Goal: Task Accomplishment & Management: Complete application form

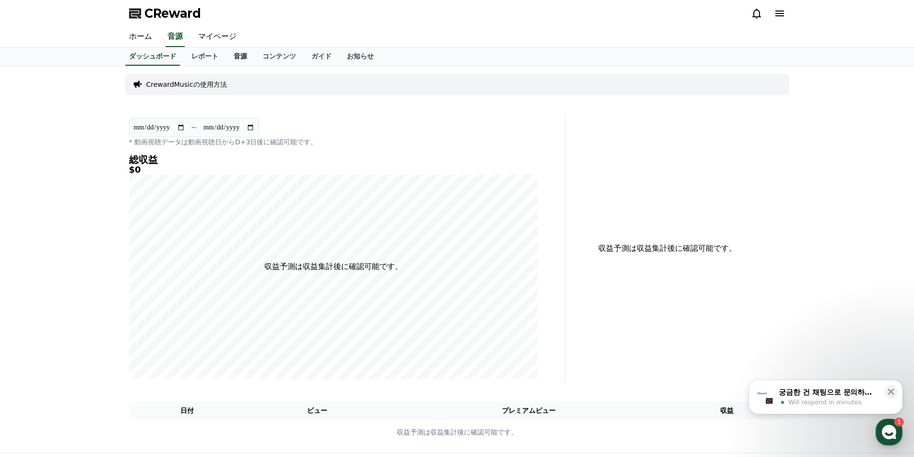
click at [232, 55] on link "音源" at bounding box center [240, 57] width 29 height 18
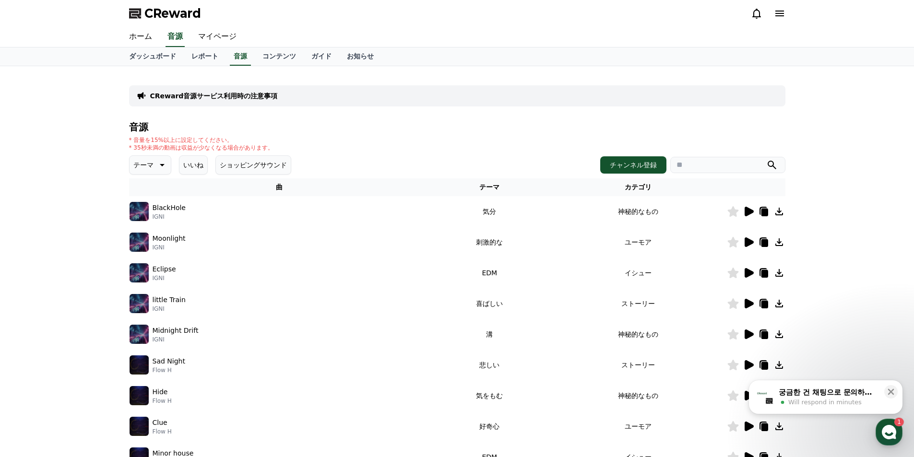
click at [160, 164] on icon at bounding box center [162, 165] width 12 height 12
click at [144, 217] on button "穏やかな" at bounding box center [148, 217] width 35 height 21
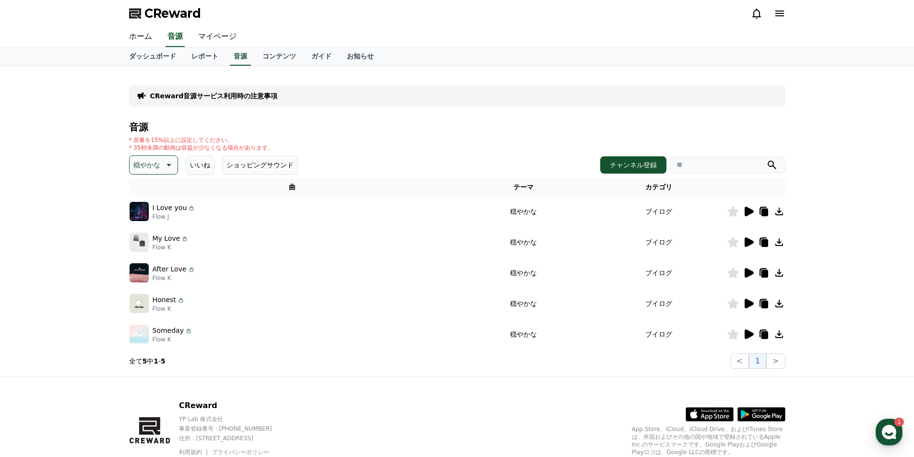
click at [748, 210] on icon at bounding box center [749, 212] width 9 height 10
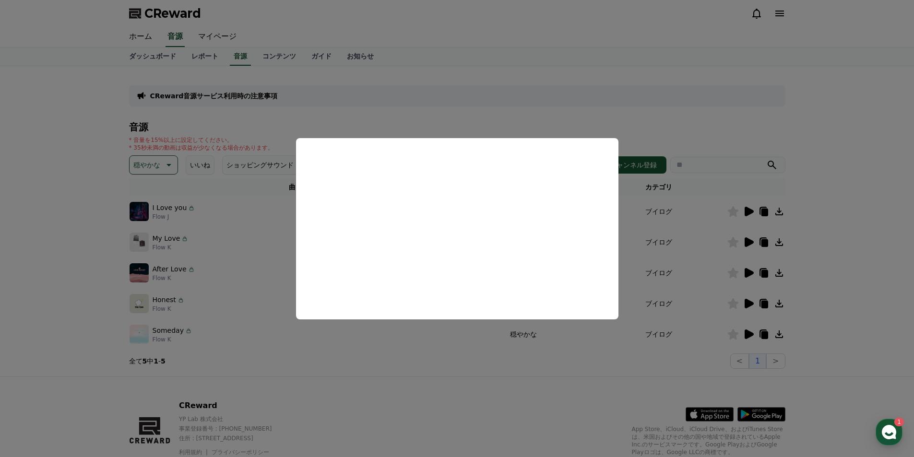
click at [419, 394] on button "close modal" at bounding box center [457, 228] width 914 height 457
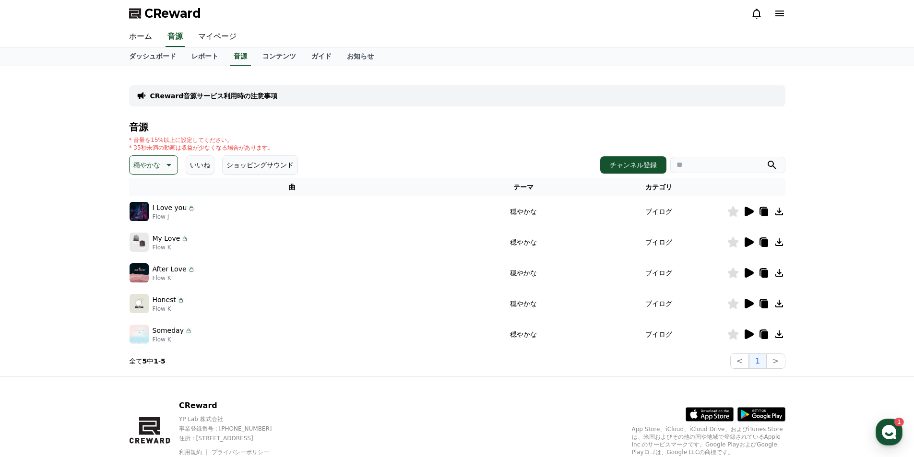
click at [747, 245] on icon at bounding box center [749, 243] width 9 height 10
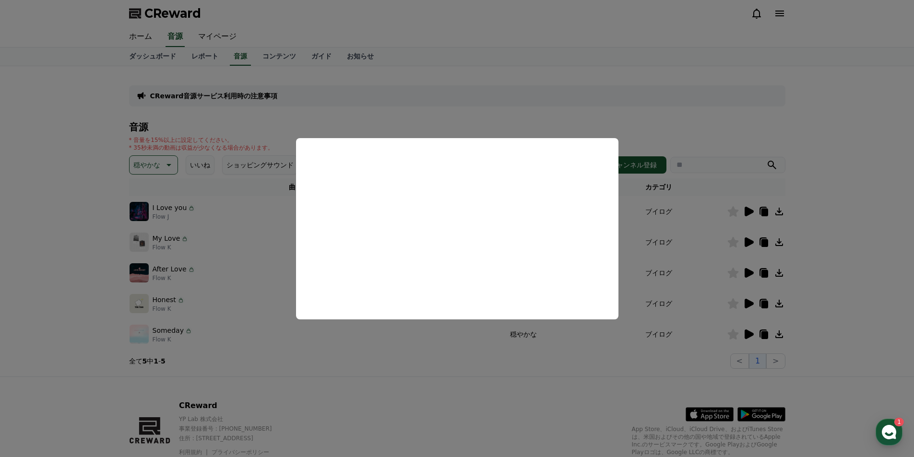
click at [442, 405] on button "close modal" at bounding box center [457, 228] width 914 height 457
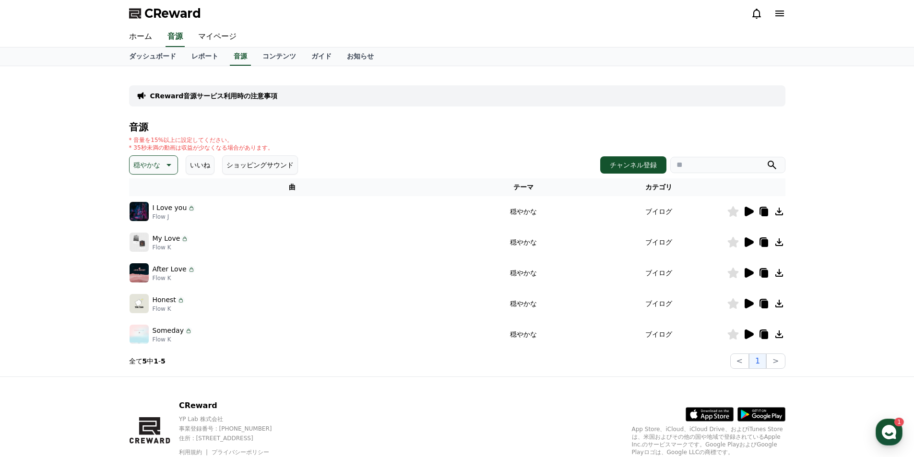
click at [749, 276] on icon at bounding box center [749, 273] width 9 height 10
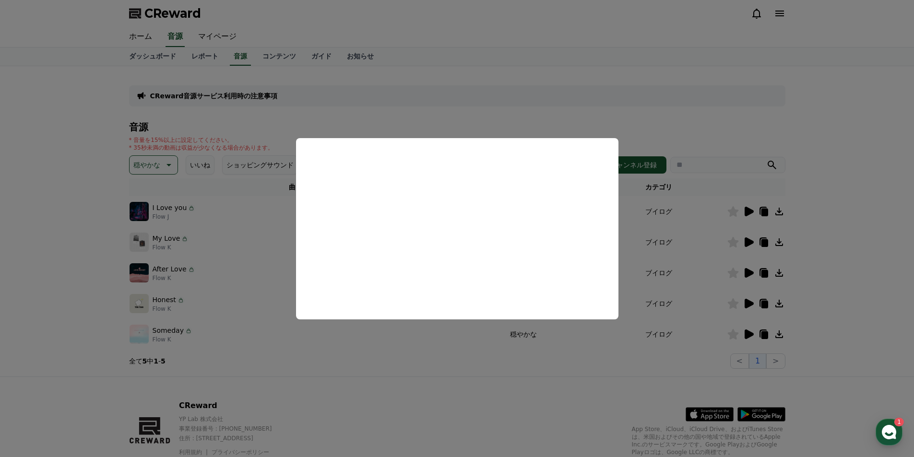
click at [471, 364] on button "close modal" at bounding box center [457, 228] width 914 height 457
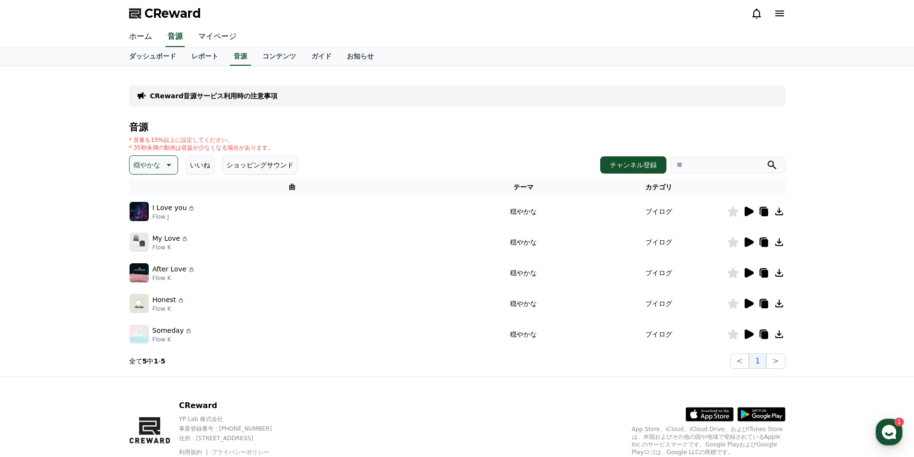
click at [747, 304] on icon at bounding box center [749, 304] width 9 height 10
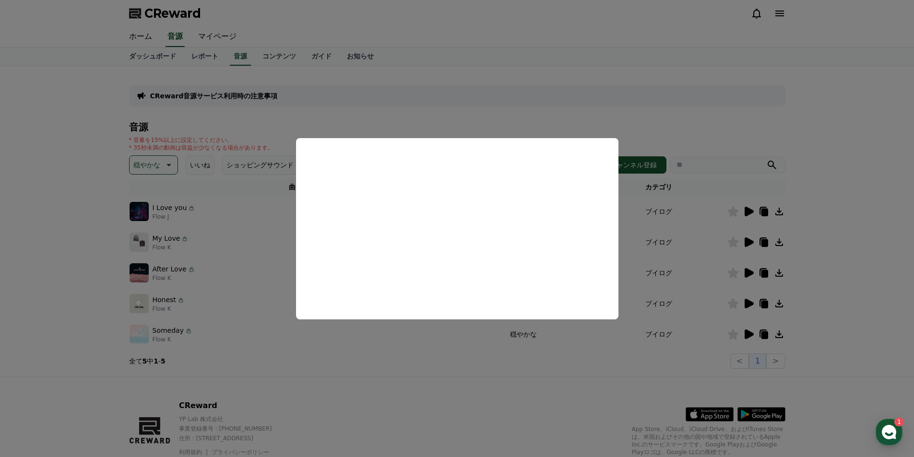
click at [582, 383] on button "close modal" at bounding box center [457, 228] width 914 height 457
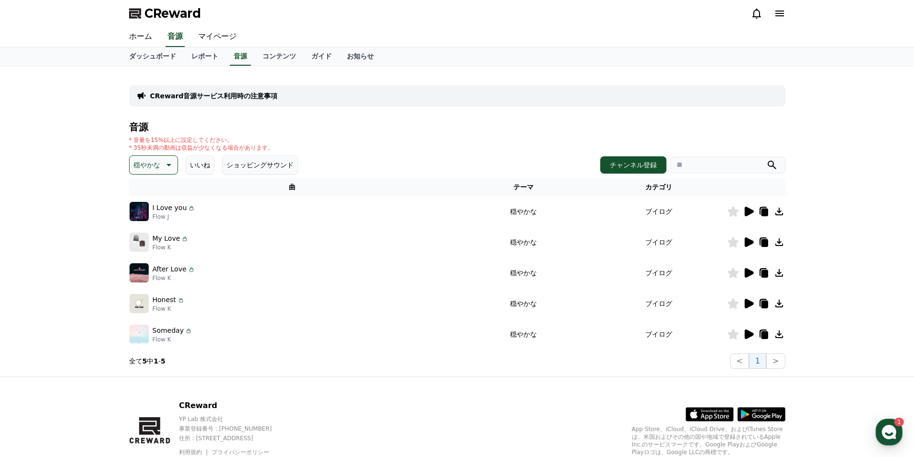
click at [749, 335] on icon at bounding box center [749, 335] width 9 height 10
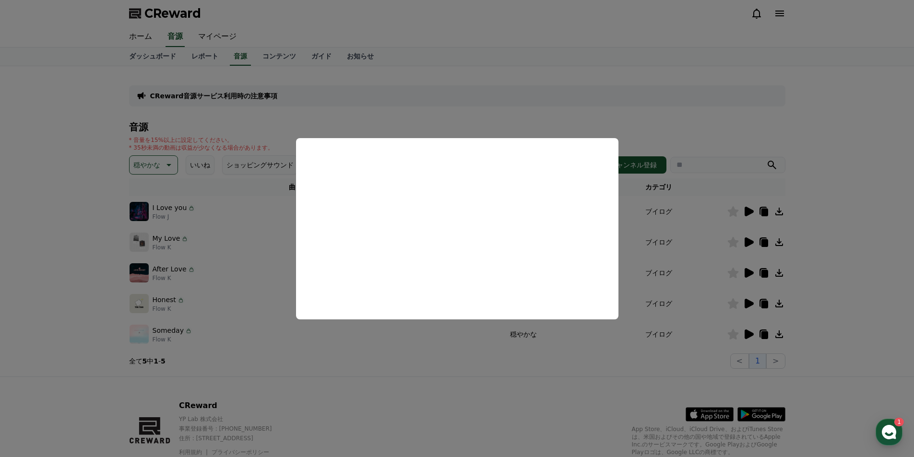
click at [411, 381] on button "close modal" at bounding box center [457, 228] width 914 height 457
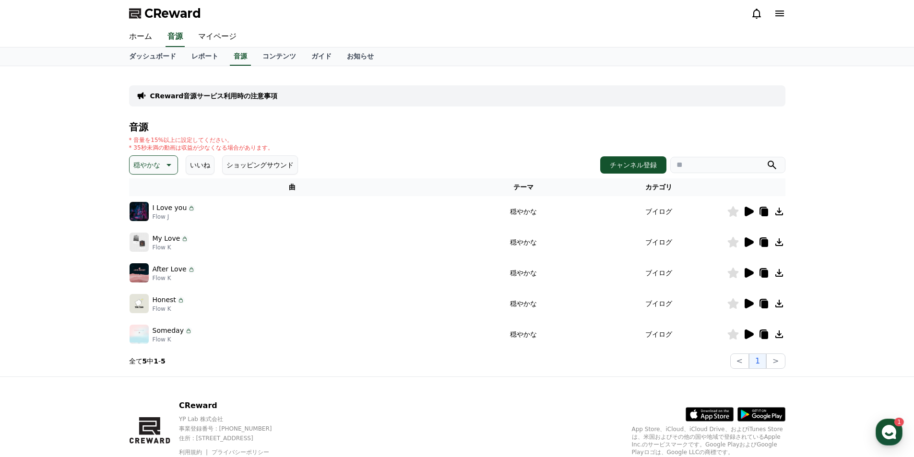
click at [162, 165] on icon at bounding box center [168, 165] width 12 height 12
click at [143, 239] on button "好奇心" at bounding box center [145, 240] width 28 height 21
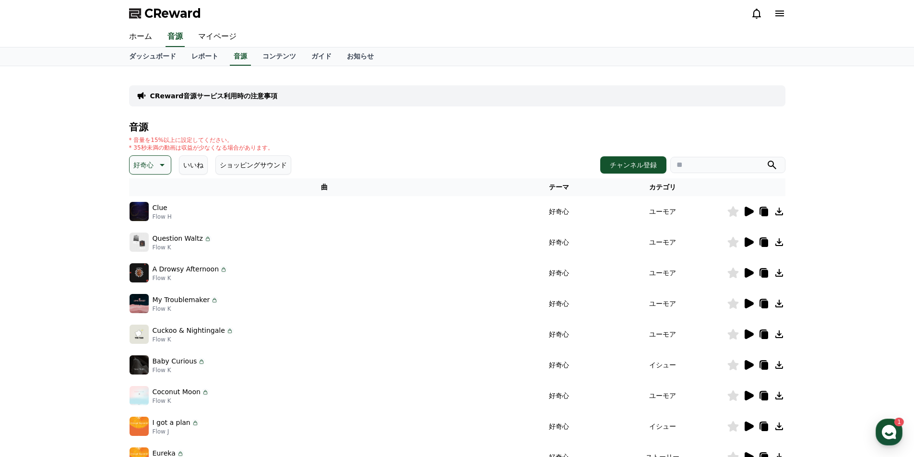
click at [747, 214] on icon at bounding box center [749, 212] width 9 height 10
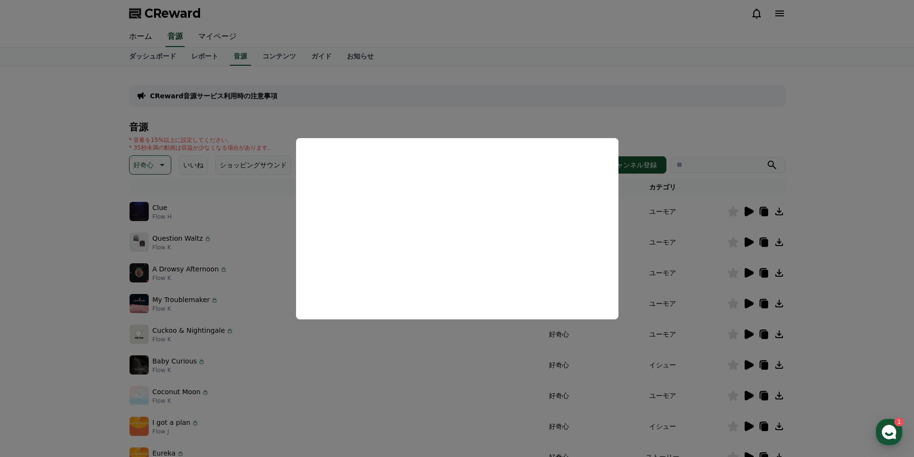
click at [633, 107] on button "close modal" at bounding box center [457, 228] width 914 height 457
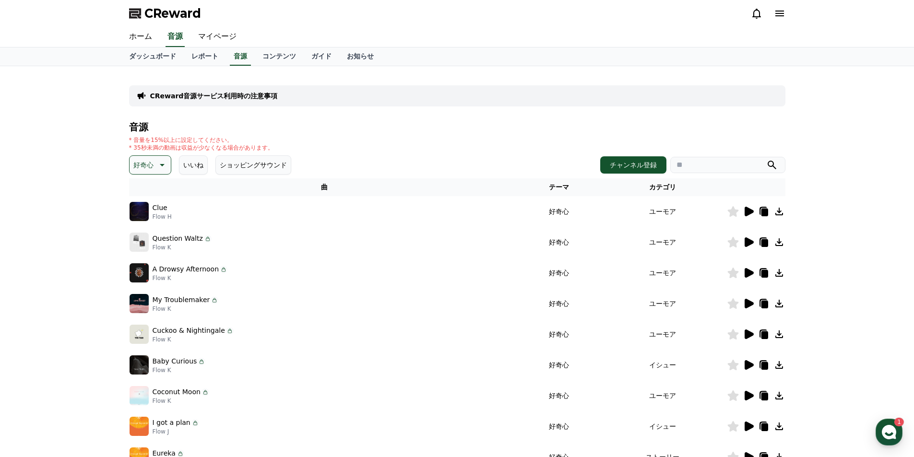
click at [750, 244] on icon at bounding box center [749, 243] width 9 height 10
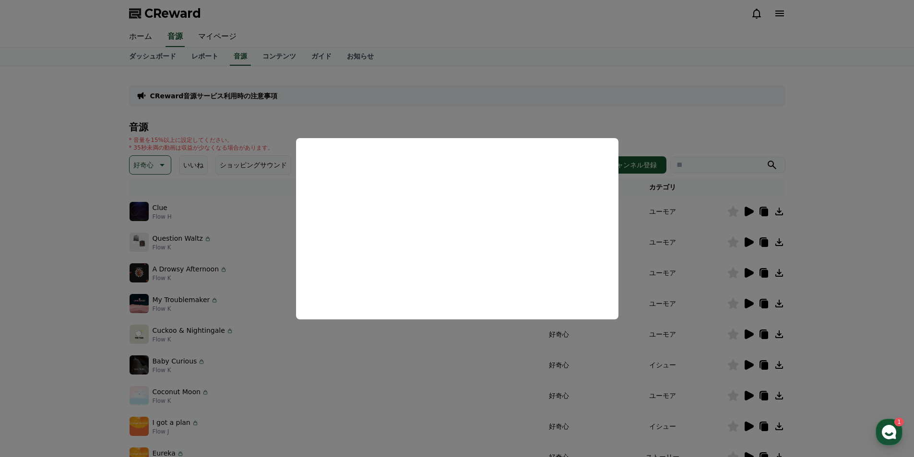
click at [607, 110] on button "close modal" at bounding box center [457, 228] width 914 height 457
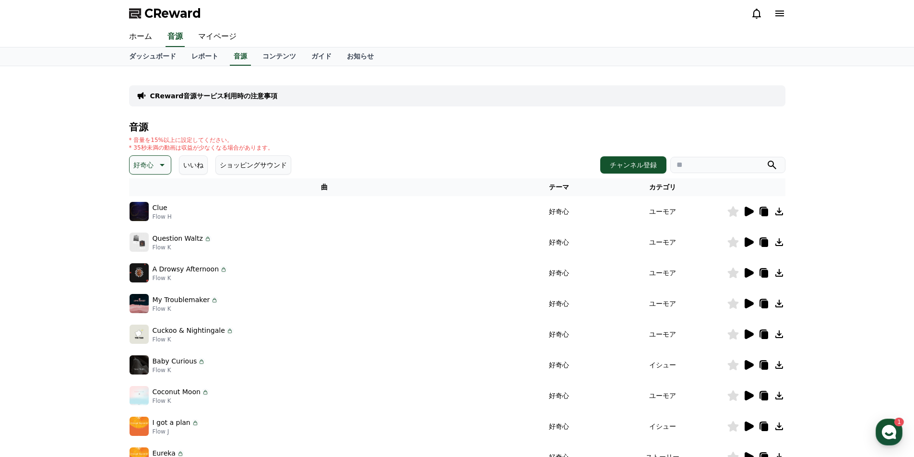
click at [764, 240] on icon at bounding box center [764, 244] width 7 height 8
click at [780, 242] on icon at bounding box center [780, 243] width 8 height 8
click at [745, 270] on icon at bounding box center [749, 273] width 9 height 10
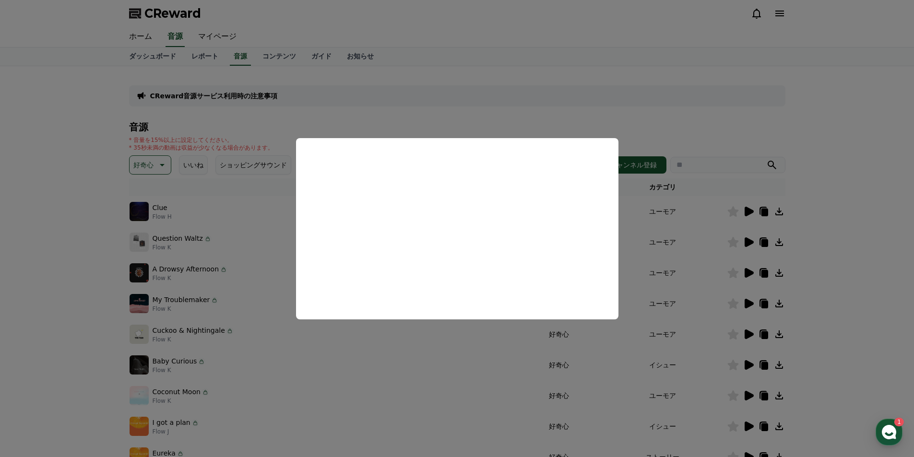
click at [856, 277] on button "close modal" at bounding box center [457, 228] width 914 height 457
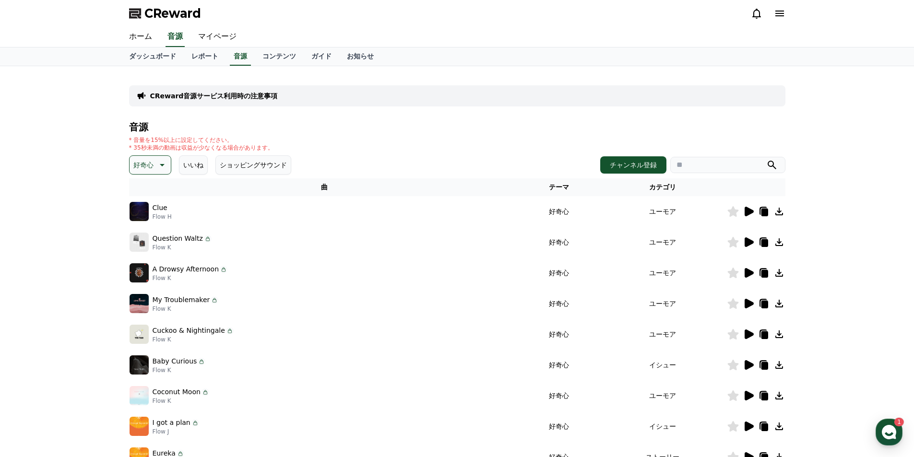
click at [747, 304] on icon at bounding box center [749, 304] width 9 height 10
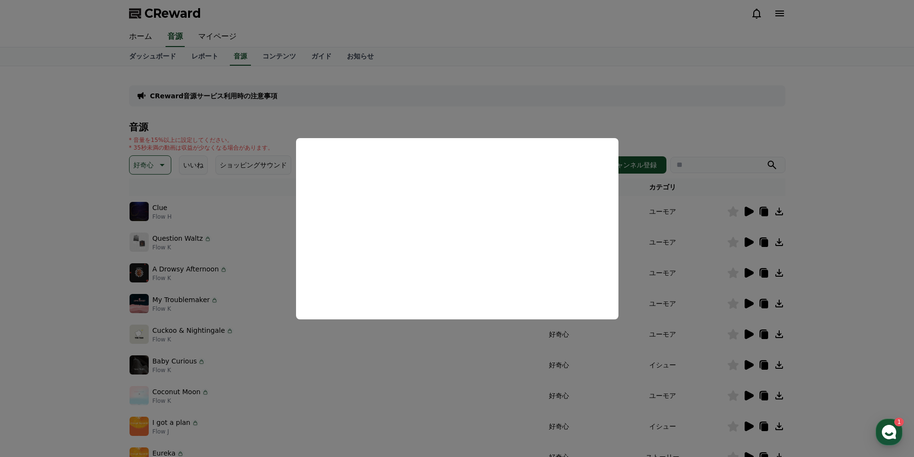
click at [863, 307] on button "close modal" at bounding box center [457, 228] width 914 height 457
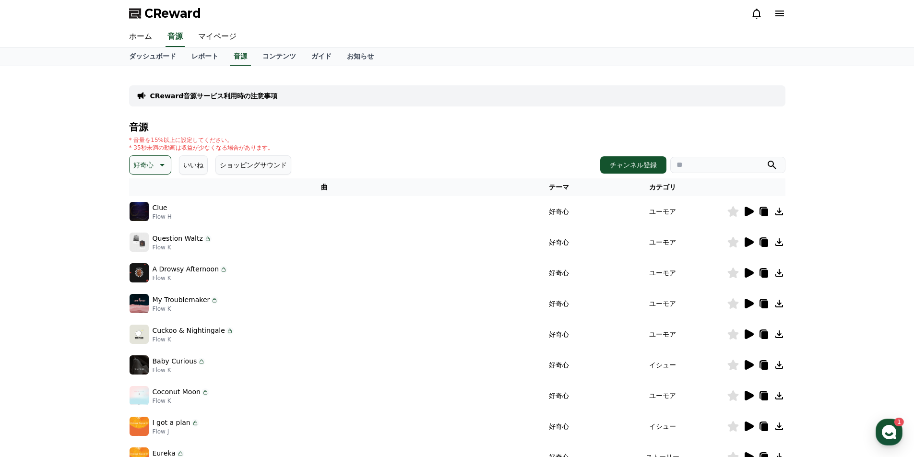
click at [751, 304] on icon at bounding box center [749, 304] width 9 height 10
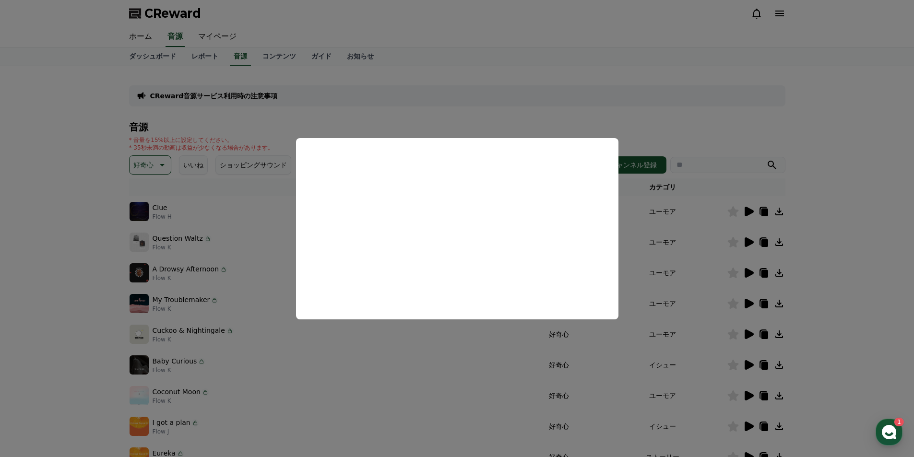
click at [891, 332] on button "close modal" at bounding box center [457, 228] width 914 height 457
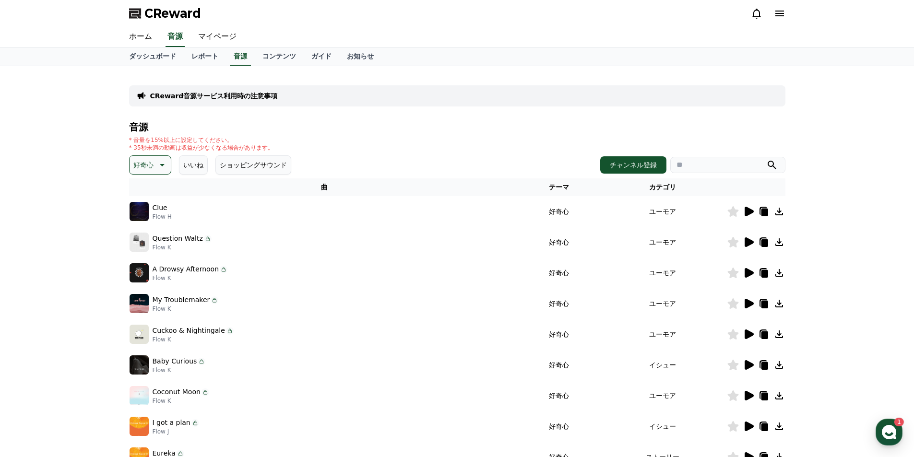
click at [750, 307] on icon at bounding box center [749, 304] width 12 height 12
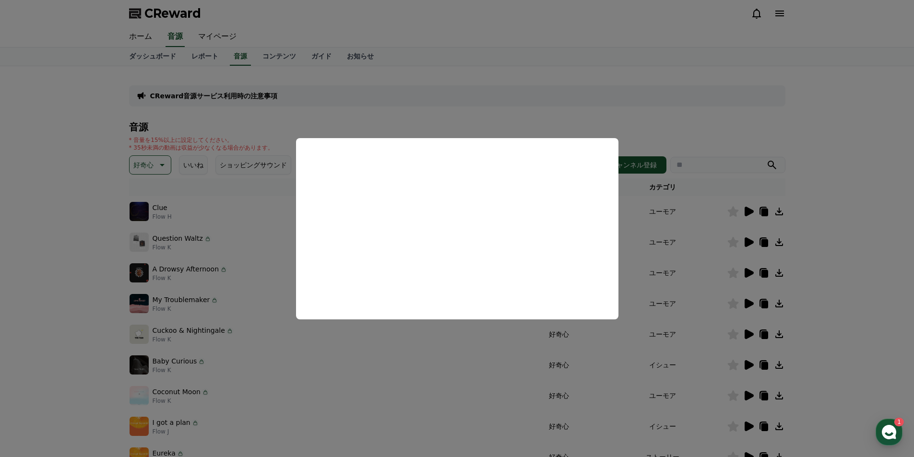
click at [849, 324] on button "close modal" at bounding box center [457, 228] width 914 height 457
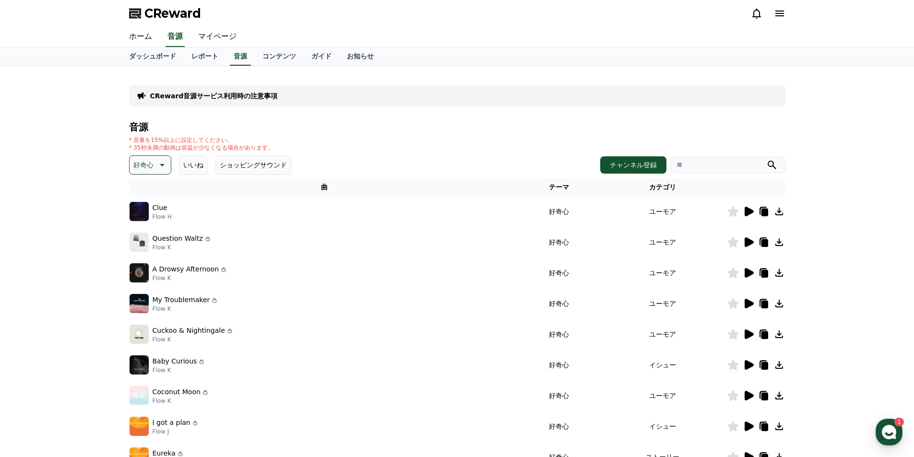
click at [751, 336] on icon at bounding box center [749, 335] width 9 height 10
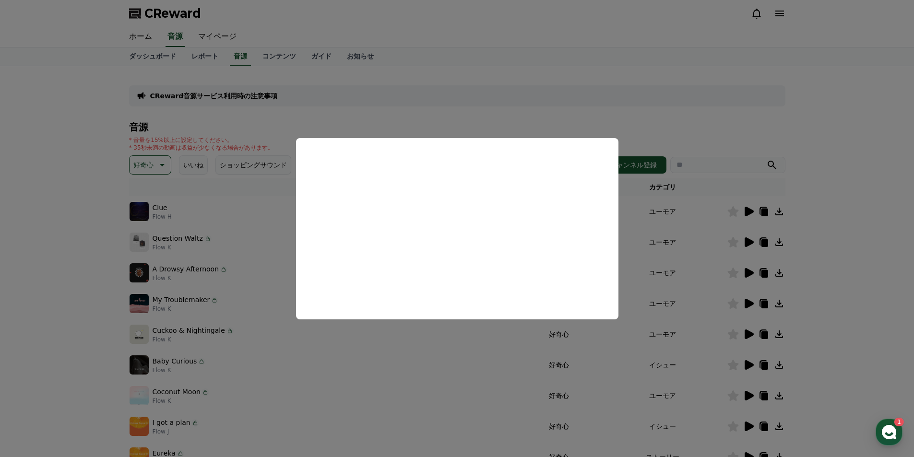
click at [848, 308] on button "close modal" at bounding box center [457, 228] width 914 height 457
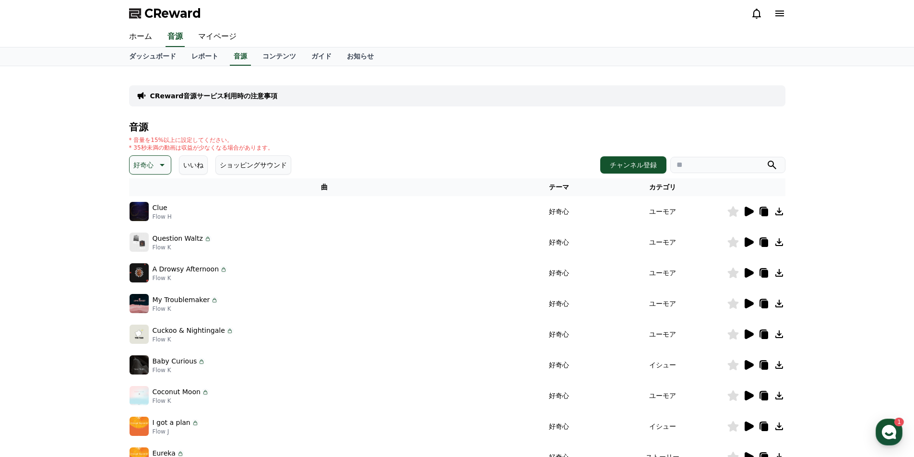
click at [781, 336] on icon at bounding box center [780, 335] width 12 height 12
click at [748, 364] on icon at bounding box center [749, 365] width 9 height 10
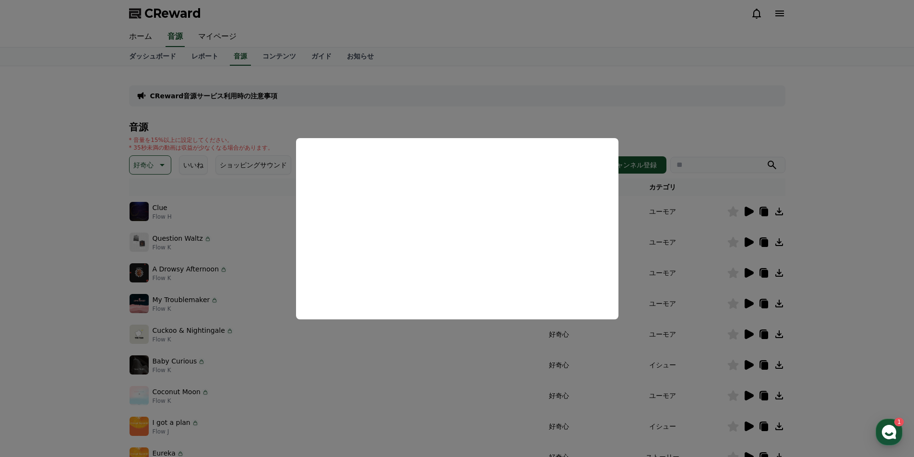
click at [863, 298] on button "close modal" at bounding box center [457, 228] width 914 height 457
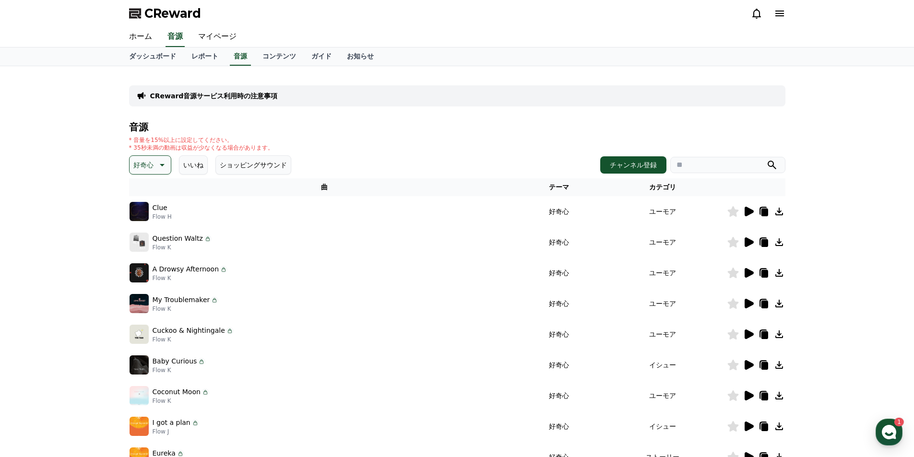
click at [745, 395] on icon at bounding box center [749, 396] width 9 height 10
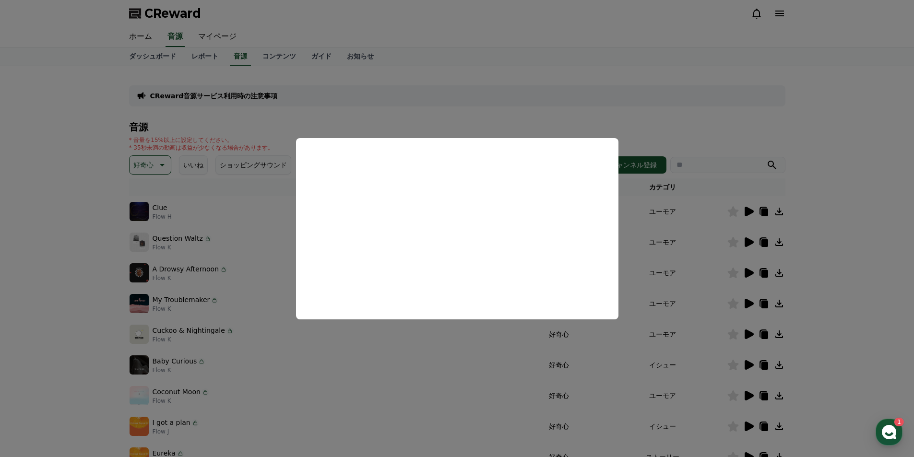
click at [860, 313] on button "close modal" at bounding box center [457, 228] width 914 height 457
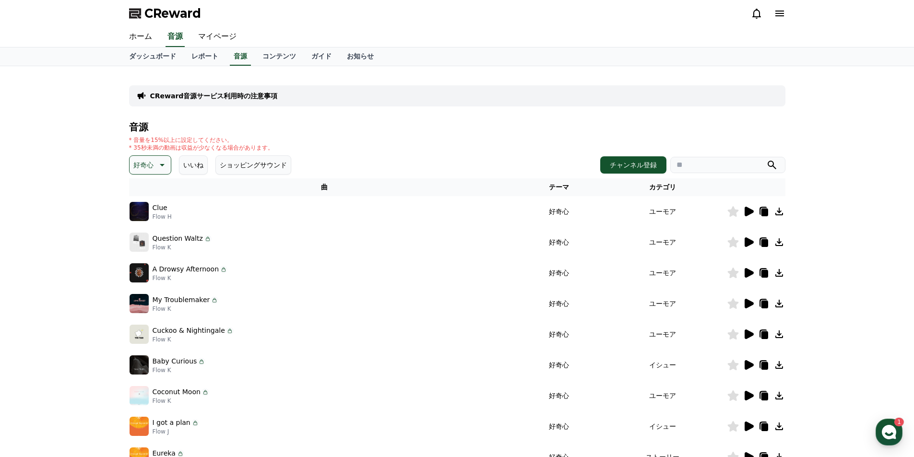
click at [750, 397] on icon at bounding box center [749, 396] width 9 height 10
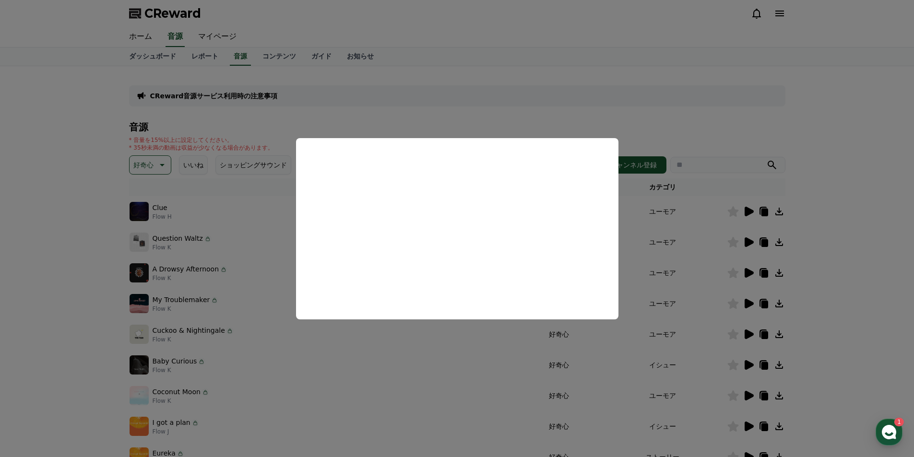
click at [891, 380] on button "close modal" at bounding box center [457, 228] width 914 height 457
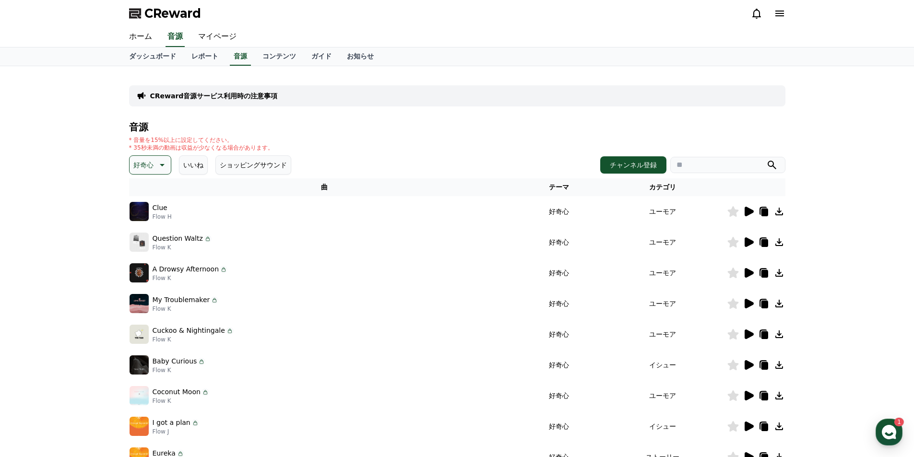
click at [779, 394] on icon at bounding box center [780, 396] width 8 height 8
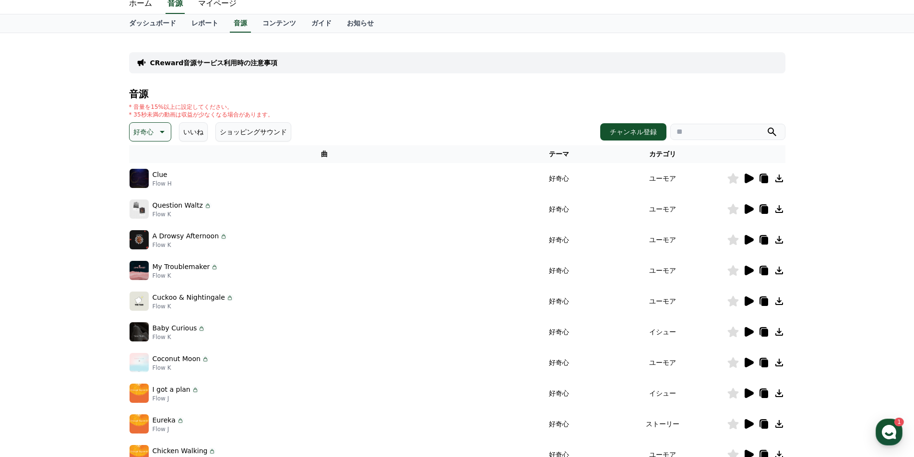
scroll to position [48, 0]
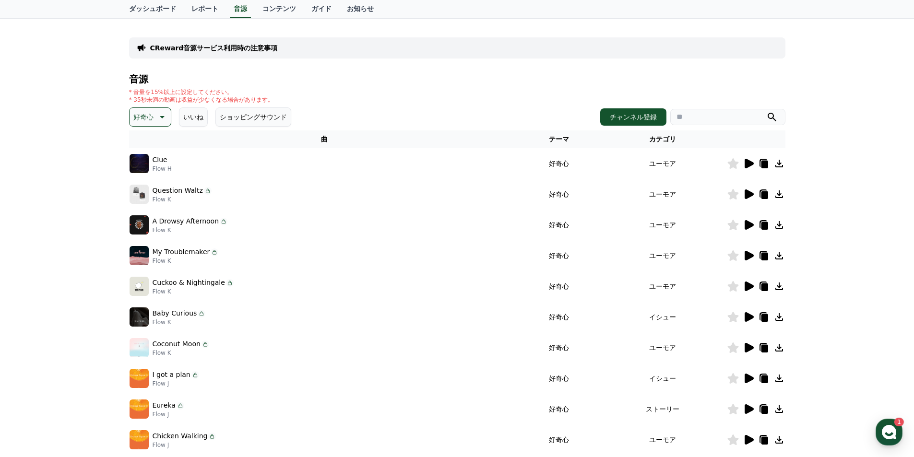
click at [753, 380] on icon at bounding box center [749, 379] width 9 height 10
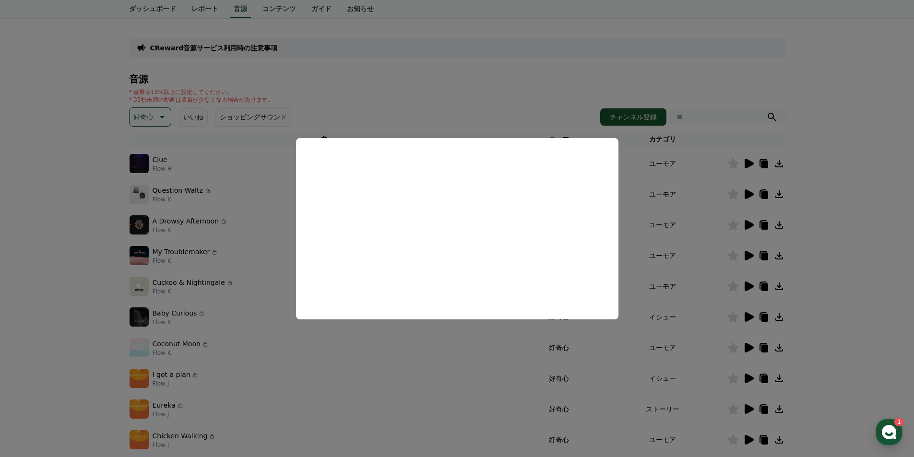
click at [748, 408] on button "close modal" at bounding box center [457, 228] width 914 height 457
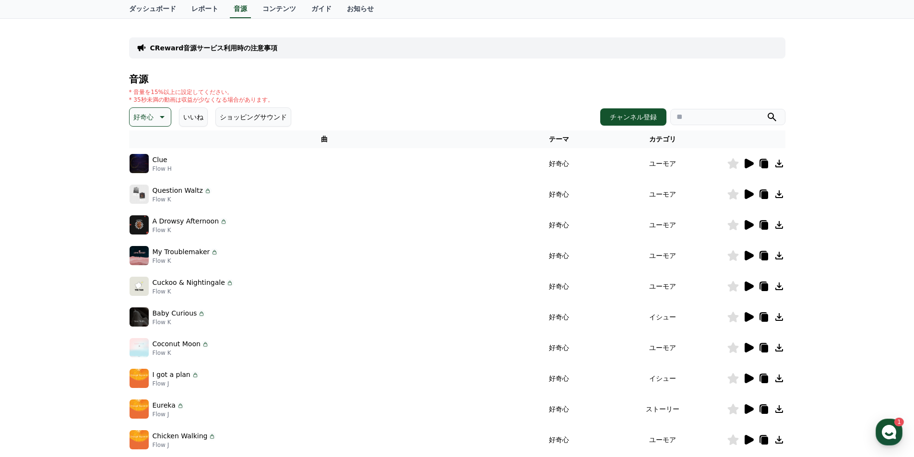
click at [748, 408] on icon at bounding box center [749, 410] width 9 height 10
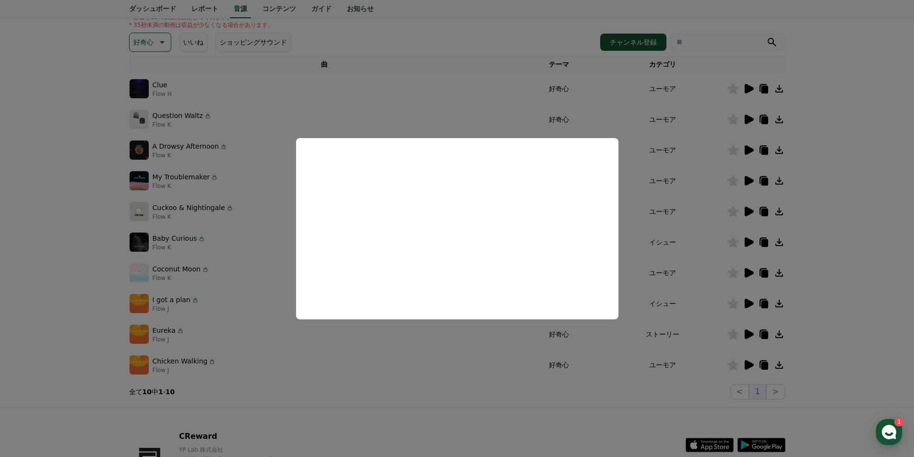
scroll to position [144, 0]
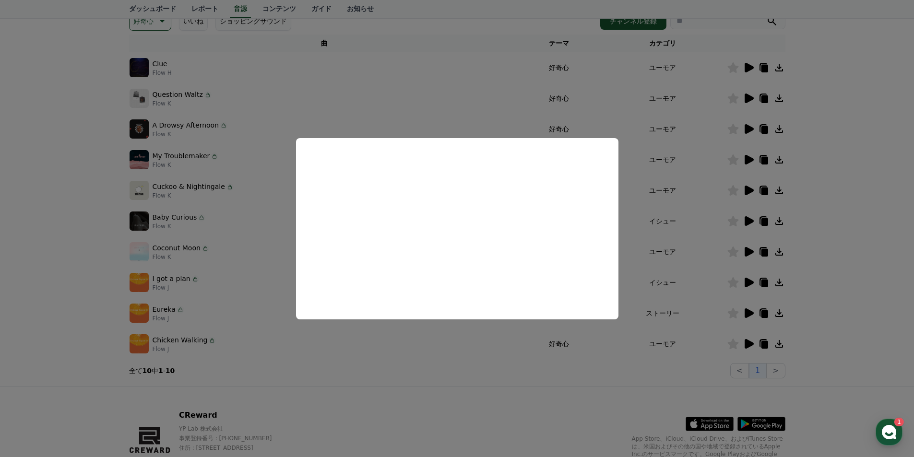
click at [750, 343] on button "close modal" at bounding box center [457, 228] width 914 height 457
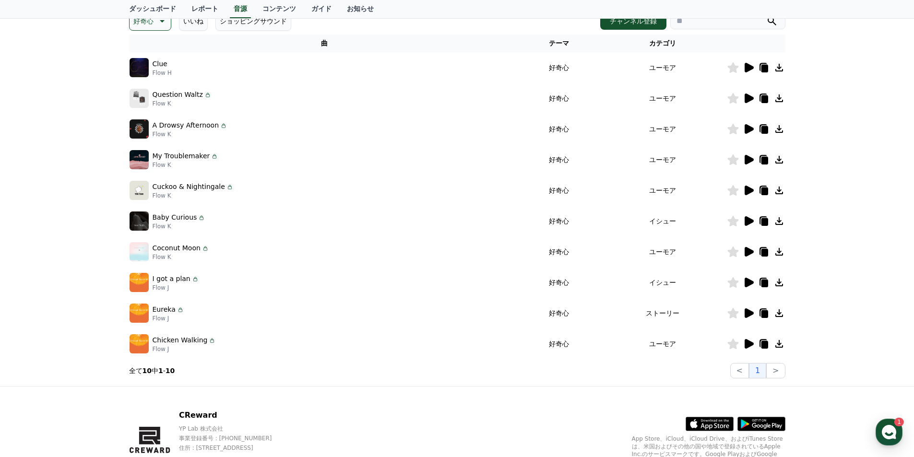
click at [750, 343] on icon at bounding box center [749, 344] width 9 height 10
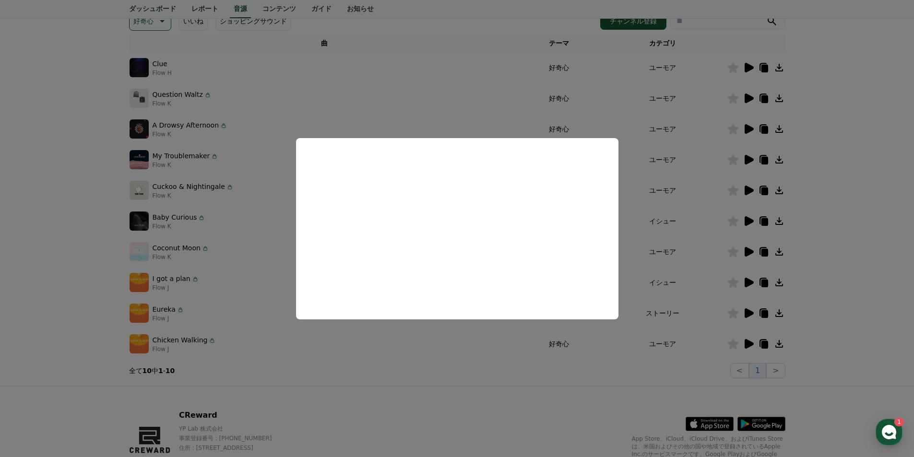
click at [595, 388] on button "close modal" at bounding box center [457, 228] width 914 height 457
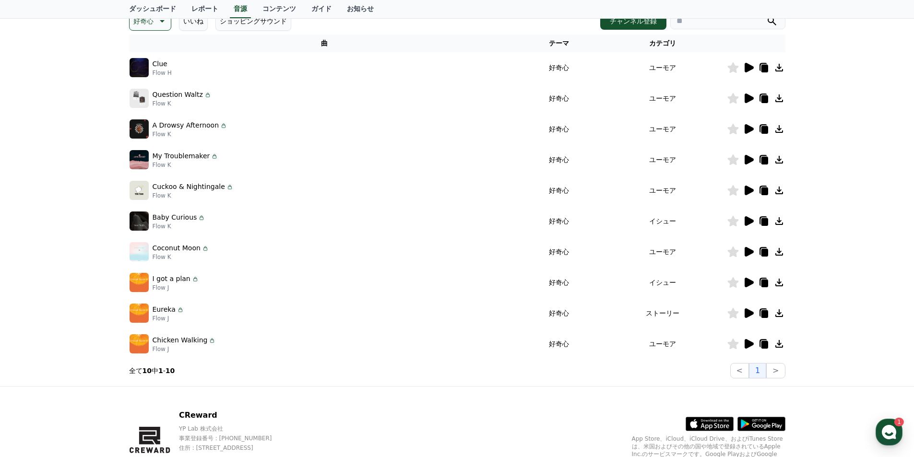
click at [775, 342] on icon at bounding box center [780, 344] width 12 height 12
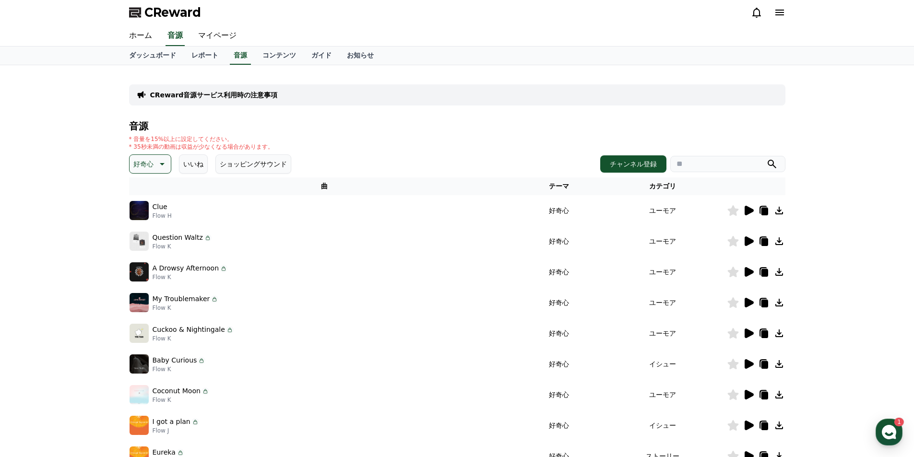
scroll to position [0, 0]
click at [158, 164] on icon at bounding box center [162, 165] width 12 height 12
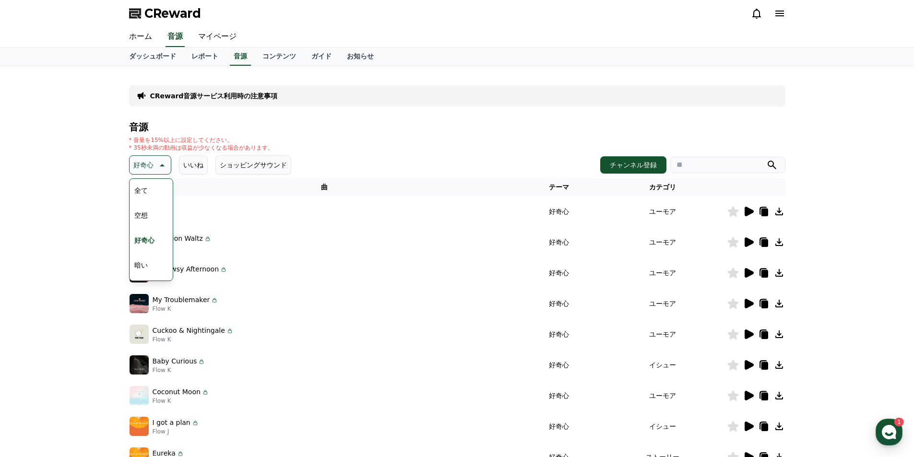
click at [142, 219] on button "空想" at bounding box center [141, 215] width 21 height 21
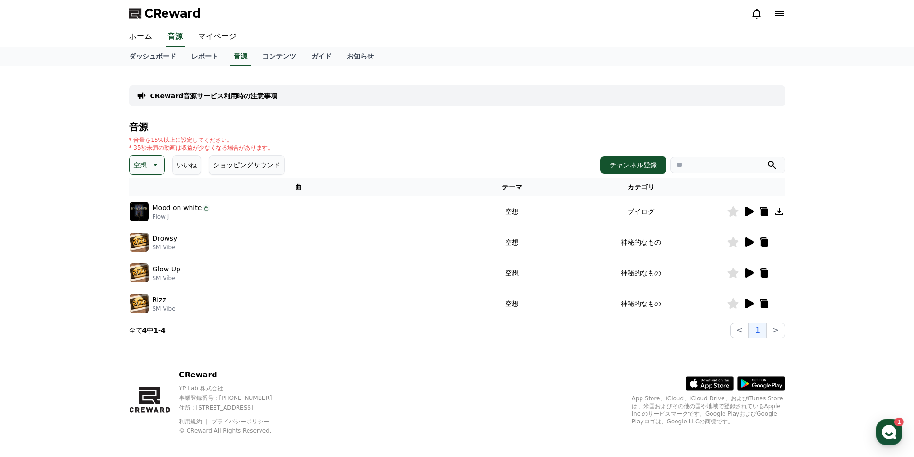
click at [747, 213] on icon at bounding box center [749, 212] width 9 height 10
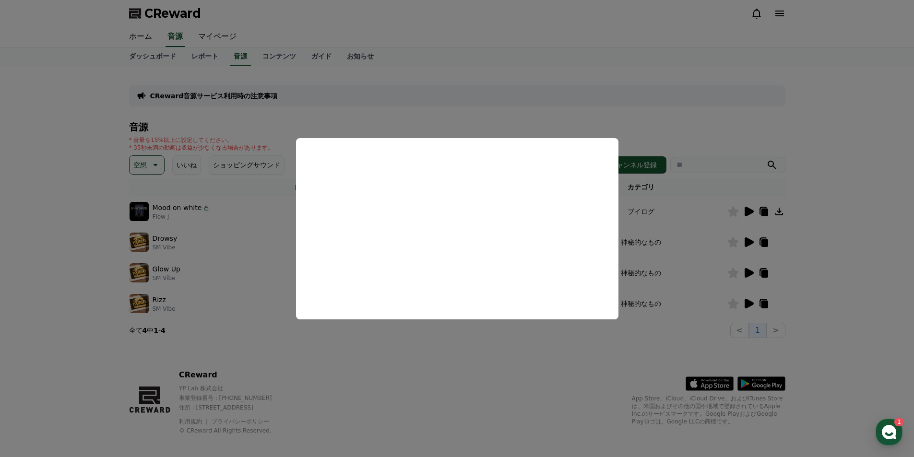
click at [878, 312] on button "close modal" at bounding box center [457, 228] width 914 height 457
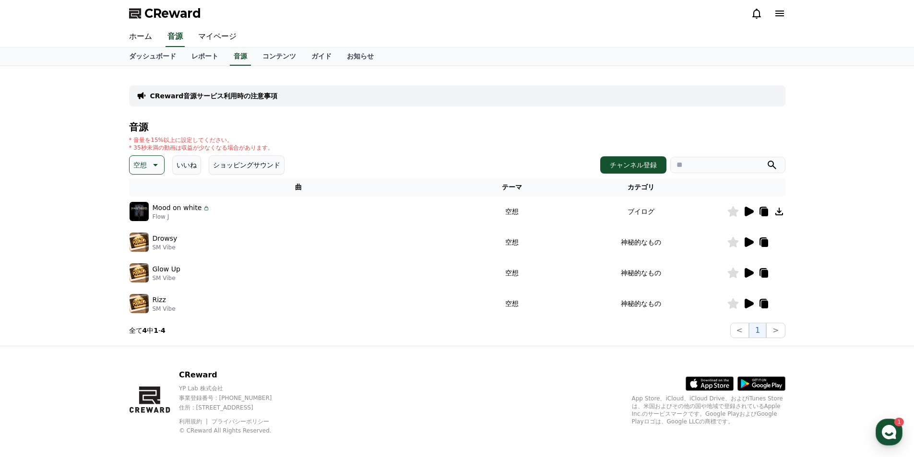
click at [776, 212] on icon at bounding box center [780, 212] width 12 height 12
click at [779, 247] on div at bounding box center [757, 243] width 58 height 12
click at [142, 164] on p "空想" at bounding box center [139, 164] width 13 height 13
click at [135, 263] on button "暗い" at bounding box center [141, 265] width 21 height 21
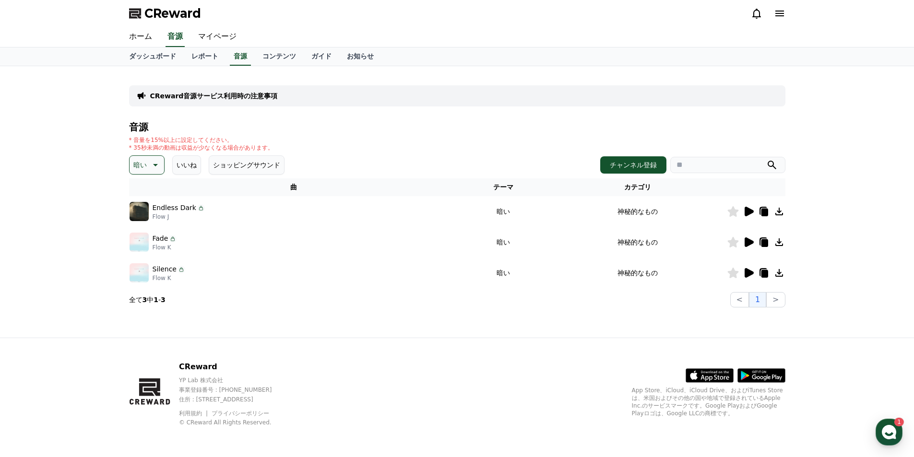
click at [750, 214] on icon at bounding box center [749, 212] width 9 height 10
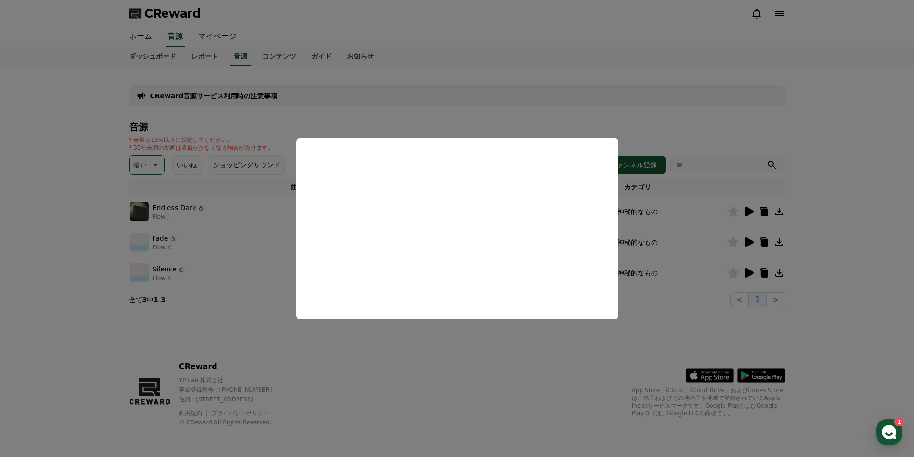
click at [54, 229] on button "close modal" at bounding box center [457, 228] width 914 height 457
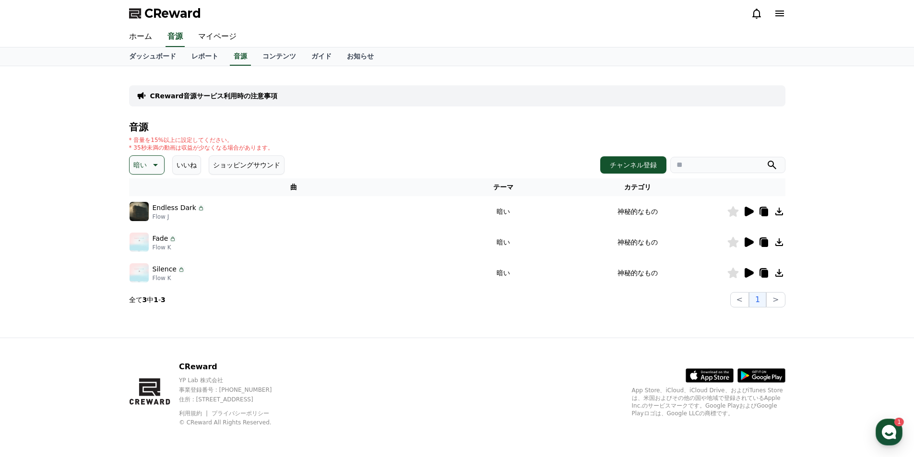
click at [138, 161] on p "暗い" at bounding box center [139, 164] width 13 height 13
click at [144, 239] on button "明るい" at bounding box center [145, 242] width 28 height 21
click at [750, 212] on icon at bounding box center [749, 212] width 9 height 10
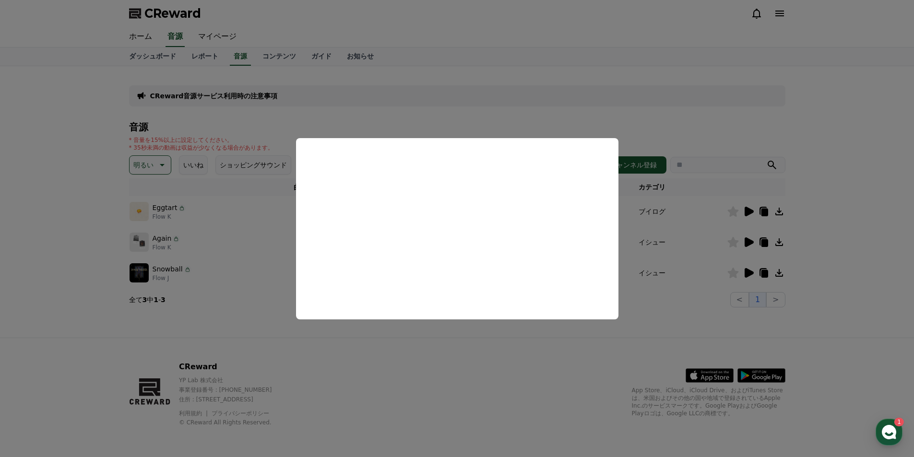
click at [848, 269] on button "close modal" at bounding box center [457, 228] width 914 height 457
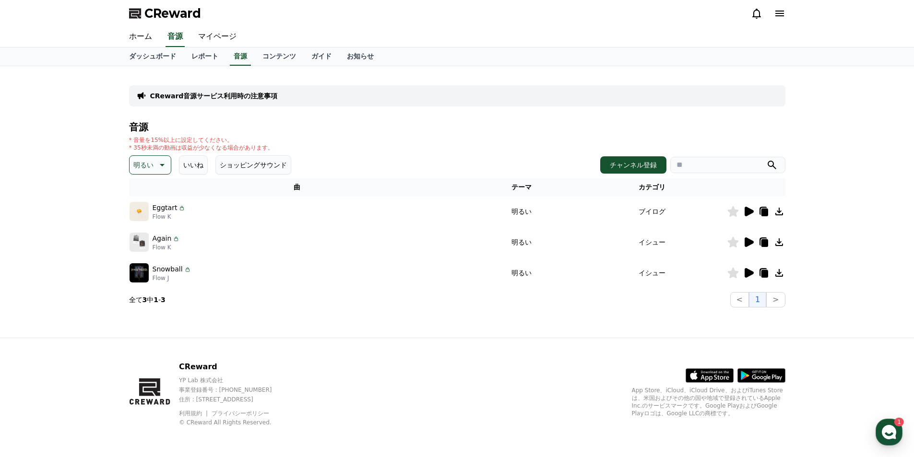
click at [749, 242] on icon at bounding box center [749, 243] width 9 height 10
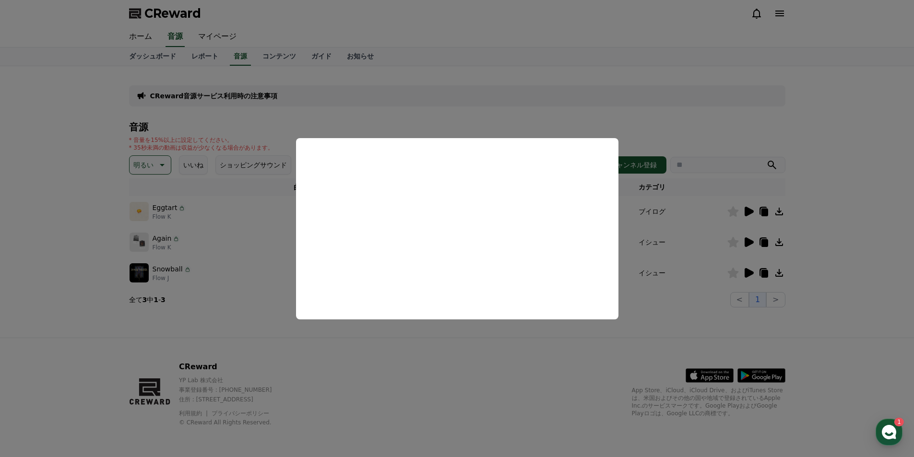
click at [751, 271] on button "close modal" at bounding box center [457, 228] width 914 height 457
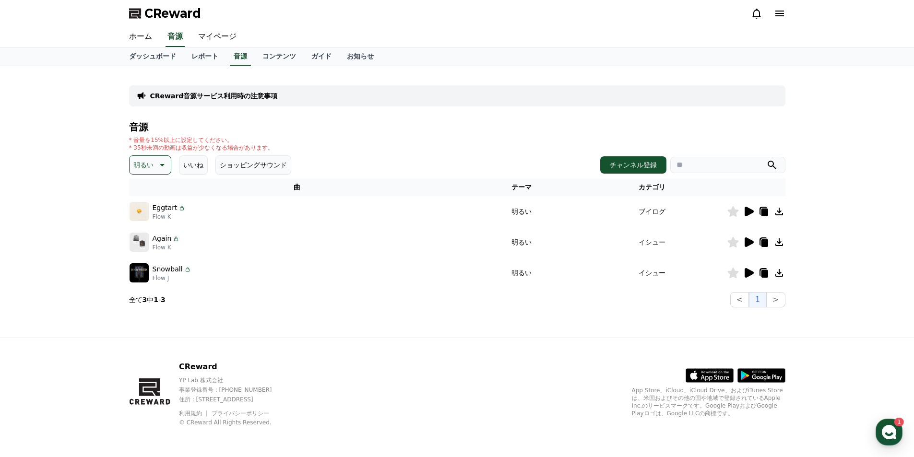
click at [751, 271] on icon at bounding box center [749, 273] width 9 height 10
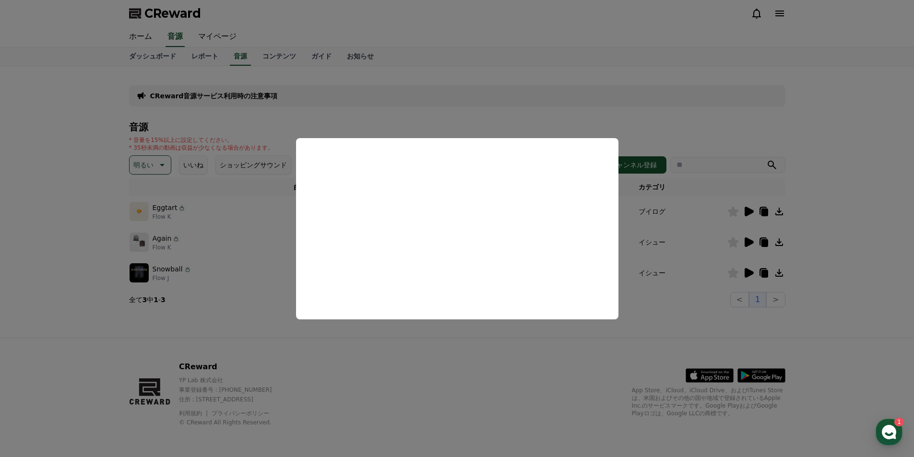
click at [750, 212] on button "close modal" at bounding box center [457, 228] width 914 height 457
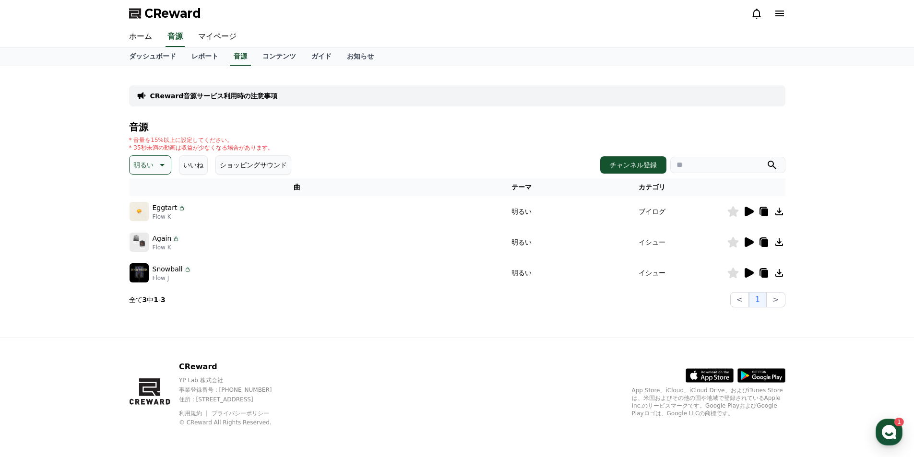
click at [750, 212] on icon at bounding box center [749, 212] width 9 height 10
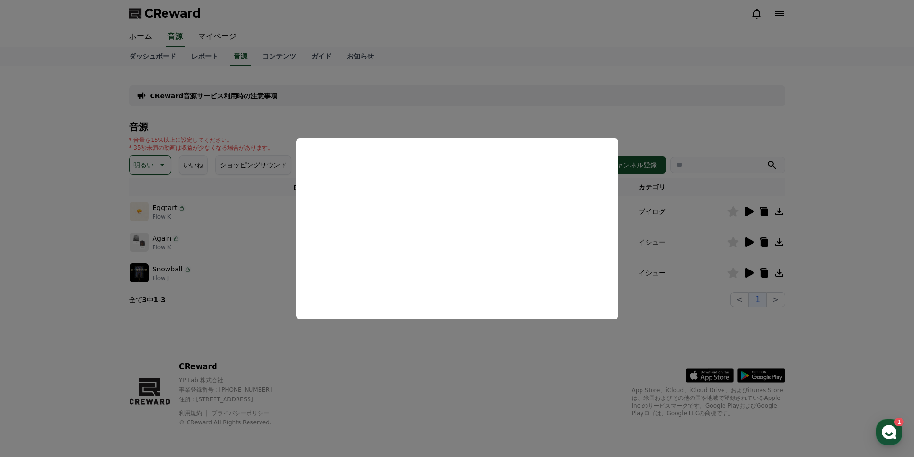
click at [853, 262] on button "close modal" at bounding box center [457, 228] width 914 height 457
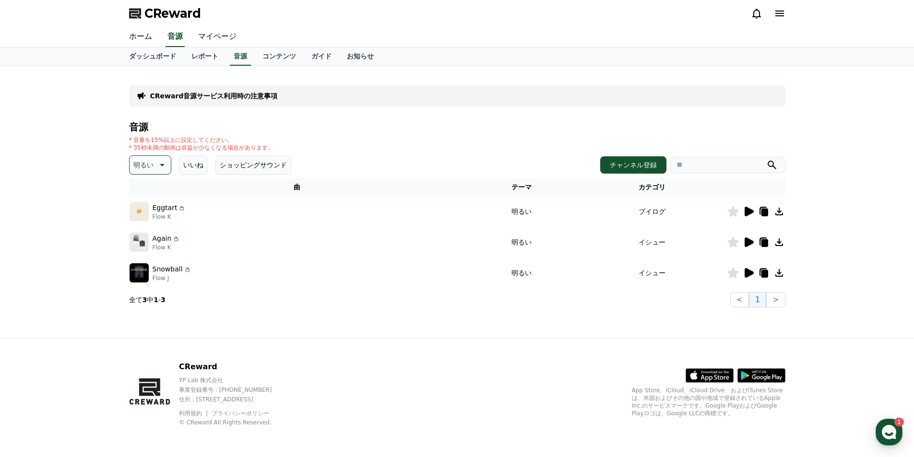
click at [779, 215] on icon at bounding box center [780, 212] width 8 height 8
click at [137, 161] on p "明るい" at bounding box center [143, 164] width 20 height 13
click at [147, 213] on button "ポッピング" at bounding box center [151, 219] width 41 height 21
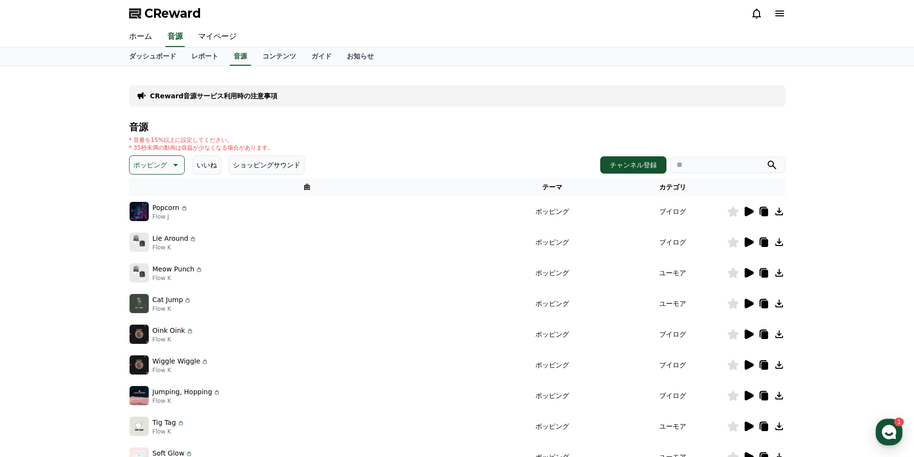
click at [746, 212] on icon at bounding box center [749, 212] width 9 height 10
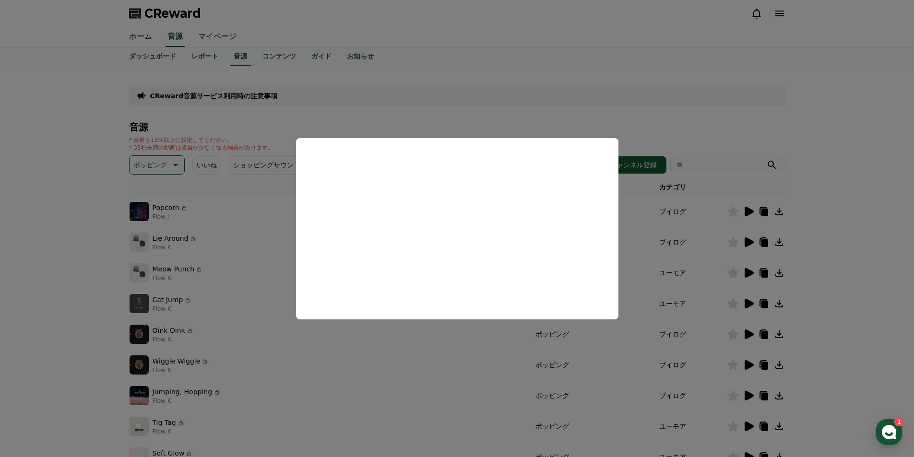
drag, startPoint x: 60, startPoint y: 200, endPoint x: 109, endPoint y: 170, distance: 58.0
click at [58, 200] on button "close modal" at bounding box center [457, 228] width 914 height 457
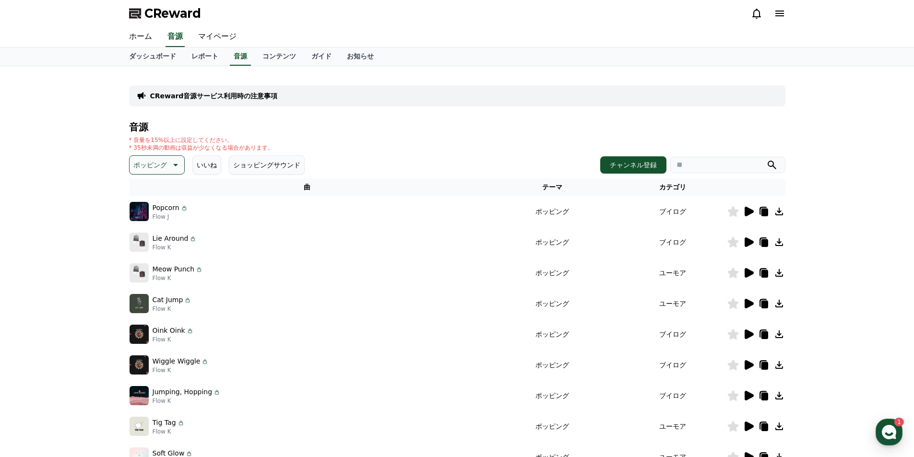
click at [139, 165] on p "ポッピング" at bounding box center [150, 164] width 34 height 13
click at [146, 243] on button "刺激的な" at bounding box center [148, 244] width 35 height 21
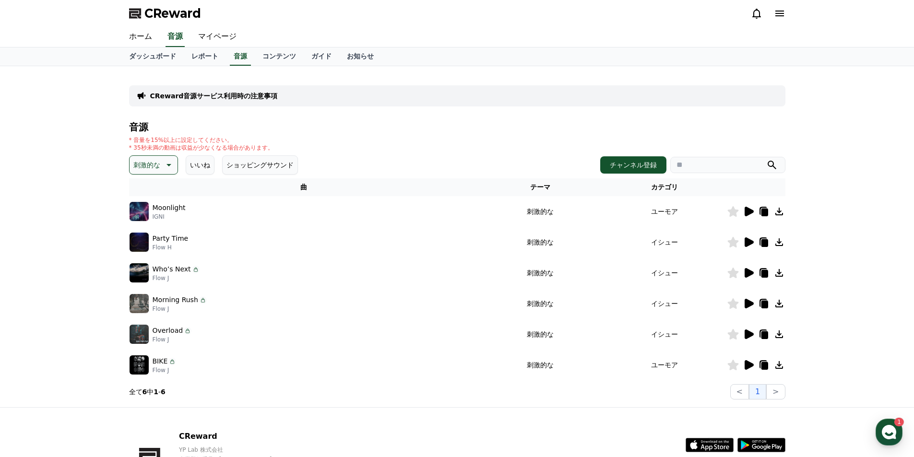
click at [748, 209] on icon at bounding box center [749, 212] width 9 height 10
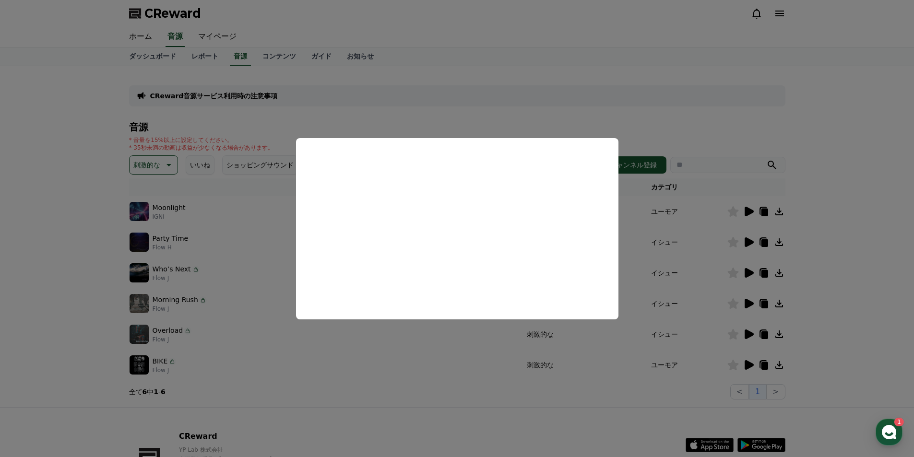
click at [779, 209] on button "close modal" at bounding box center [457, 228] width 914 height 457
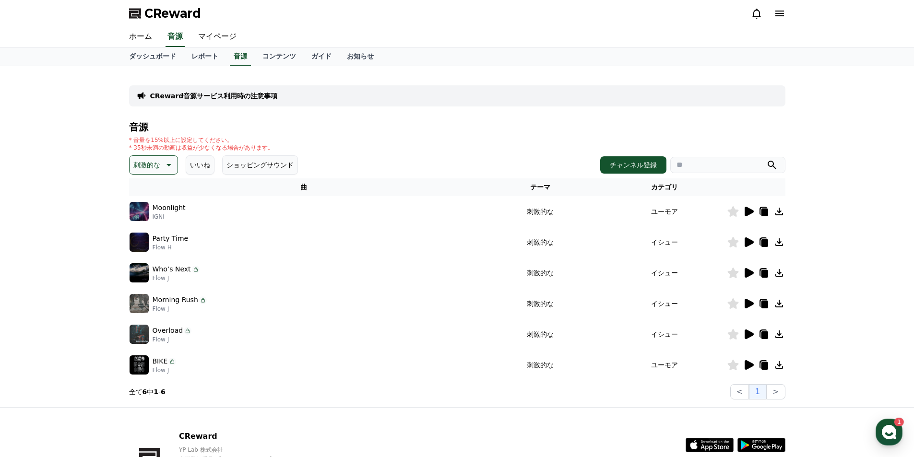
click at [779, 209] on icon at bounding box center [780, 212] width 8 height 8
click at [744, 240] on icon at bounding box center [749, 243] width 12 height 12
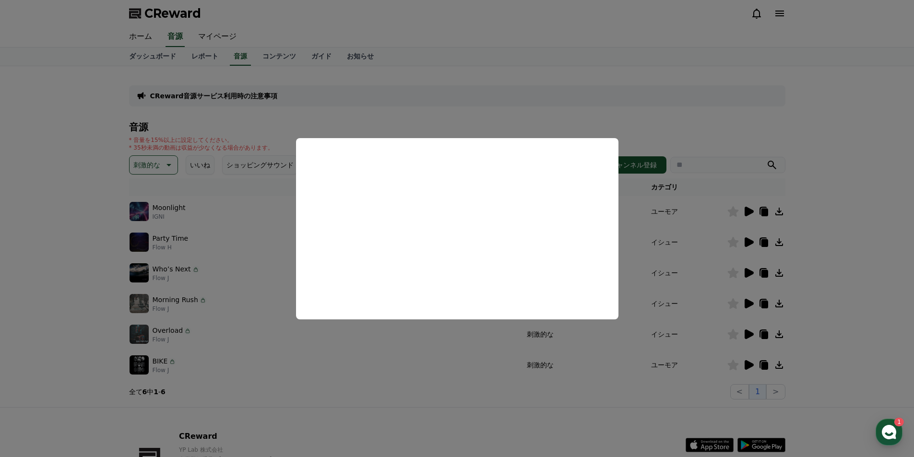
click at [747, 271] on button "close modal" at bounding box center [457, 228] width 914 height 457
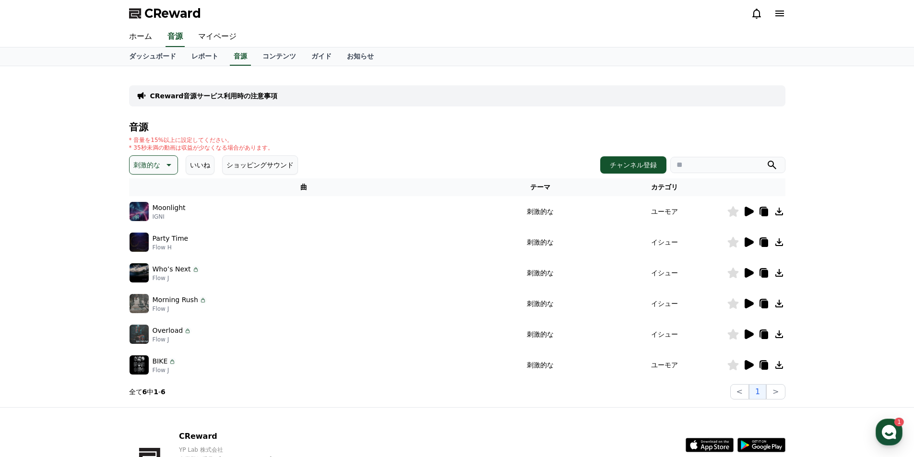
click at [747, 271] on icon at bounding box center [749, 273] width 9 height 10
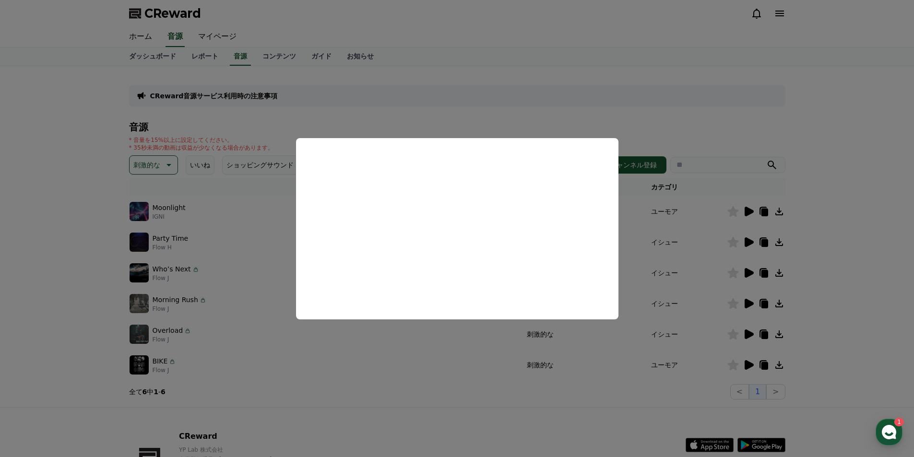
click at [752, 308] on button "close modal" at bounding box center [457, 228] width 914 height 457
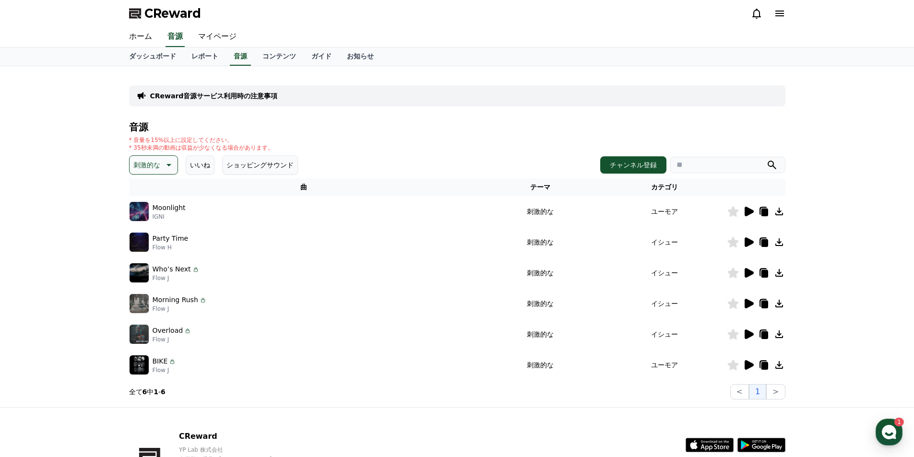
click at [751, 303] on icon at bounding box center [749, 304] width 9 height 10
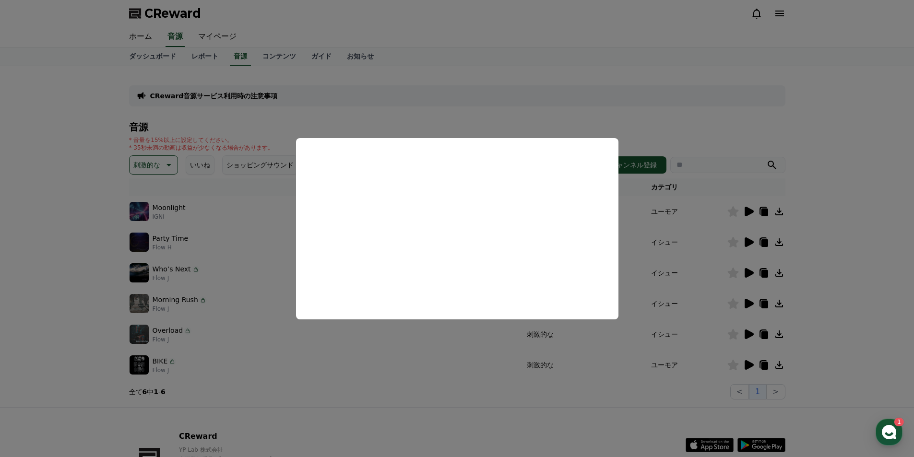
click at [750, 330] on button "close modal" at bounding box center [457, 228] width 914 height 457
click at [750, 330] on icon at bounding box center [749, 335] width 12 height 12
click at [746, 362] on button "close modal" at bounding box center [457, 228] width 914 height 457
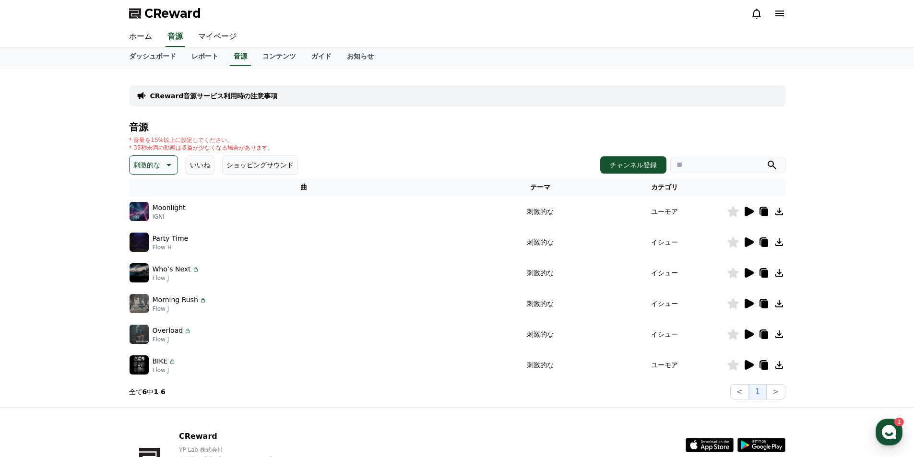
click at [748, 364] on icon at bounding box center [749, 365] width 9 height 10
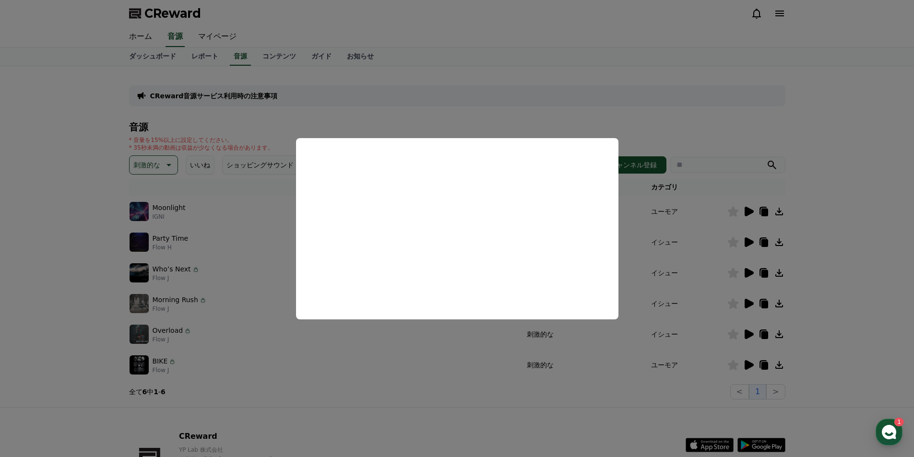
click at [69, 198] on button "close modal" at bounding box center [457, 228] width 914 height 457
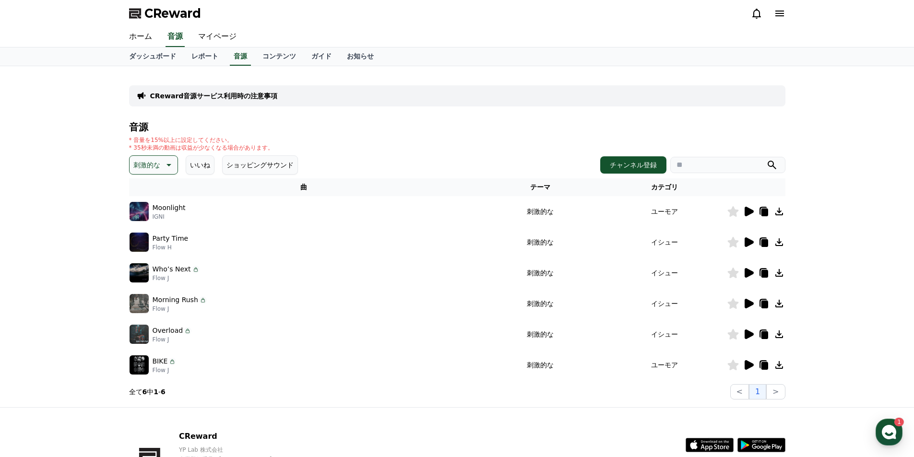
click at [148, 160] on p "刺激的な" at bounding box center [146, 164] width 27 height 13
click at [134, 222] on button "反転" at bounding box center [141, 221] width 21 height 21
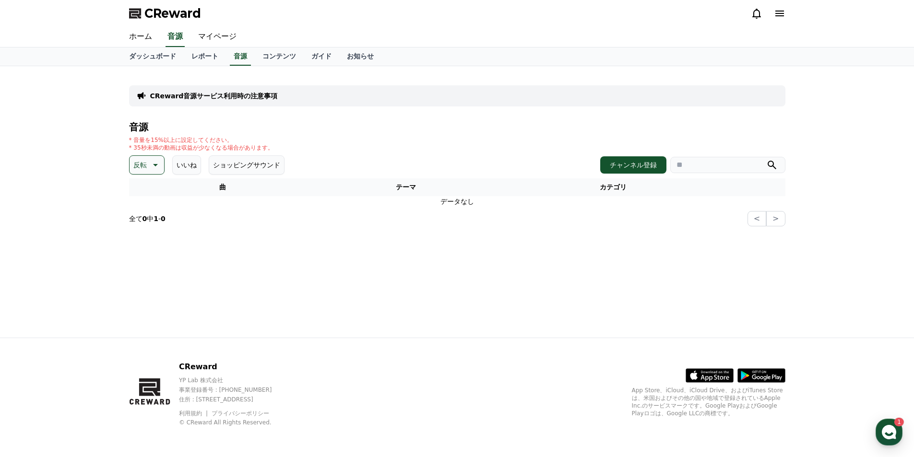
click at [146, 162] on p "反転" at bounding box center [139, 164] width 13 height 13
click at [142, 244] on button "雄壮な" at bounding box center [145, 246] width 28 height 21
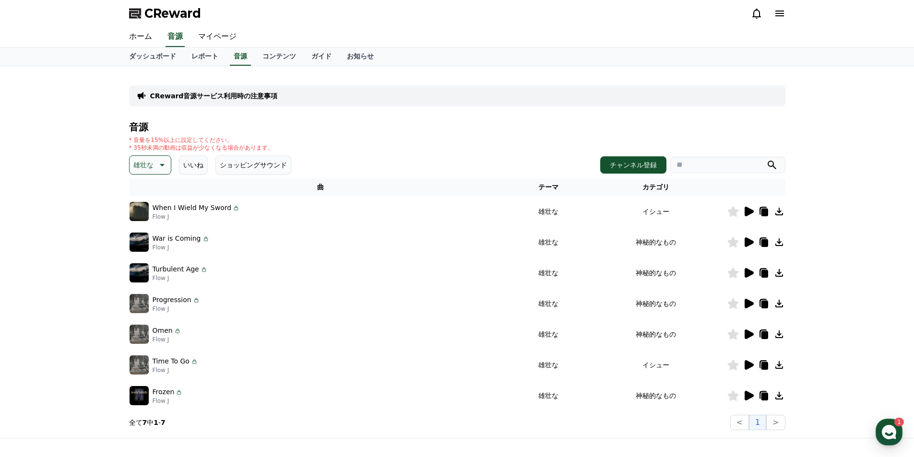
click at [747, 206] on icon at bounding box center [749, 212] width 12 height 12
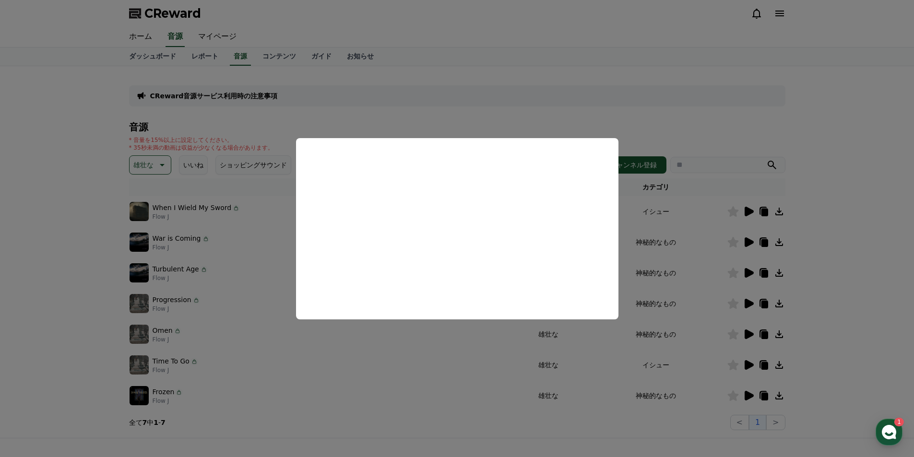
click at [156, 159] on button "close modal" at bounding box center [457, 228] width 914 height 457
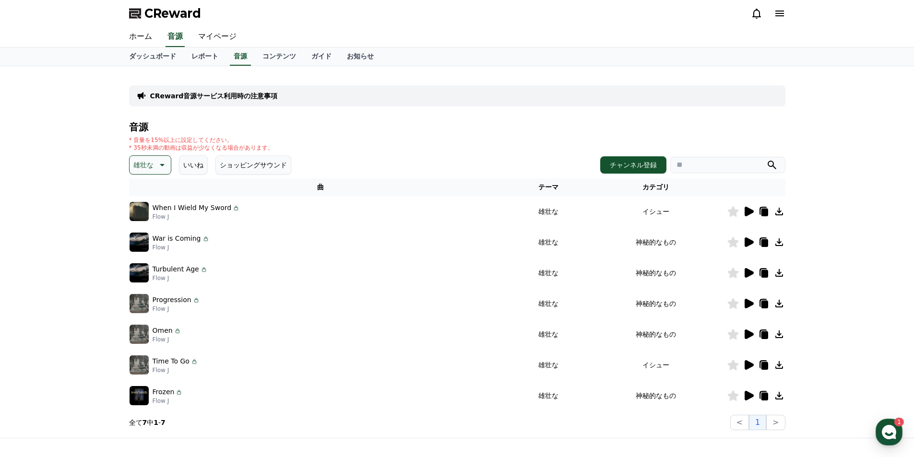
click at [156, 161] on icon at bounding box center [162, 165] width 12 height 12
click at [144, 219] on button "劇的な" at bounding box center [145, 223] width 28 height 21
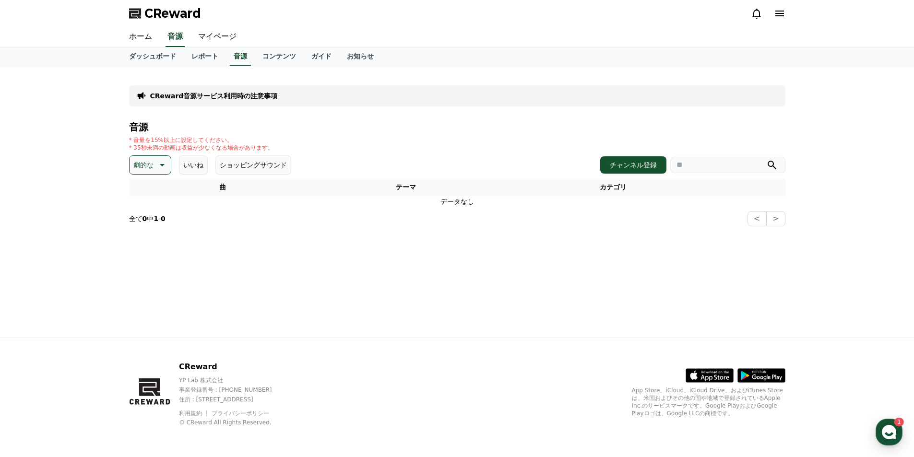
click at [156, 165] on icon at bounding box center [162, 165] width 12 height 12
click at [145, 200] on button "喜ばしい" at bounding box center [148, 200] width 35 height 21
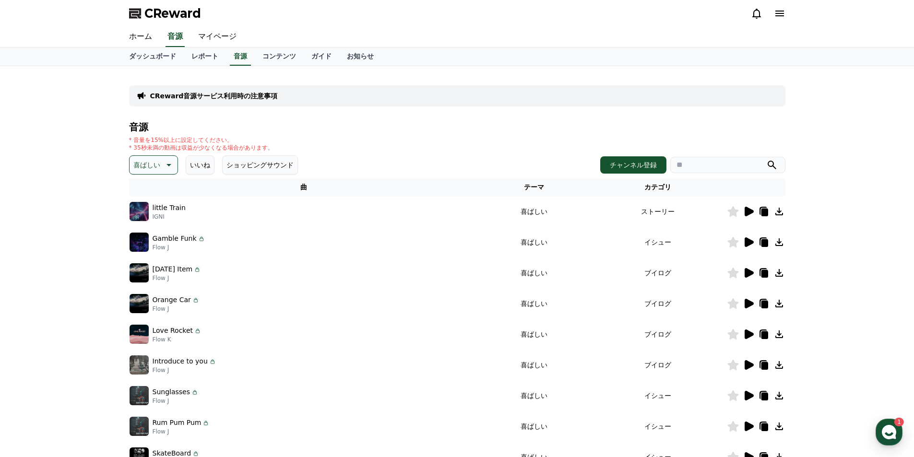
click at [750, 209] on icon at bounding box center [749, 212] width 9 height 10
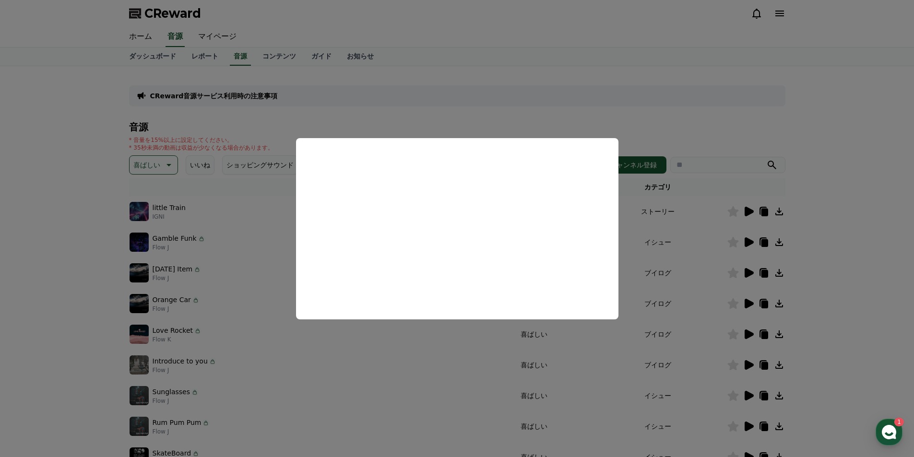
click at [95, 222] on button "close modal" at bounding box center [457, 228] width 914 height 457
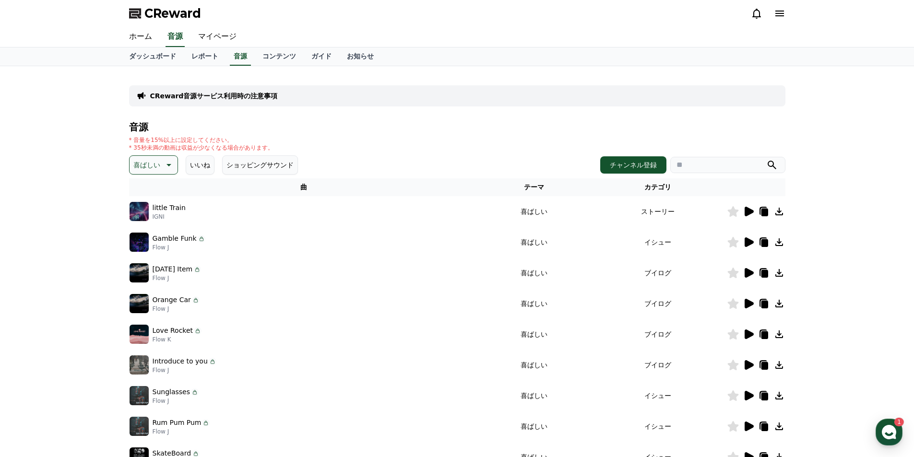
click at [151, 163] on p "喜ばしい" at bounding box center [146, 164] width 27 height 13
click at [146, 226] on button "気分" at bounding box center [141, 225] width 21 height 21
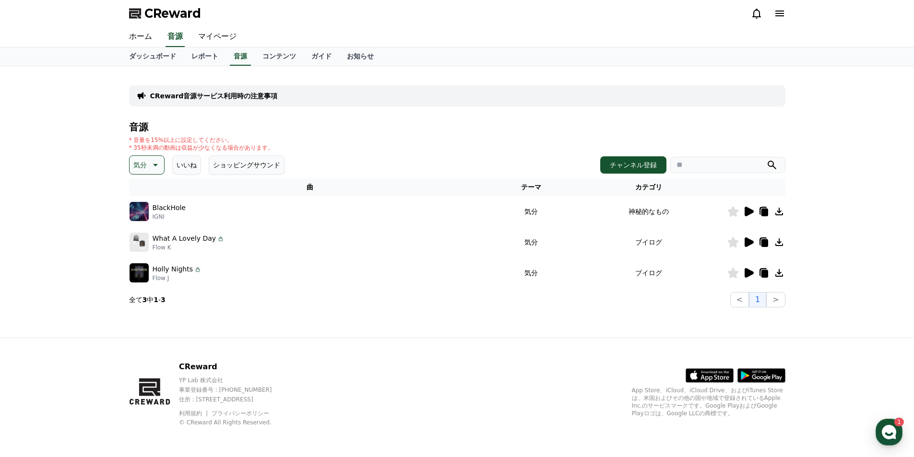
click at [750, 214] on icon at bounding box center [749, 212] width 9 height 10
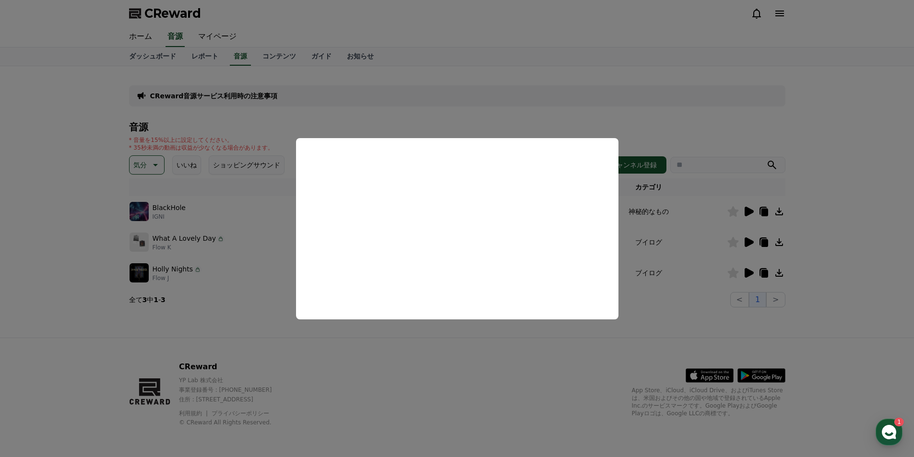
click at [134, 165] on button "close modal" at bounding box center [457, 228] width 914 height 457
click at [135, 165] on p "気分" at bounding box center [139, 164] width 13 height 13
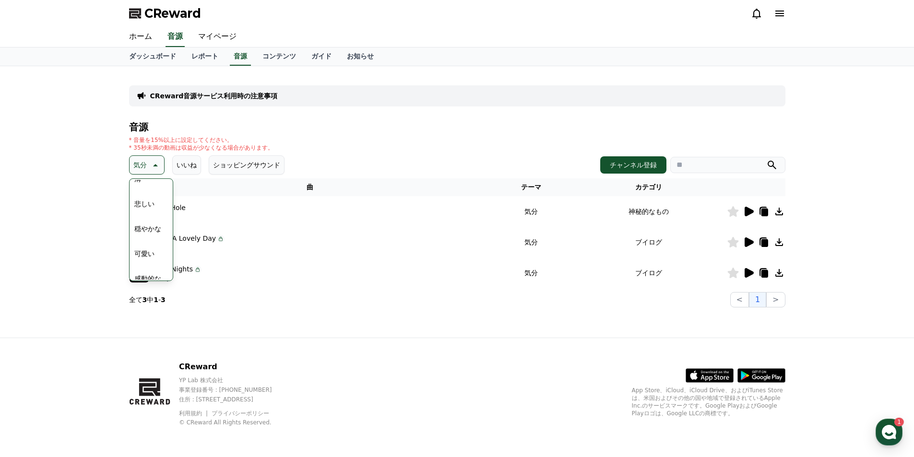
scroll to position [288, 0]
click at [148, 203] on button "EDM" at bounding box center [142, 202] width 23 height 21
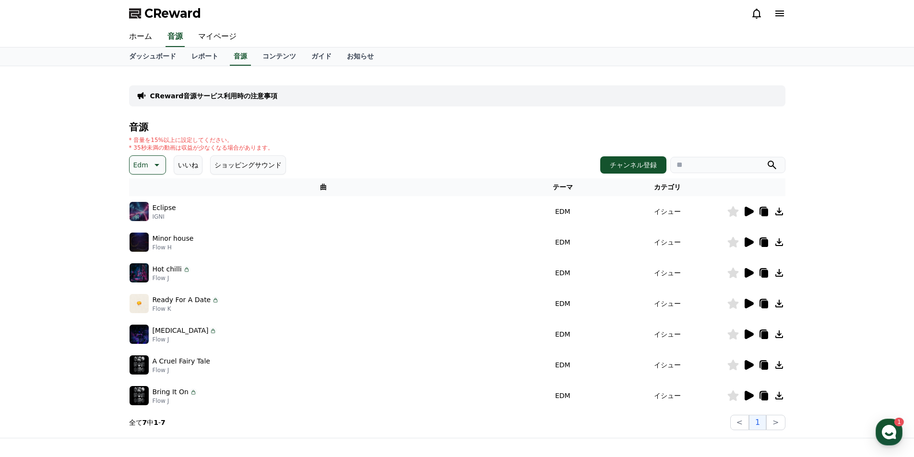
click at [747, 212] on icon at bounding box center [749, 212] width 9 height 10
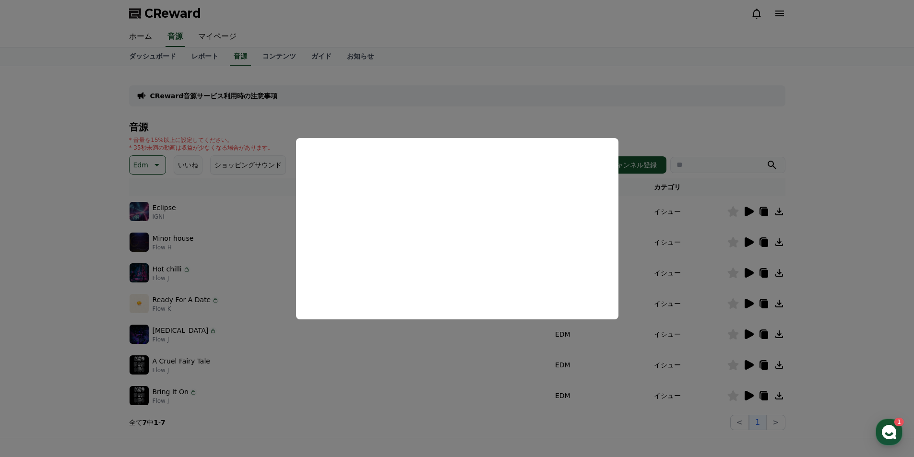
click at [150, 163] on button "close modal" at bounding box center [457, 228] width 914 height 457
click at [150, 163] on icon at bounding box center [156, 165] width 12 height 12
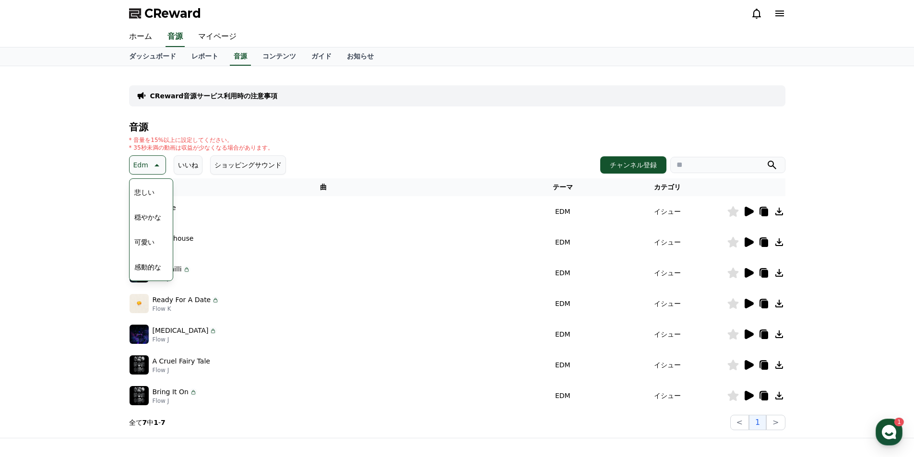
scroll to position [300, 0]
click at [136, 219] on button "溝" at bounding box center [138, 215] width 14 height 21
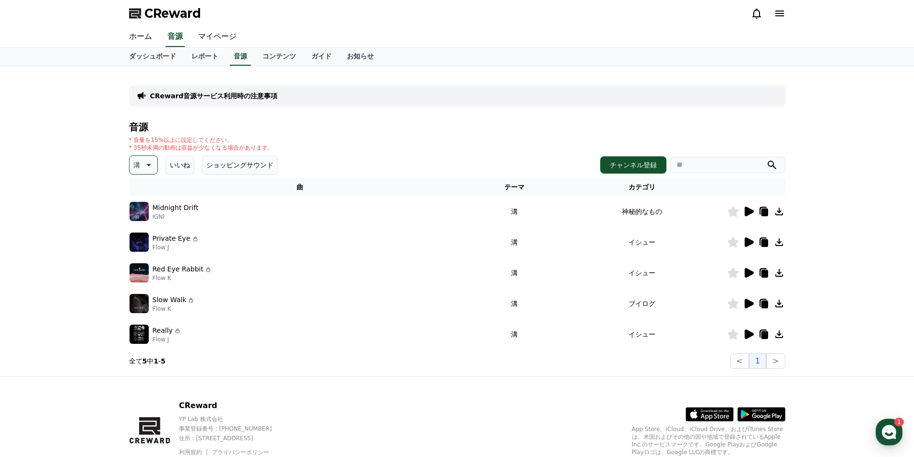
click at [751, 211] on icon at bounding box center [749, 212] width 9 height 10
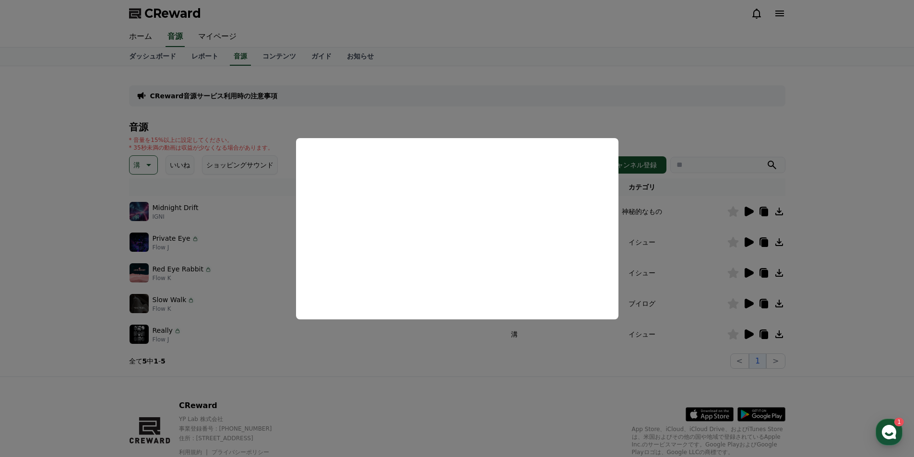
click at [90, 186] on button "close modal" at bounding box center [457, 228] width 914 height 457
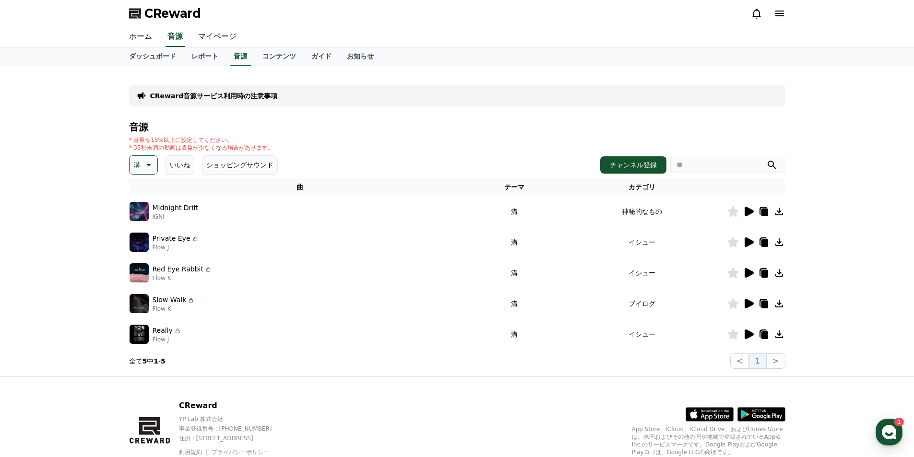
click at [133, 163] on p "溝" at bounding box center [136, 164] width 7 height 13
click at [141, 205] on button "悲しい" at bounding box center [145, 203] width 28 height 21
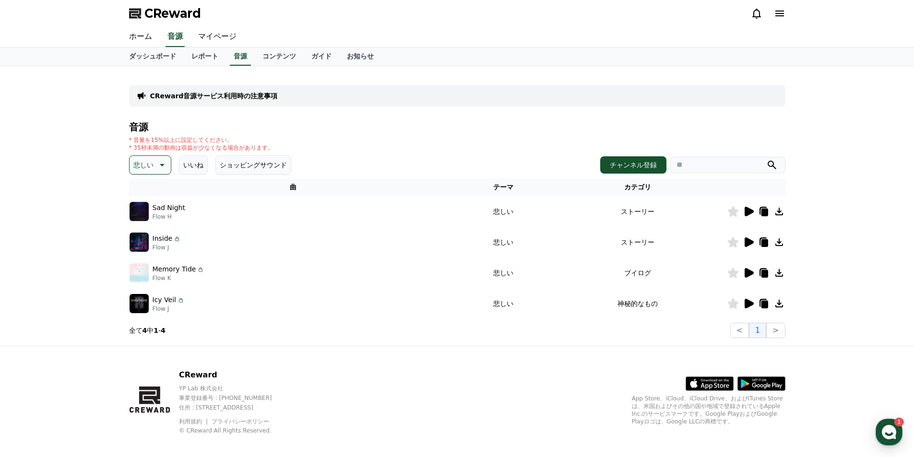
click at [748, 212] on icon at bounding box center [749, 212] width 9 height 10
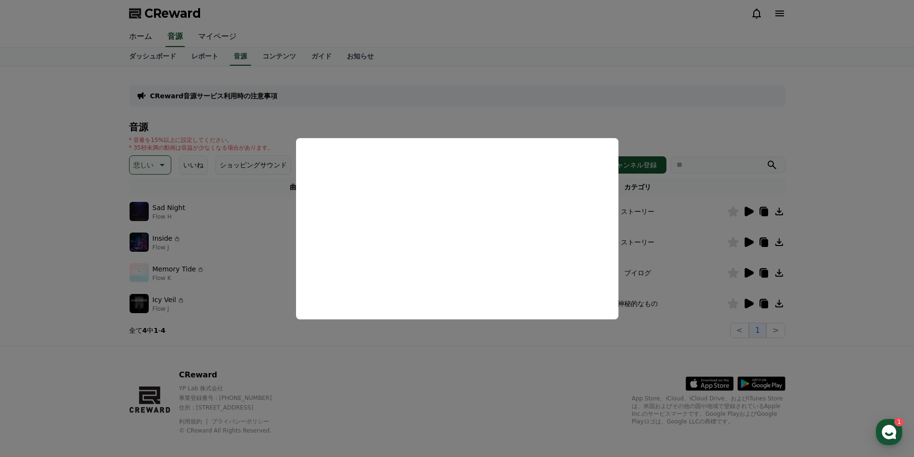
click at [73, 194] on button "close modal" at bounding box center [457, 228] width 914 height 457
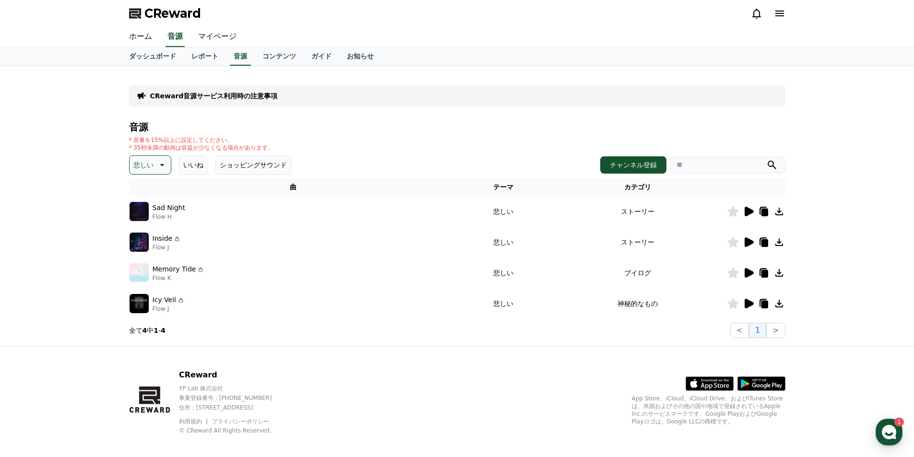
click at [142, 160] on p "悲しい" at bounding box center [143, 164] width 20 height 13
click at [146, 218] on button "穏やかな" at bounding box center [148, 217] width 35 height 21
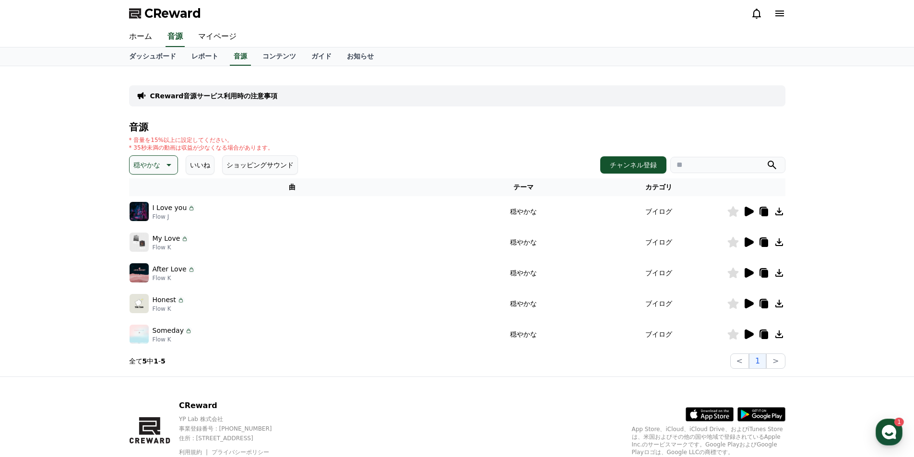
drag, startPoint x: 0, startPoint y: 0, endPoint x: 153, endPoint y: 167, distance: 226.3
click at [153, 167] on p "穏やかな" at bounding box center [146, 164] width 27 height 13
click at [145, 190] on button "可愛い" at bounding box center [145, 194] width 28 height 21
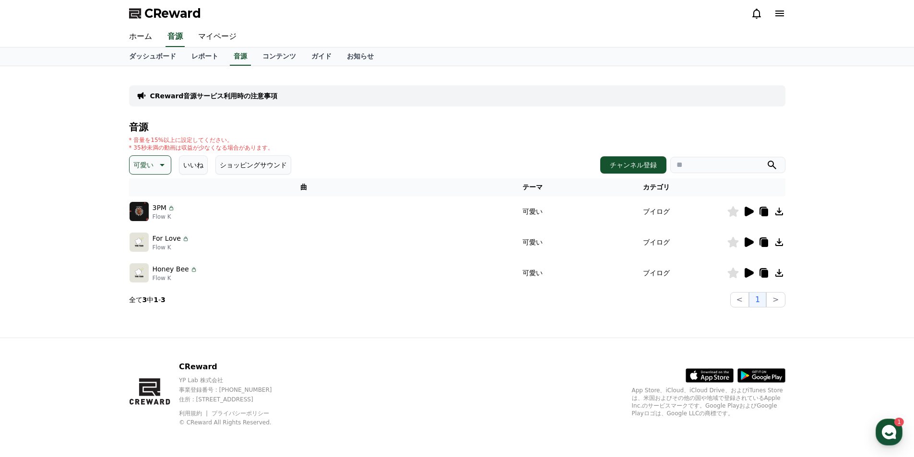
click at [749, 212] on icon at bounding box center [749, 212] width 9 height 10
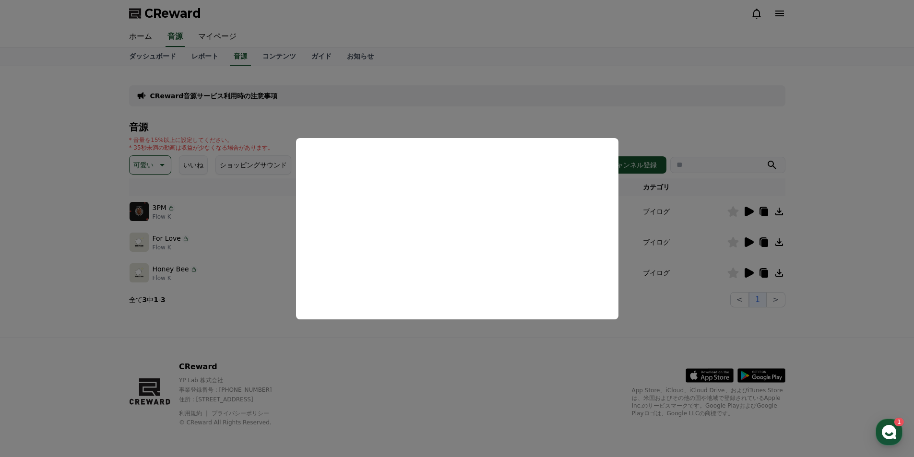
click at [112, 183] on button "close modal" at bounding box center [457, 228] width 914 height 457
click at [142, 166] on p "可愛い" at bounding box center [143, 164] width 20 height 13
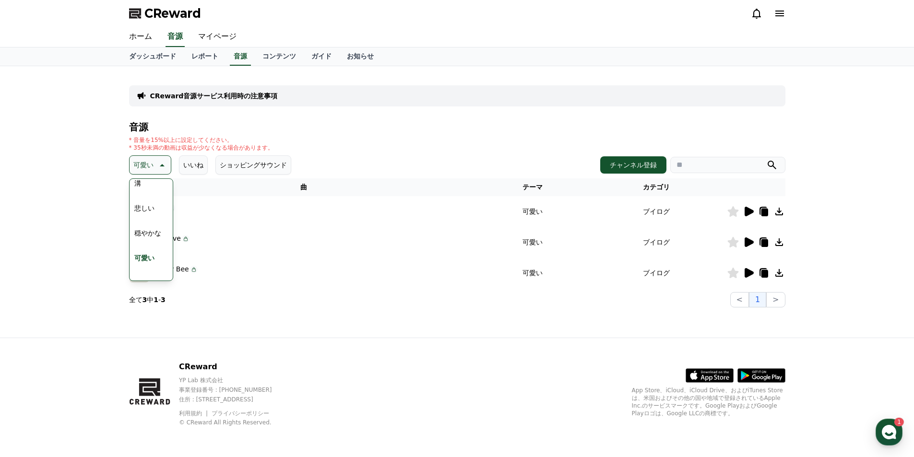
scroll to position [396, 0]
click at [144, 222] on button "感動的な" at bounding box center [148, 219] width 35 height 21
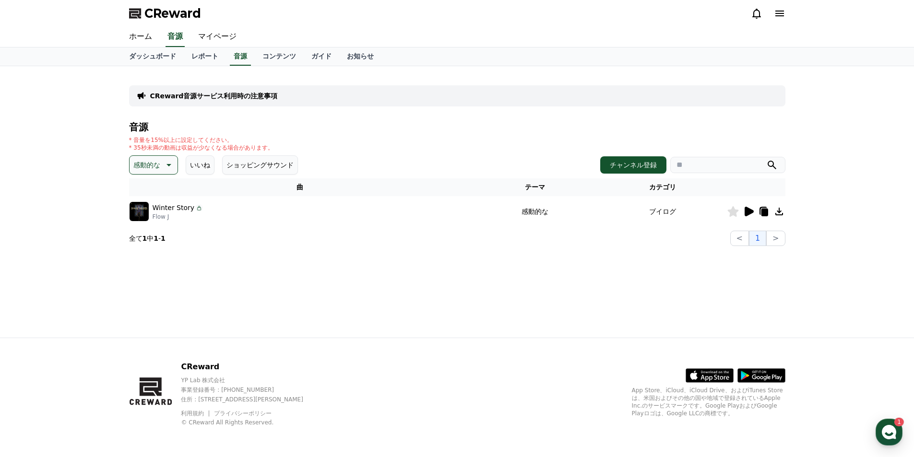
click at [747, 208] on icon at bounding box center [749, 212] width 9 height 10
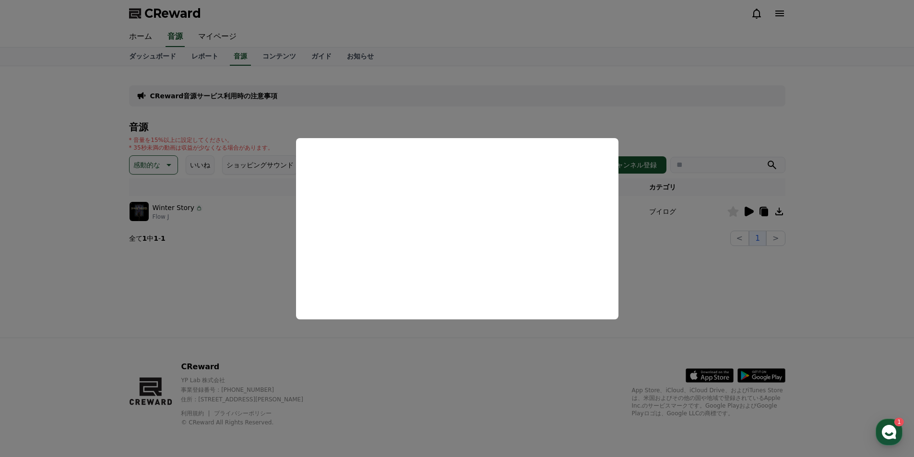
click at [124, 258] on button "close modal" at bounding box center [457, 228] width 914 height 457
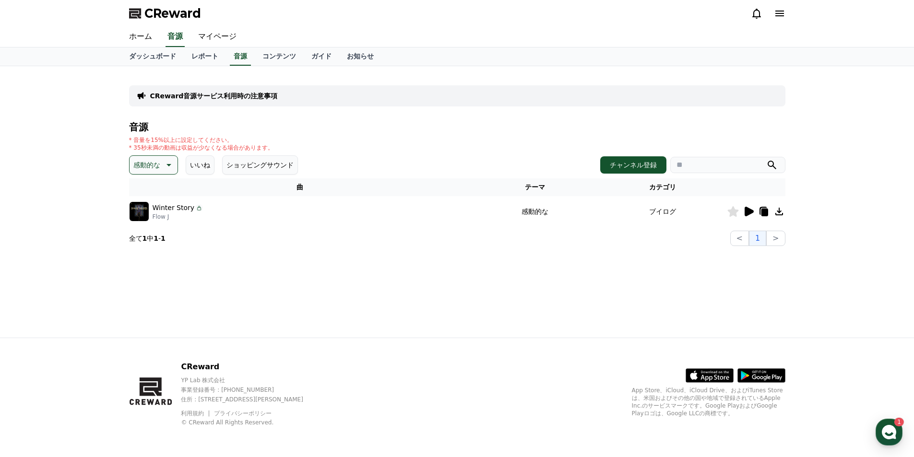
click at [156, 176] on div "音源 * 音量を15%以上に設定してください。 * 35秒未満の動画は収益が少なくなる場合があります。 感動的な いいね ショッピングサウンド チャンネル登録…" at bounding box center [457, 184] width 657 height 124
click at [155, 166] on p "感動的な" at bounding box center [146, 164] width 27 height 13
click at [143, 242] on button "気をもむ" at bounding box center [148, 244] width 35 height 21
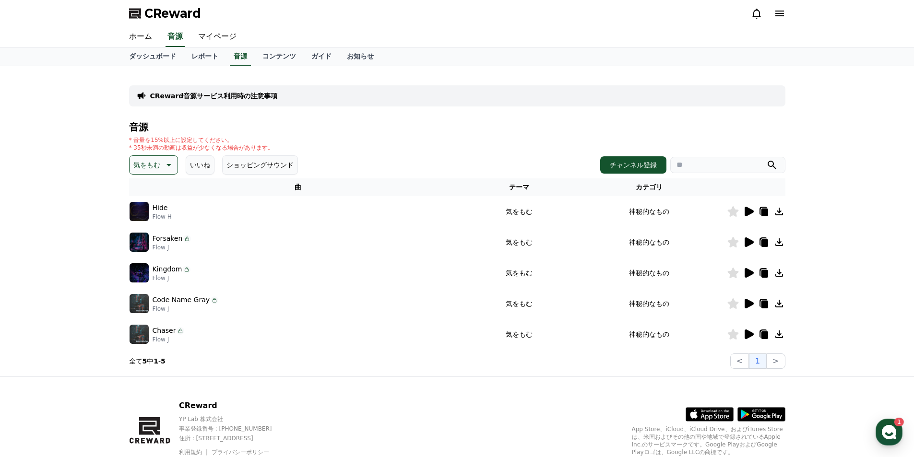
click at [755, 209] on div at bounding box center [757, 212] width 58 height 12
click at [749, 214] on icon at bounding box center [749, 212] width 9 height 10
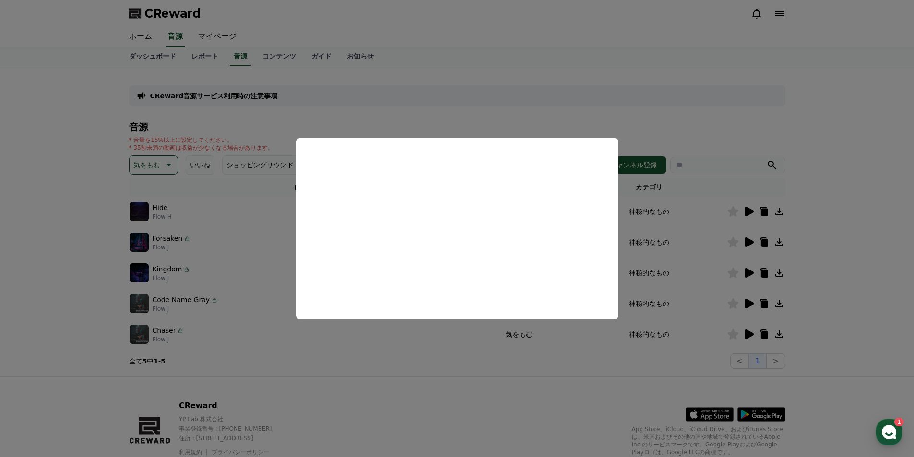
click at [67, 225] on button "close modal" at bounding box center [457, 228] width 914 height 457
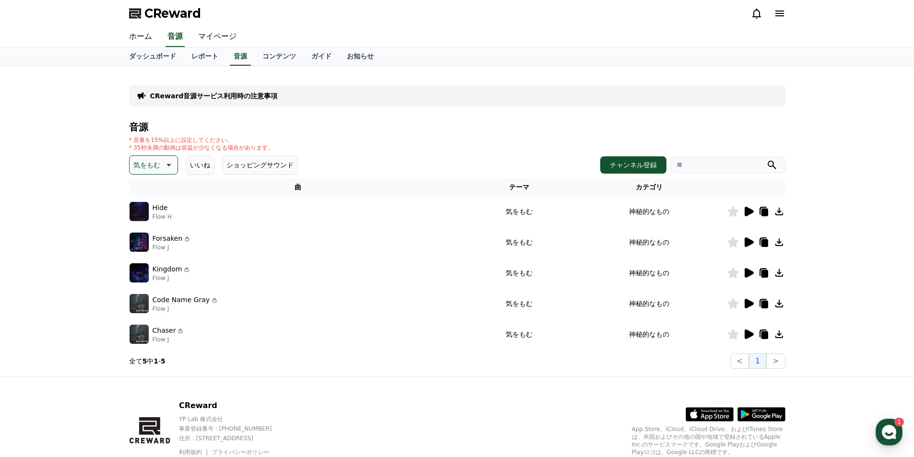
click at [752, 238] on icon at bounding box center [749, 243] width 12 height 12
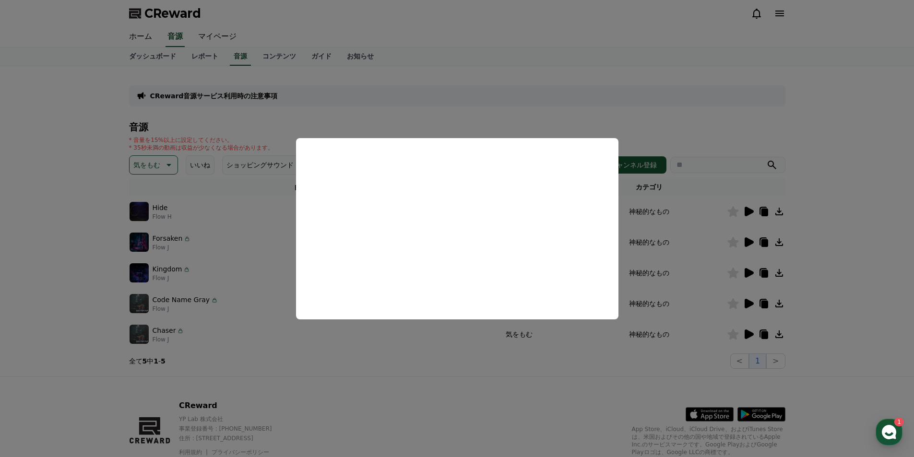
click at [747, 273] on button "close modal" at bounding box center [457, 228] width 914 height 457
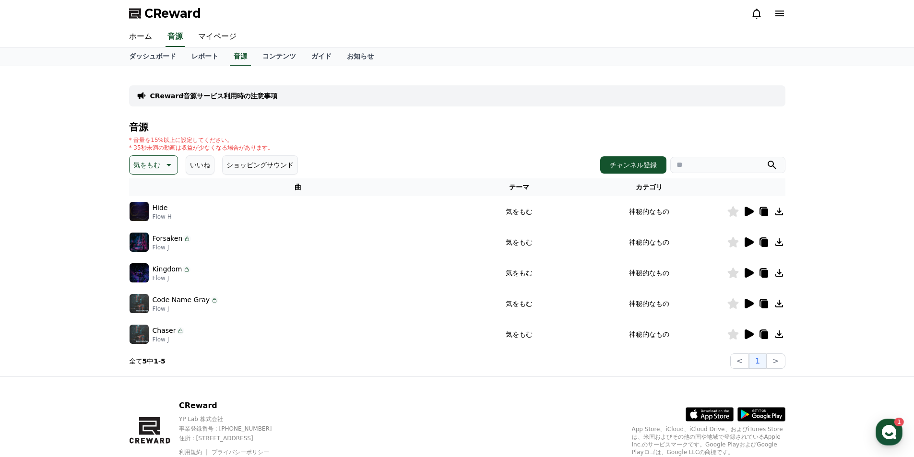
click at [747, 273] on icon at bounding box center [749, 273] width 9 height 10
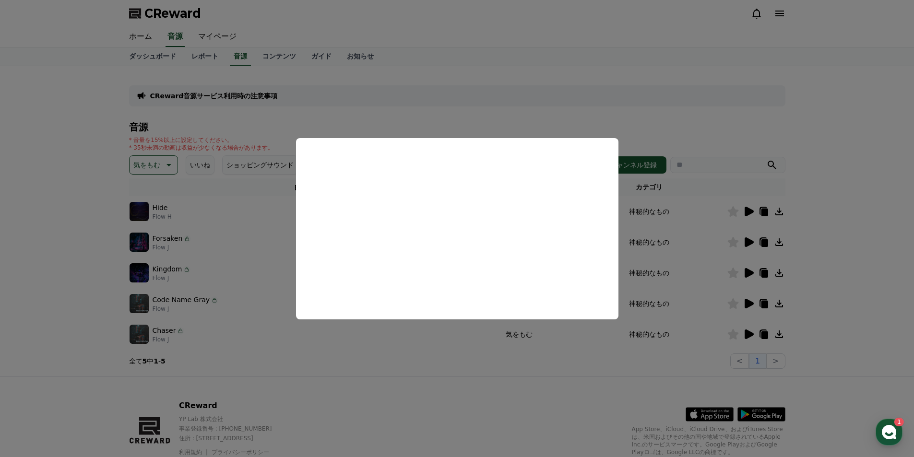
click at [745, 302] on button "close modal" at bounding box center [457, 228] width 914 height 457
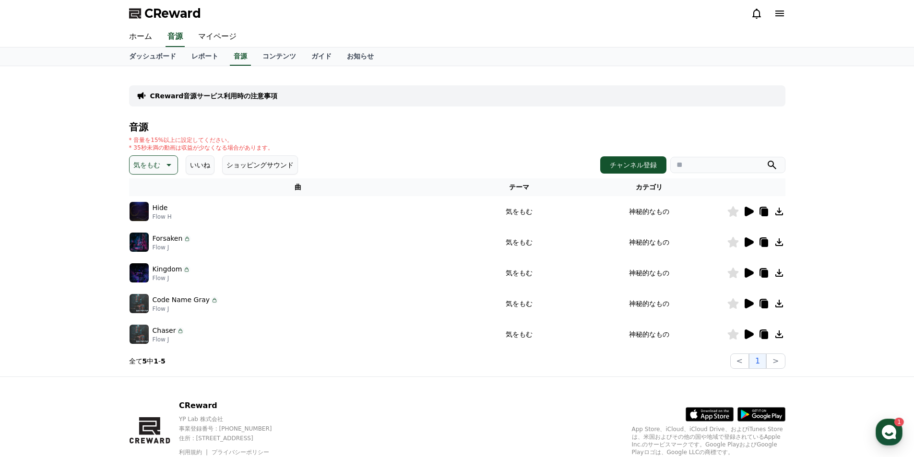
click at [745, 302] on icon at bounding box center [749, 304] width 9 height 10
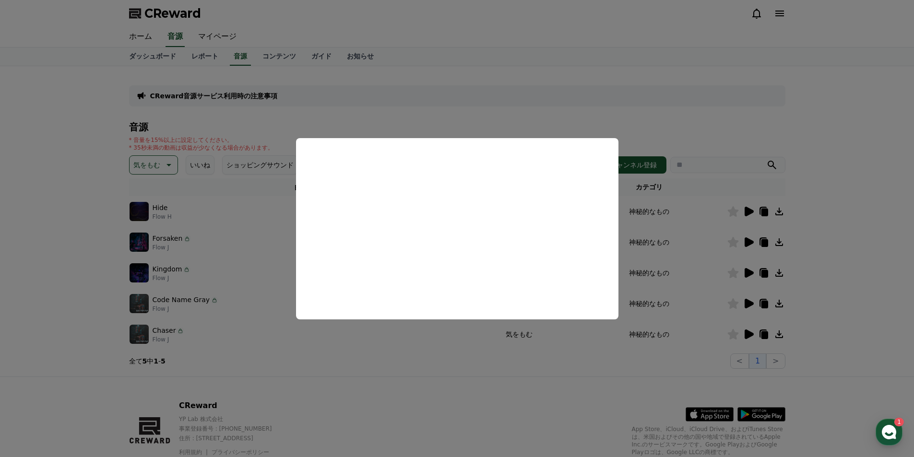
click at [747, 335] on button "close modal" at bounding box center [457, 228] width 914 height 457
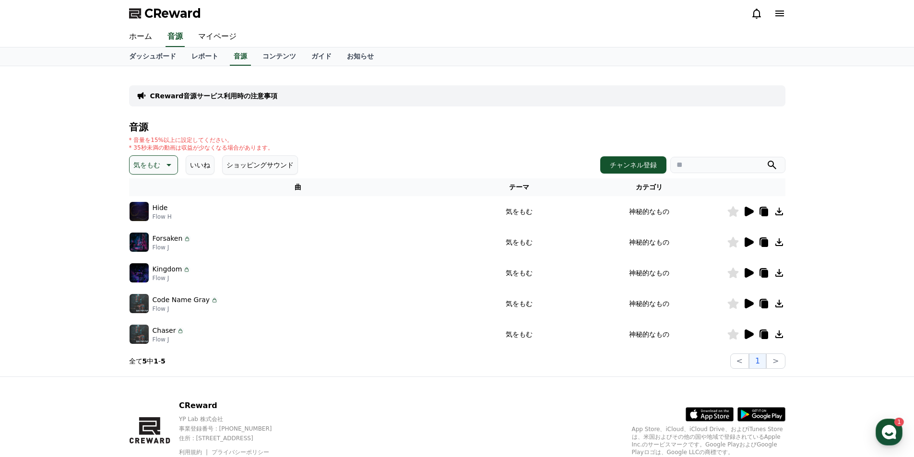
click at [747, 335] on icon at bounding box center [749, 335] width 9 height 10
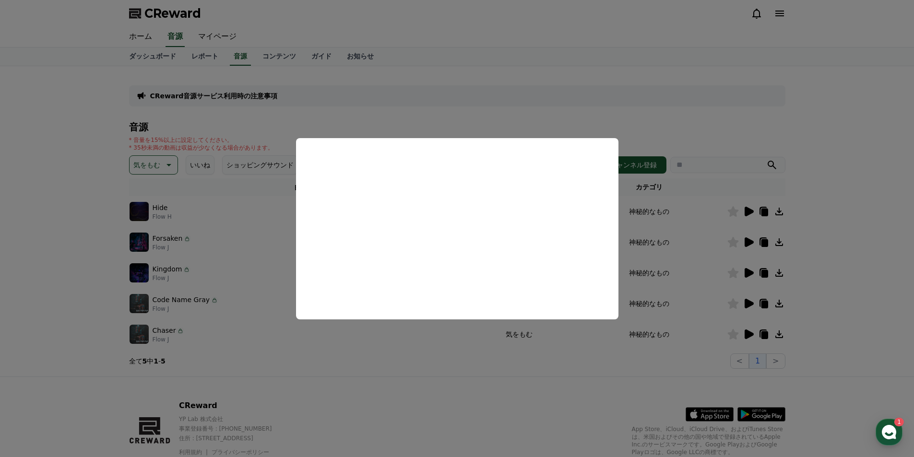
click at [51, 221] on button "close modal" at bounding box center [457, 228] width 914 height 457
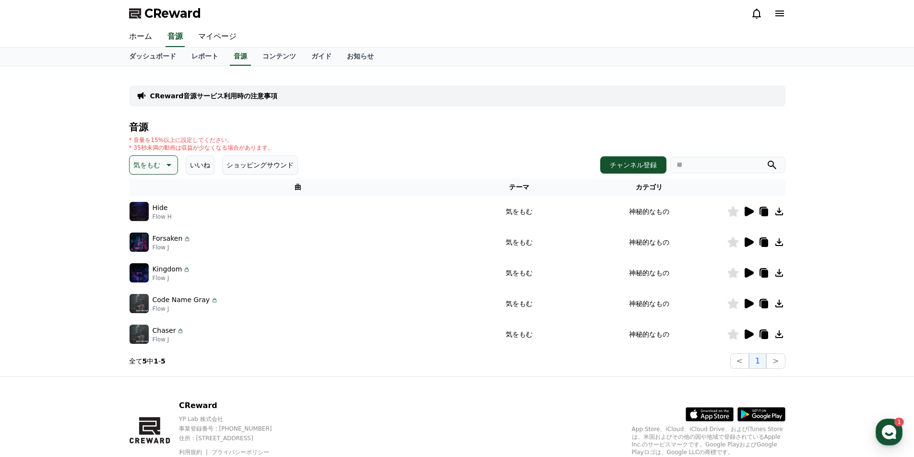
click at [153, 164] on p "気をもむ" at bounding box center [146, 164] width 27 height 13
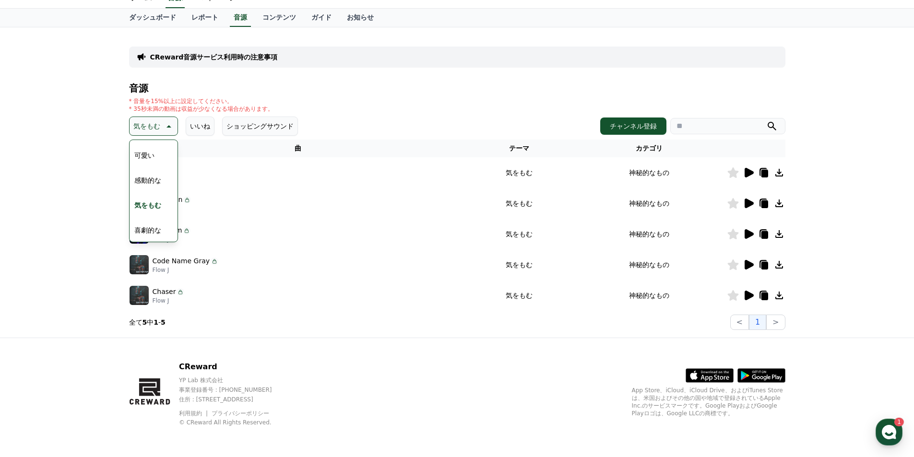
click at [145, 230] on button "喜劇的な" at bounding box center [148, 230] width 35 height 21
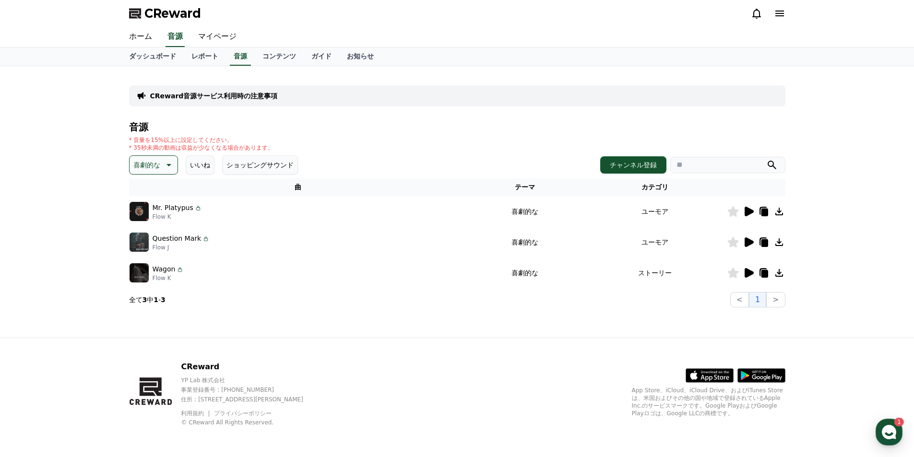
click at [749, 211] on icon at bounding box center [749, 212] width 9 height 10
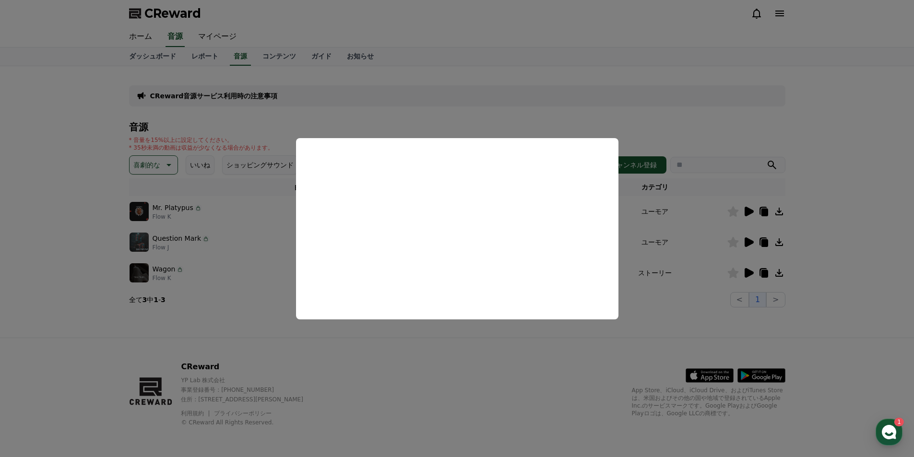
drag, startPoint x: 744, startPoint y: 235, endPoint x: 744, endPoint y: 240, distance: 5.3
click at [744, 236] on button "close modal" at bounding box center [457, 228] width 914 height 457
click at [744, 240] on icon at bounding box center [749, 243] width 12 height 12
click at [750, 268] on button "close modal" at bounding box center [457, 228] width 914 height 457
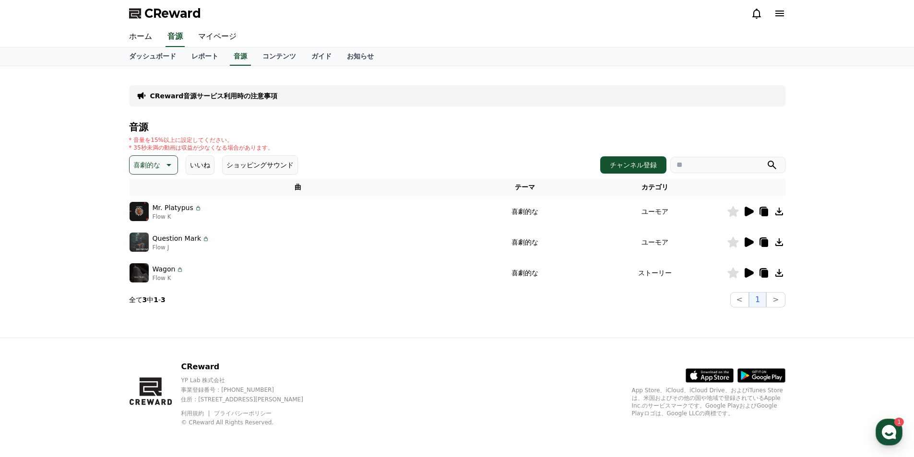
click at [750, 268] on icon at bounding box center [749, 273] width 12 height 12
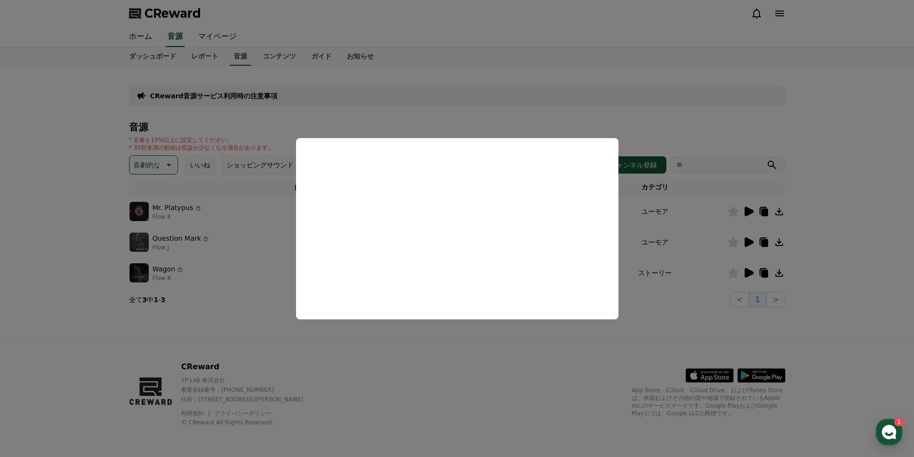
click at [205, 317] on button "close modal" at bounding box center [457, 228] width 914 height 457
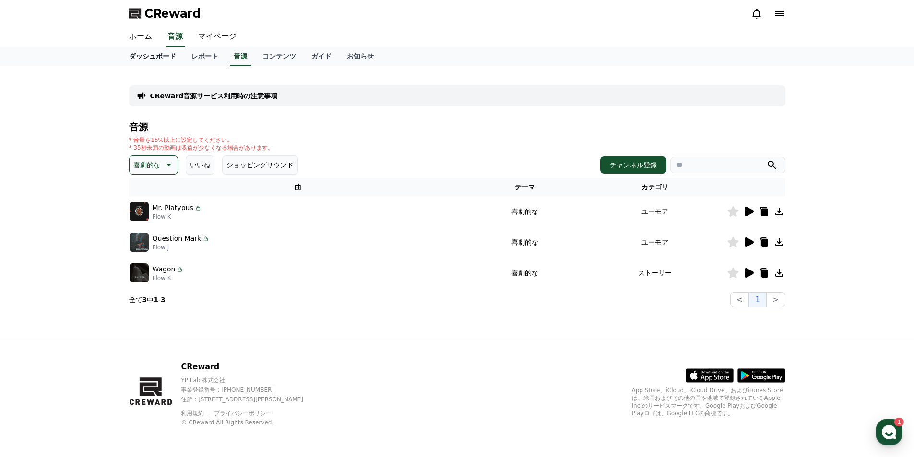
click at [139, 58] on link "ダッシュボード" at bounding box center [152, 57] width 62 height 18
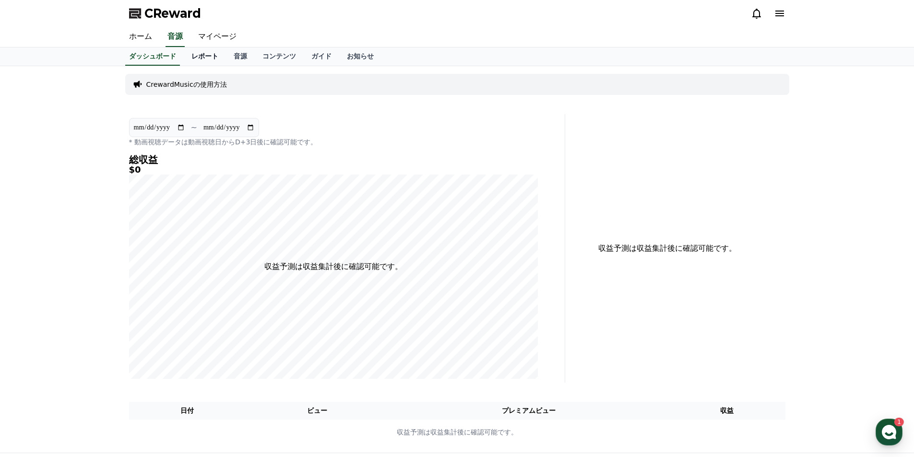
click at [194, 61] on link "レポート" at bounding box center [205, 57] width 42 height 18
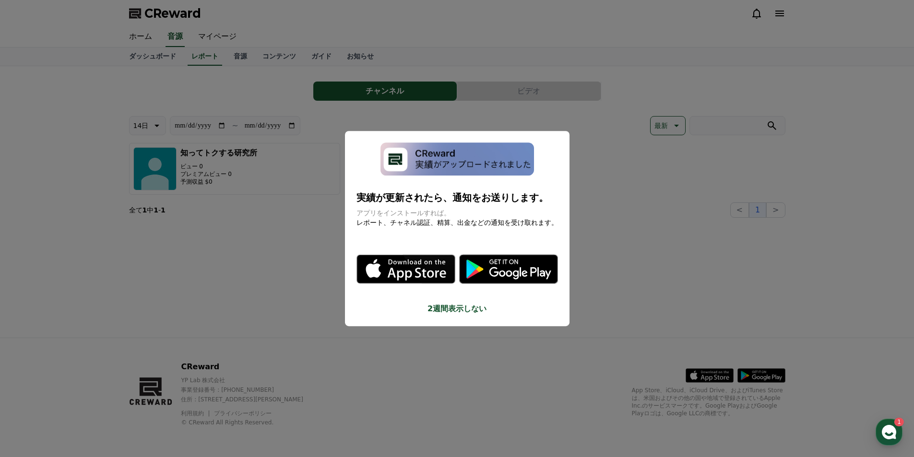
click at [215, 221] on button "close modal" at bounding box center [457, 228] width 914 height 457
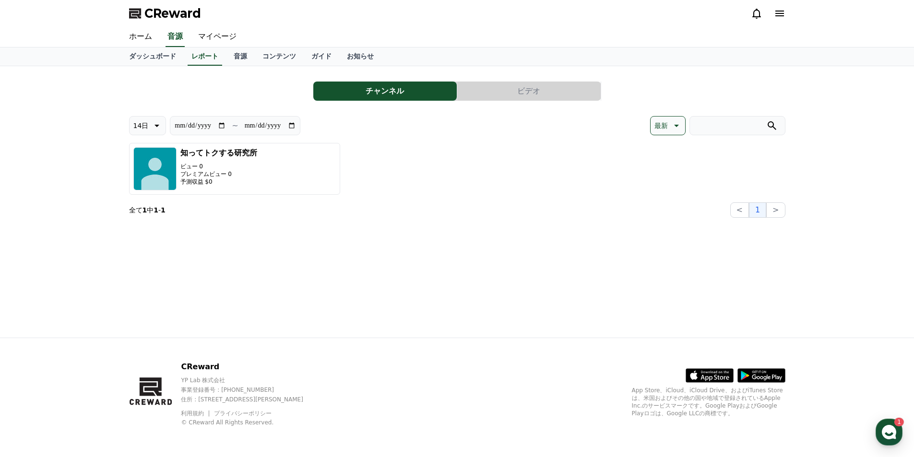
click at [523, 92] on button "ビデオ" at bounding box center [529, 91] width 144 height 19
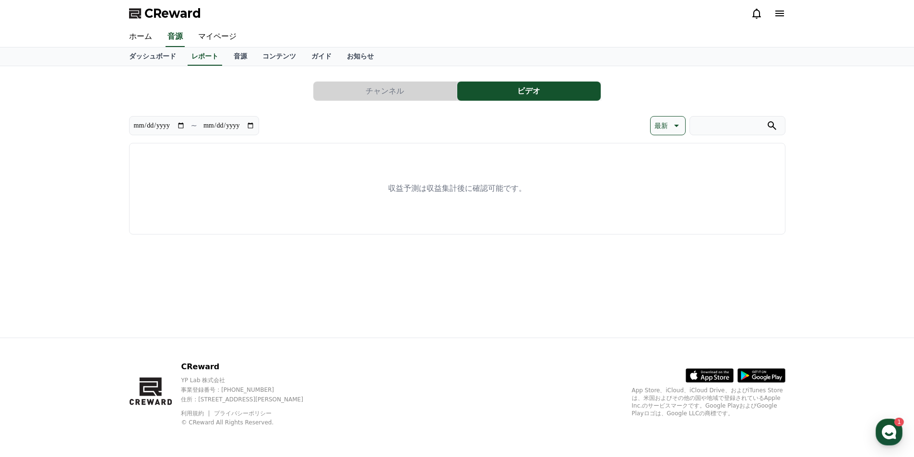
click at [403, 91] on button "チャンネル" at bounding box center [385, 91] width 144 height 19
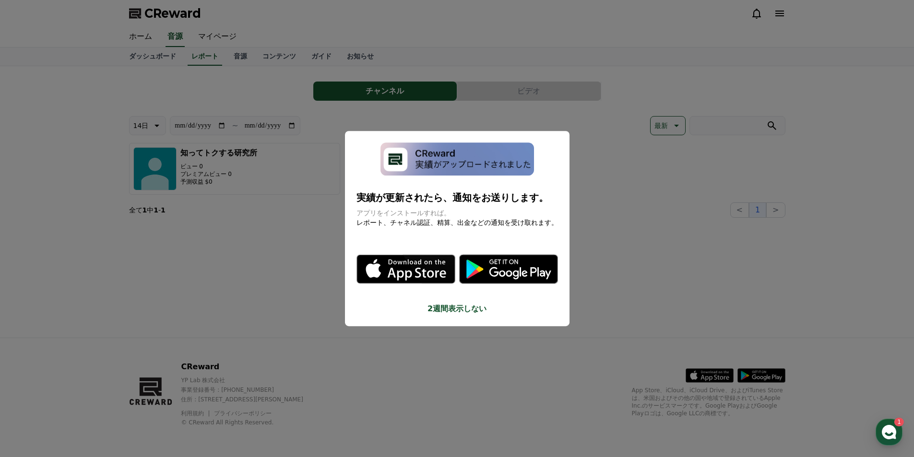
click at [305, 249] on button "close modal" at bounding box center [457, 228] width 914 height 457
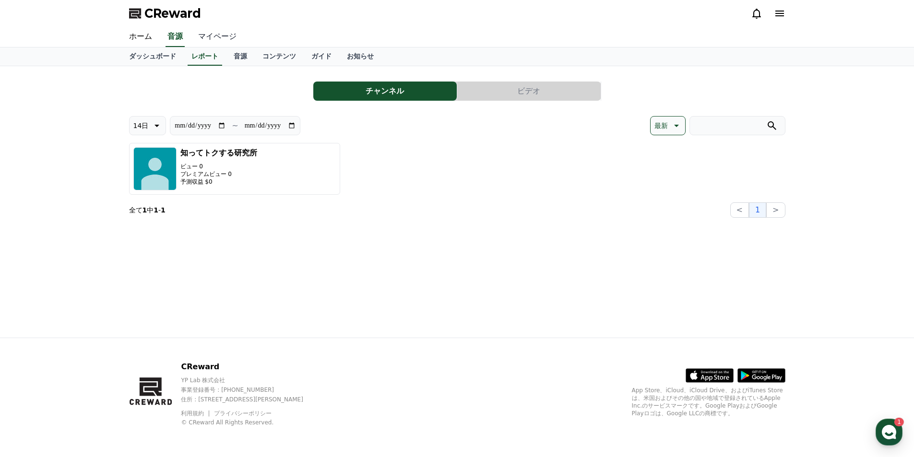
click at [199, 40] on link "マイページ" at bounding box center [218, 37] width 54 height 20
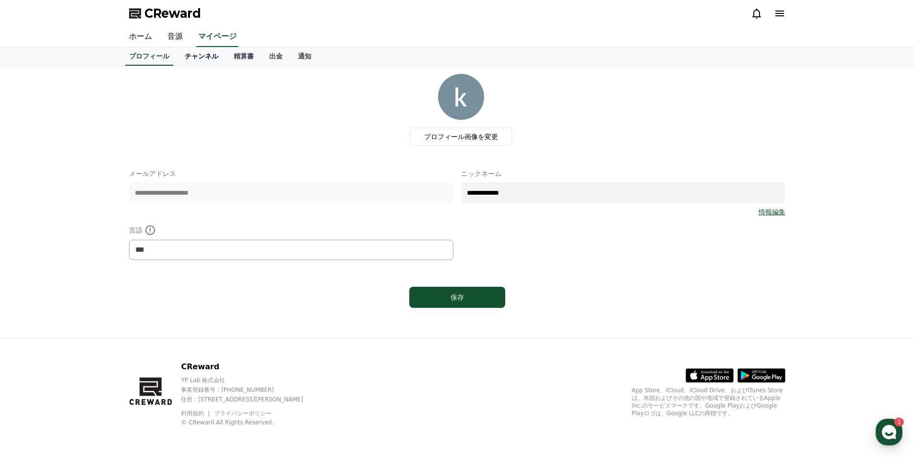
click at [190, 58] on link "チャンネル" at bounding box center [201, 57] width 49 height 18
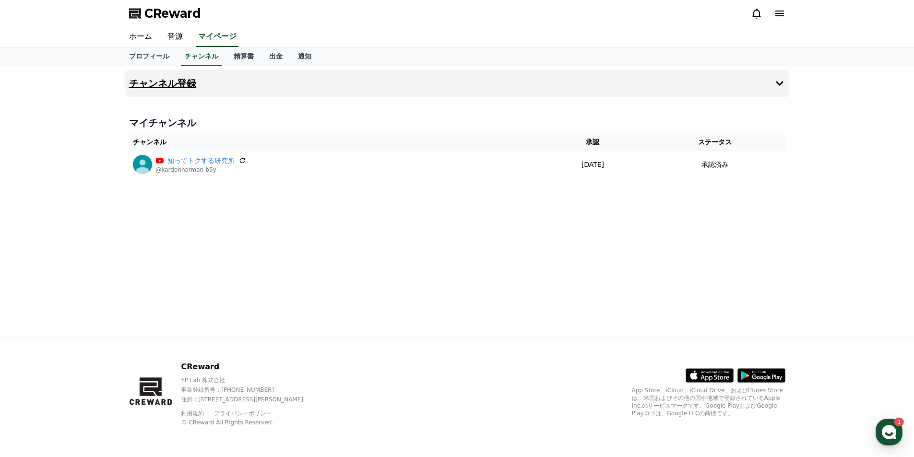
click at [251, 88] on button "チャンネル登録" at bounding box center [457, 83] width 664 height 27
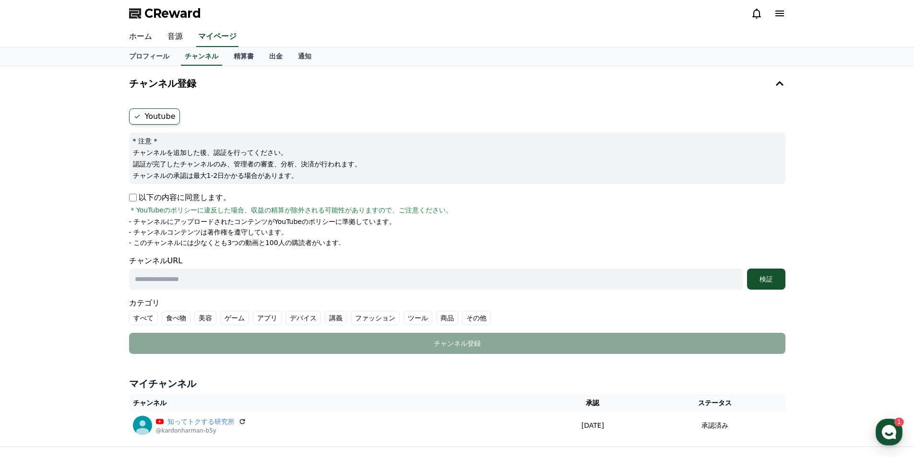
click at [139, 206] on span "* YouTubeのポリシーに違反した場合、収益の精算が除外される可能性がありますので、ご注意ください。" at bounding box center [292, 210] width 322 height 10
click at [206, 281] on input "text" at bounding box center [436, 279] width 614 height 21
paste input "**********"
type input "**********"
click at [772, 282] on div "検証" at bounding box center [766, 280] width 31 height 10
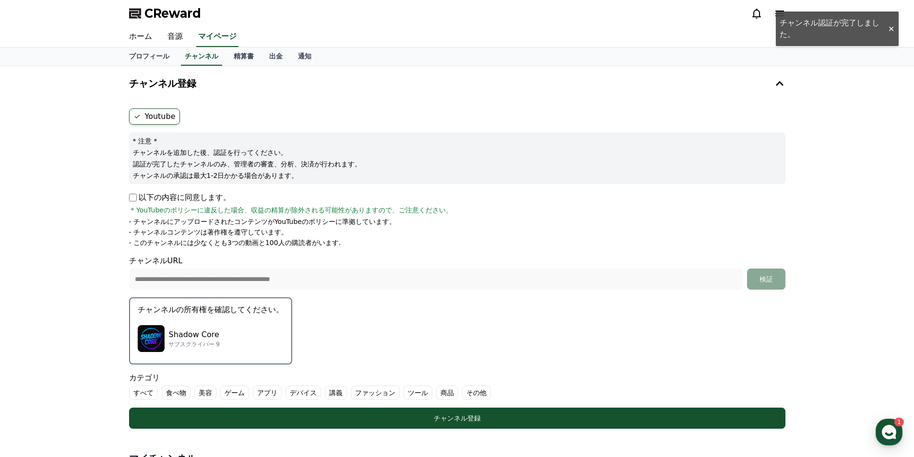
click at [205, 335] on p "Shadow Core" at bounding box center [193, 335] width 51 height 12
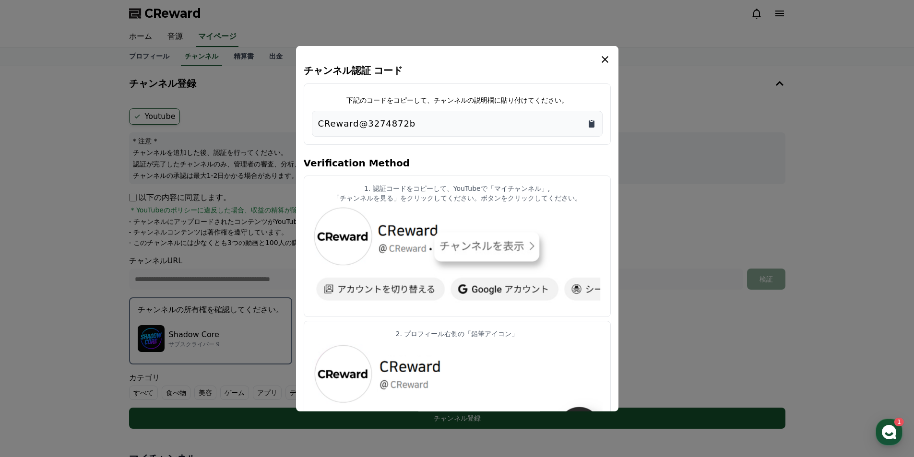
click at [589, 124] on icon "Copy to clipboard" at bounding box center [592, 123] width 6 height 7
click at [601, 58] on icon "modal" at bounding box center [605, 59] width 12 height 12
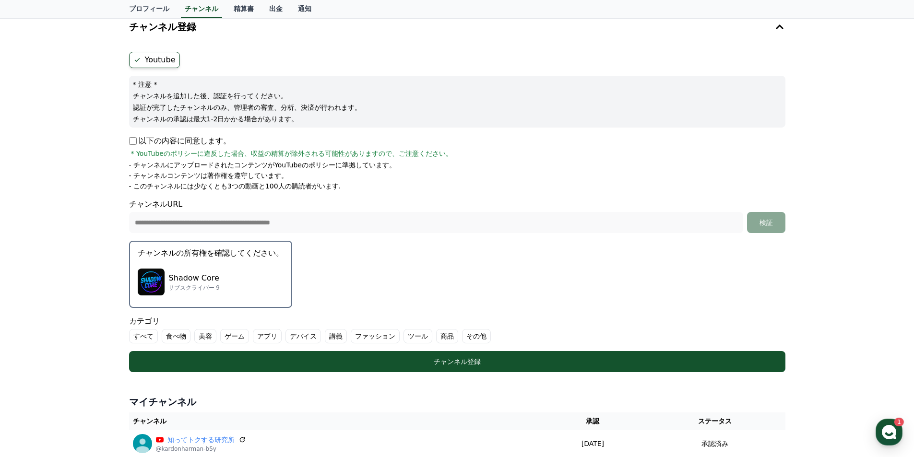
scroll to position [40, 0]
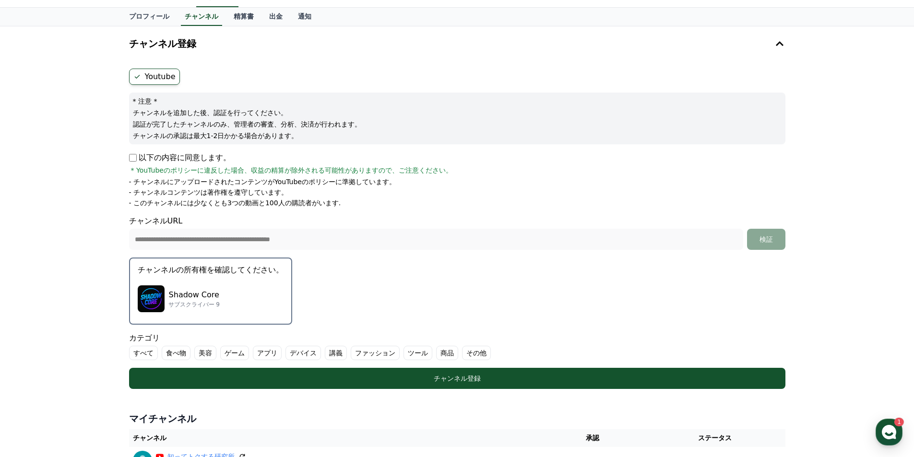
click at [204, 297] on p "Shadow Core" at bounding box center [193, 295] width 51 height 12
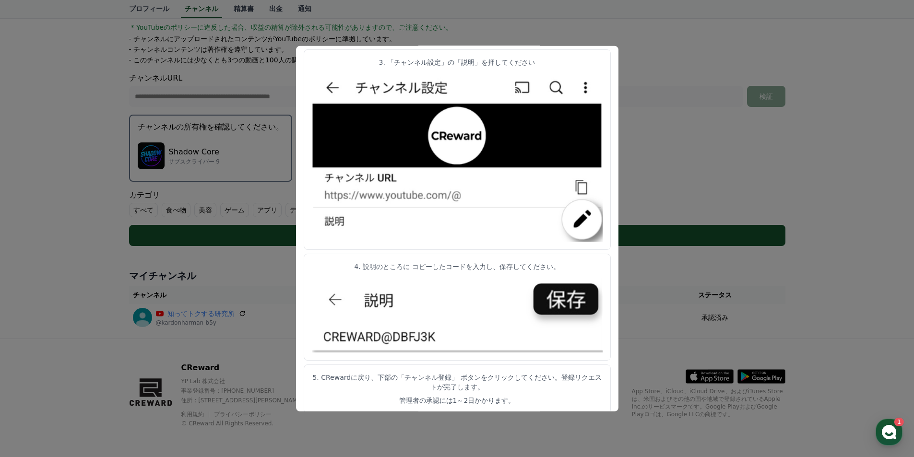
scroll to position [184, 0]
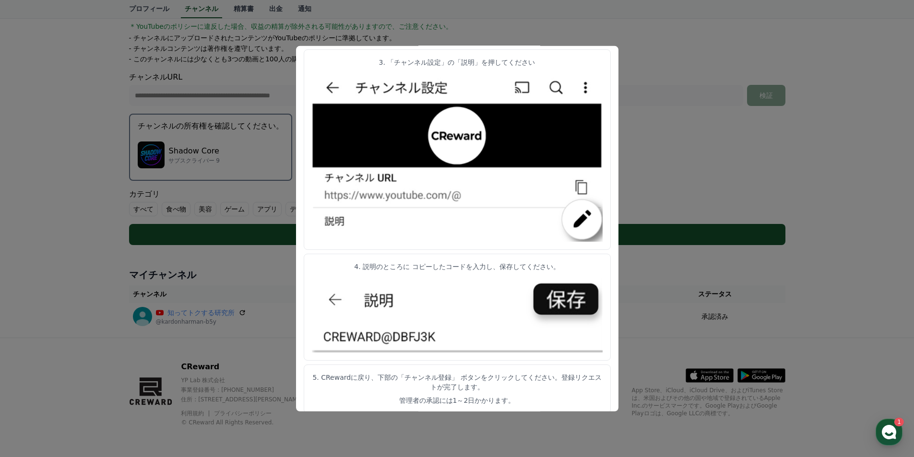
click at [334, 88] on img "modal" at bounding box center [457, 156] width 291 height 171
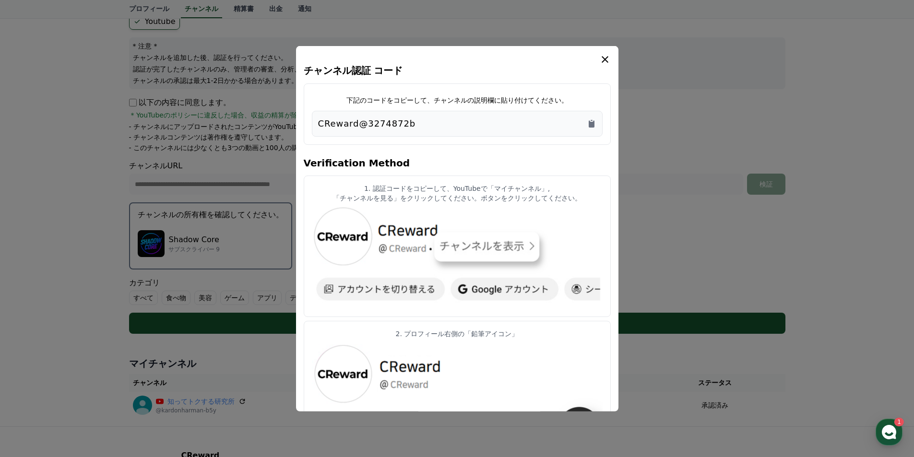
scroll to position [0, 0]
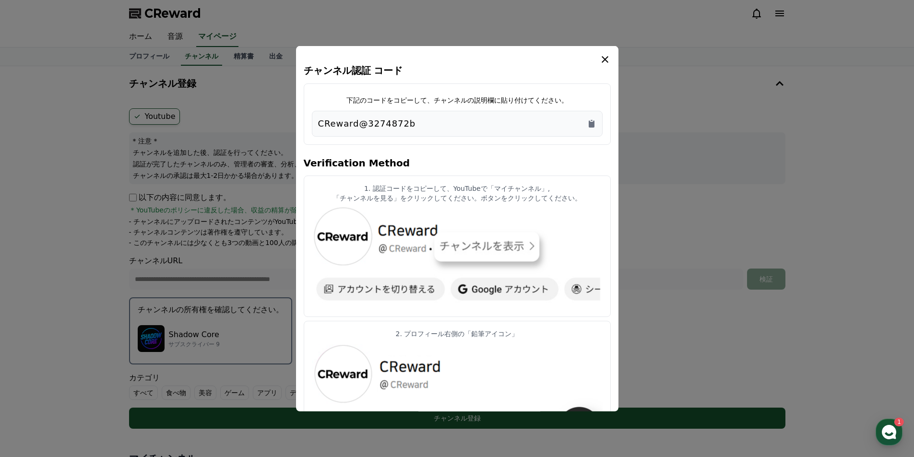
click at [604, 60] on icon "modal" at bounding box center [605, 59] width 7 height 7
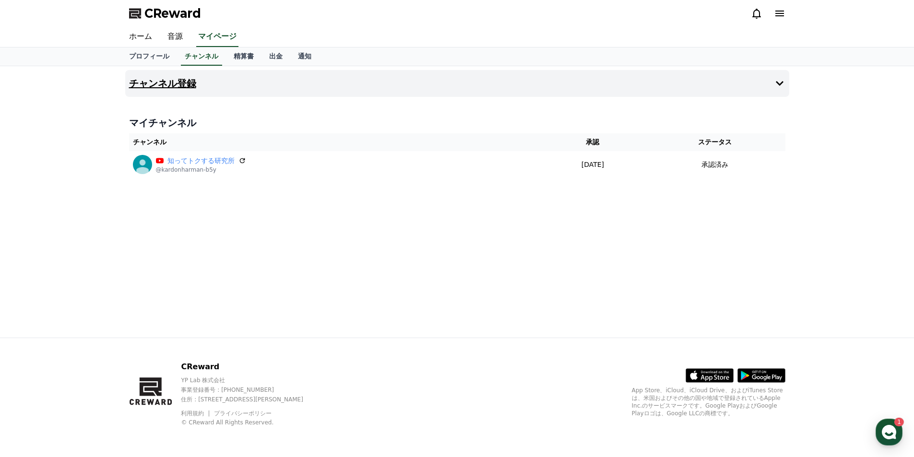
click at [169, 86] on h4 "チャンネル登録" at bounding box center [162, 83] width 67 height 11
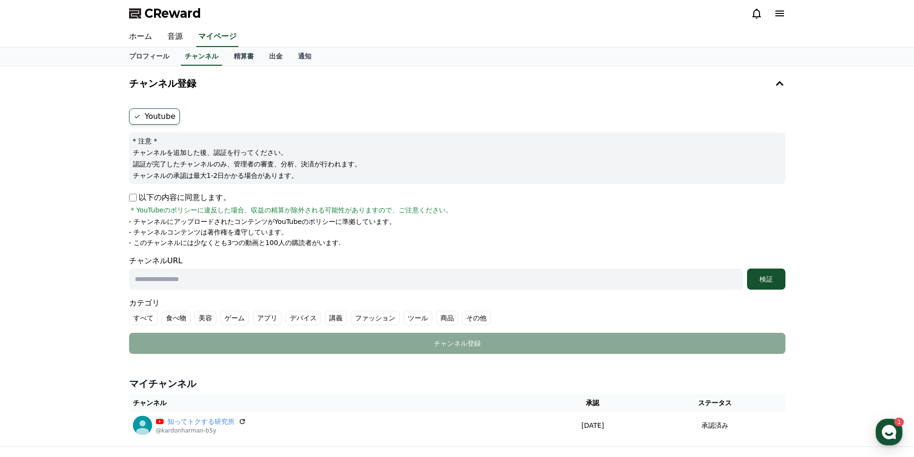
click at [198, 276] on input "text" at bounding box center [436, 279] width 614 height 21
paste input "**********"
type input "**********"
drag, startPoint x: 226, startPoint y: 275, endPoint x: 124, endPoint y: 273, distance: 102.3
click at [124, 273] on div "**********" at bounding box center [457, 256] width 672 height 381
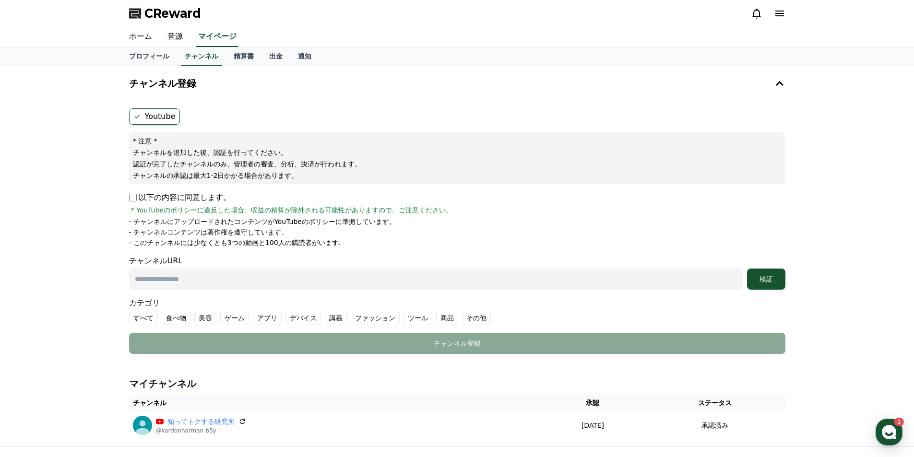
click at [133, 35] on link "ホーム" at bounding box center [140, 37] width 38 height 20
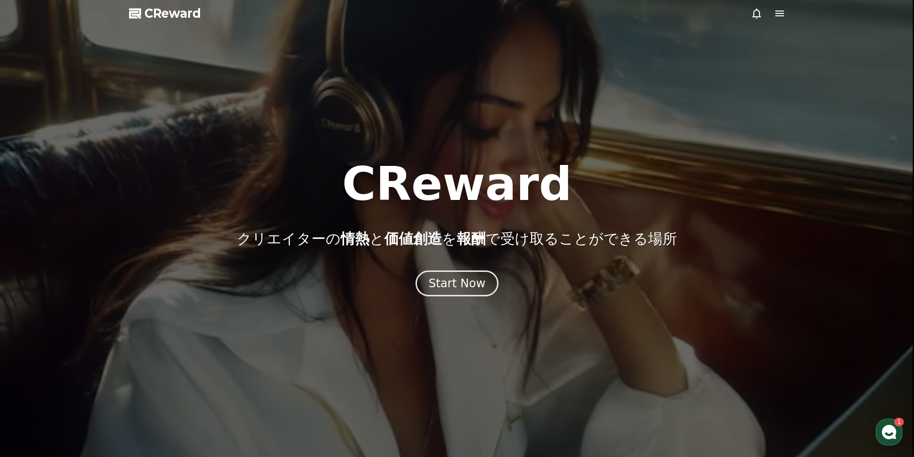
click at [890, 432] on use "button" at bounding box center [889, 432] width 14 height 14
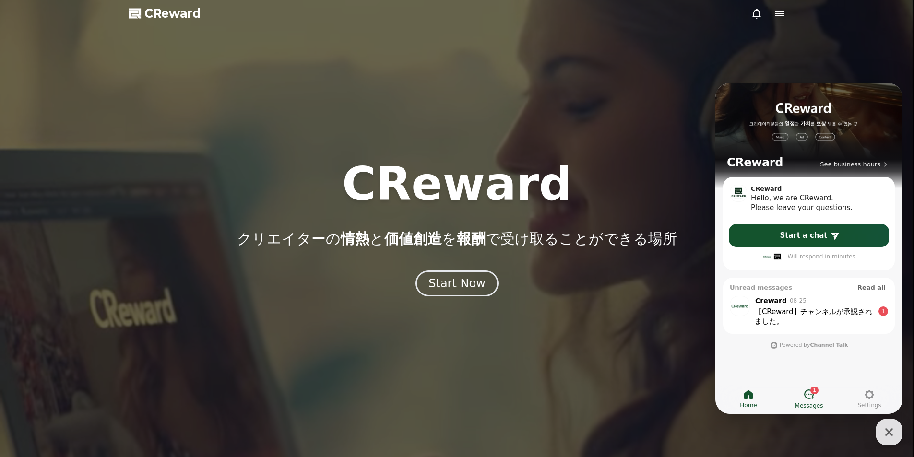
click at [810, 391] on icon at bounding box center [809, 395] width 12 height 12
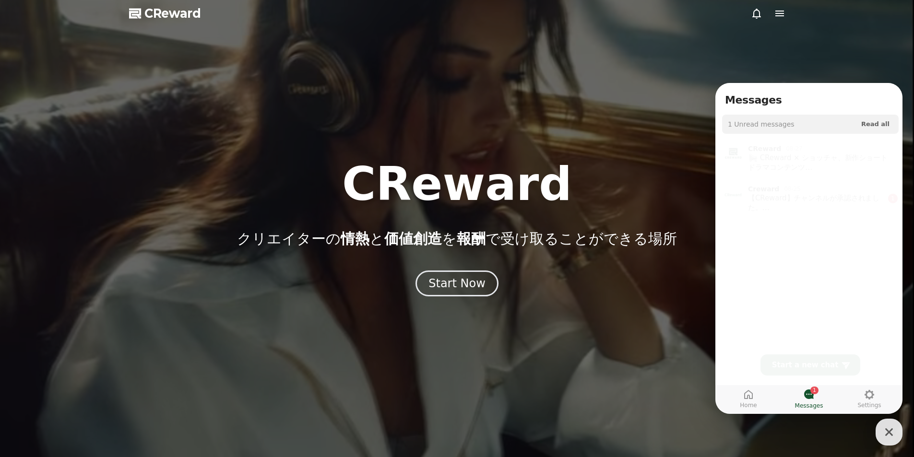
click at [659, 303] on div at bounding box center [457, 228] width 914 height 457
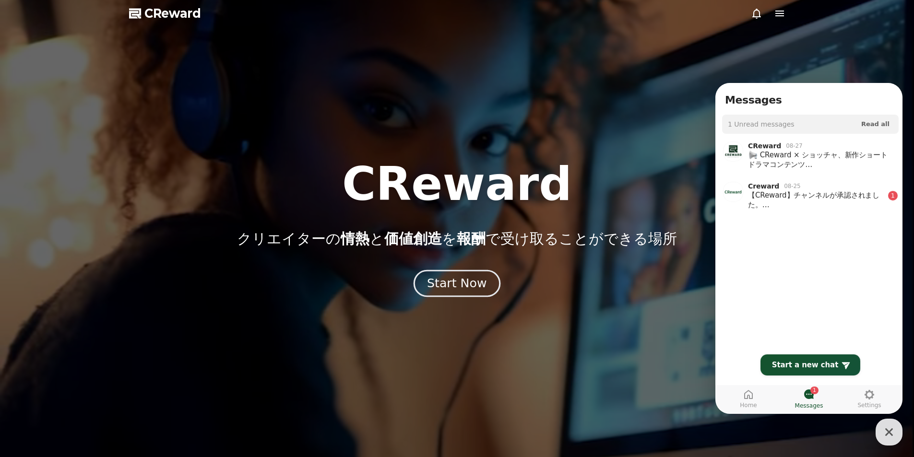
click at [434, 283] on div "Start Now" at bounding box center [457, 284] width 60 height 16
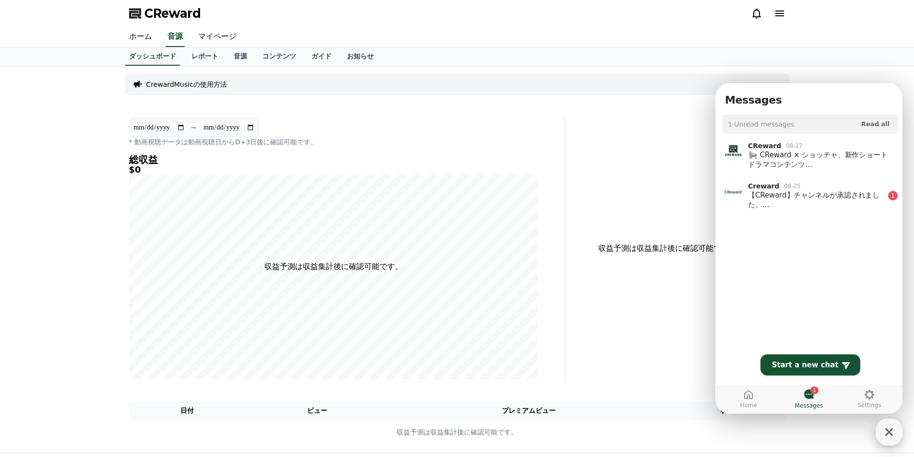
click at [895, 431] on icon "button" at bounding box center [889, 432] width 17 height 17
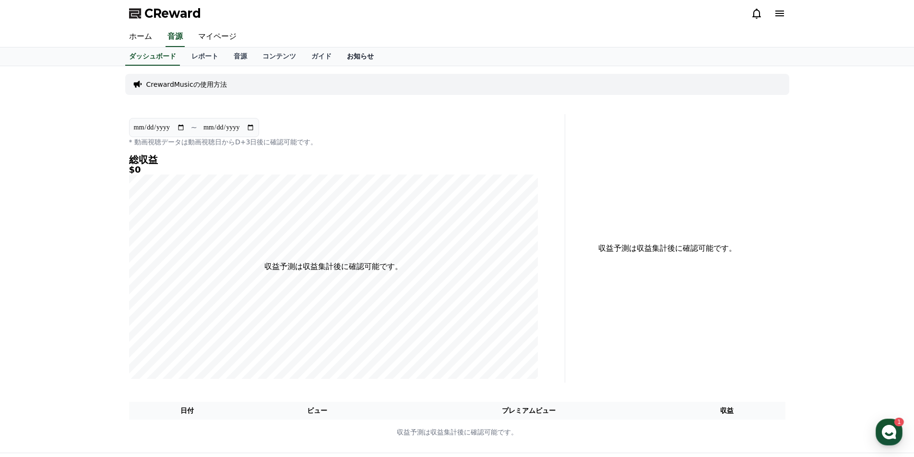
click at [339, 59] on link "お知らせ" at bounding box center [360, 57] width 42 height 18
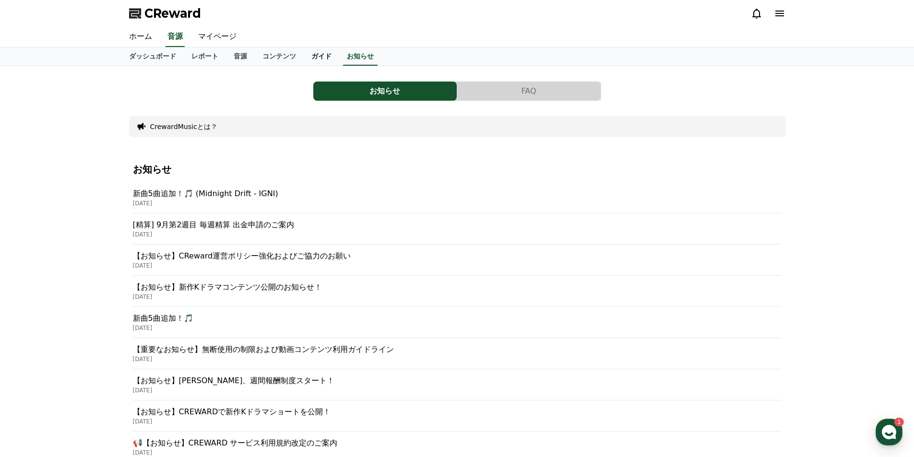
click at [304, 55] on link "ガイド" at bounding box center [322, 57] width 36 height 18
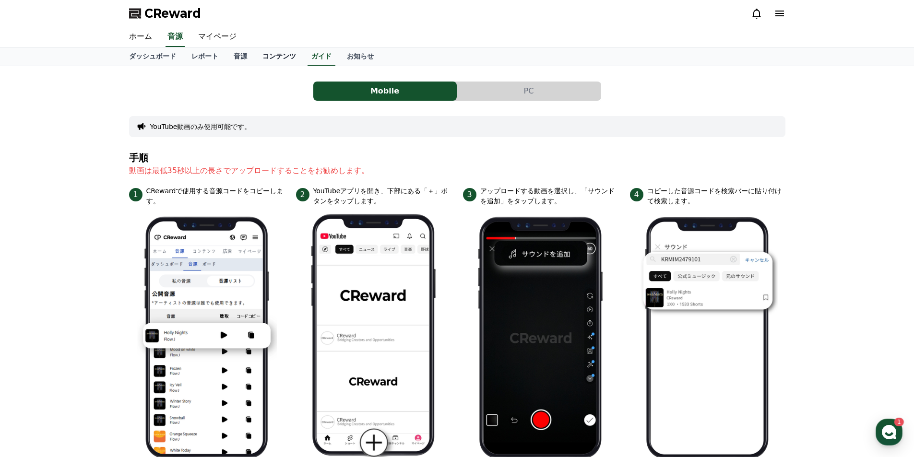
click at [255, 59] on link "コンテンツ" at bounding box center [279, 57] width 49 height 18
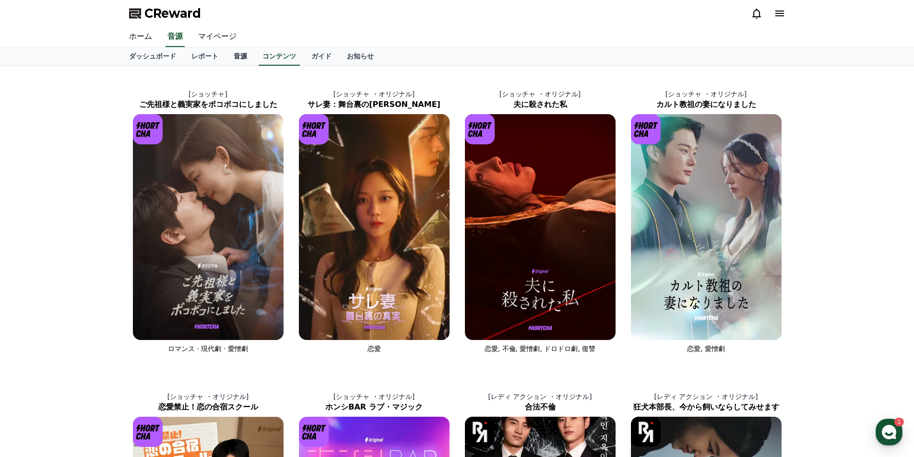
click at [226, 52] on link "音源" at bounding box center [240, 57] width 29 height 18
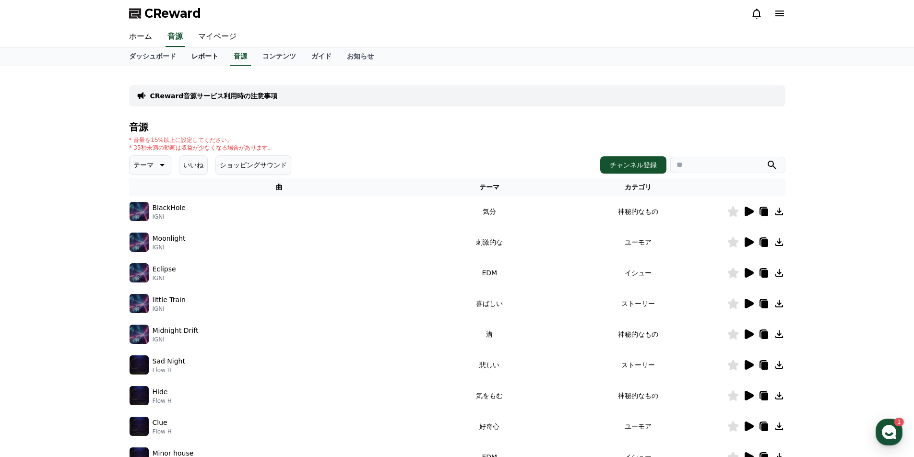
click at [185, 55] on link "レポート" at bounding box center [205, 57] width 42 height 18
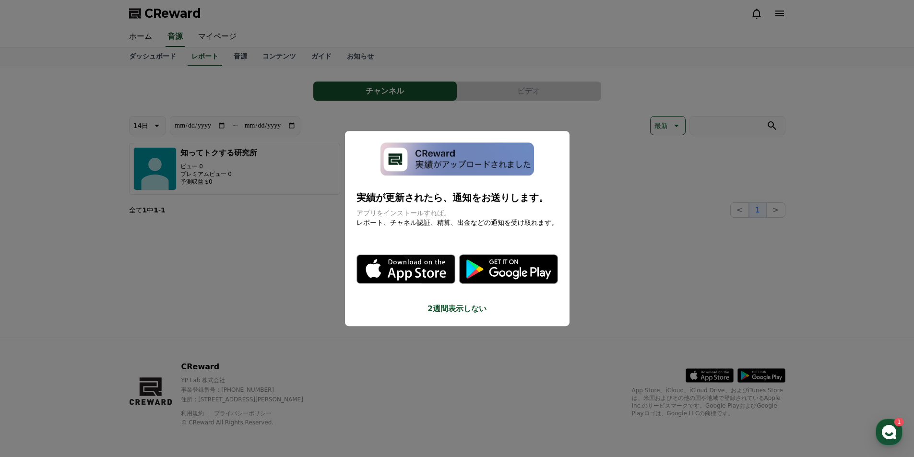
click at [131, 56] on button "close modal" at bounding box center [457, 228] width 914 height 457
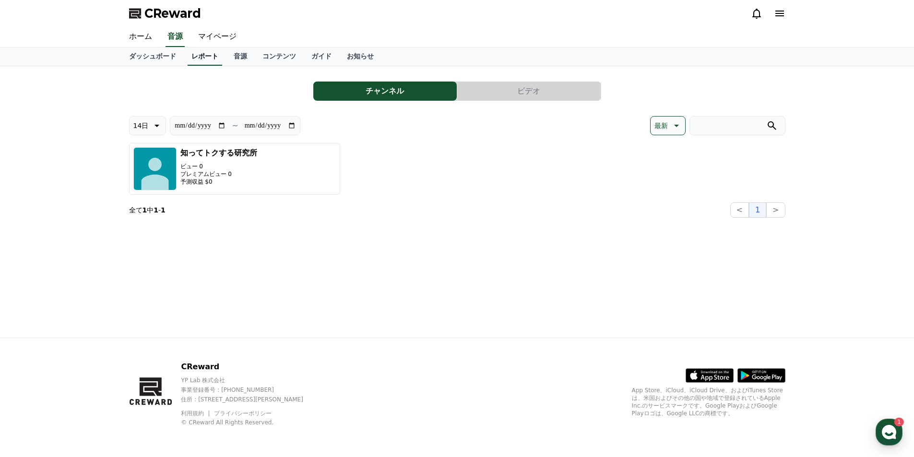
click at [195, 56] on link "レポート" at bounding box center [205, 57] width 35 height 18
click at [197, 41] on link "マイページ" at bounding box center [218, 37] width 54 height 20
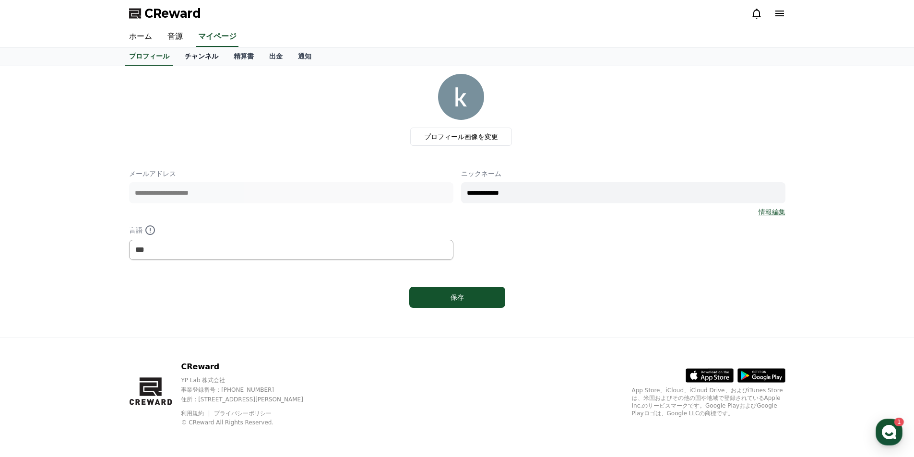
click at [182, 52] on link "チャンネル" at bounding box center [201, 57] width 49 height 18
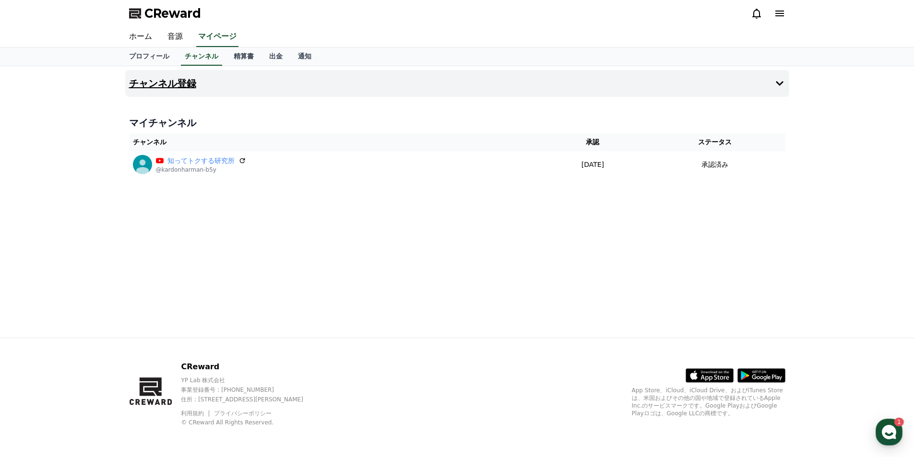
click at [226, 91] on button "チャンネル登録" at bounding box center [457, 83] width 664 height 27
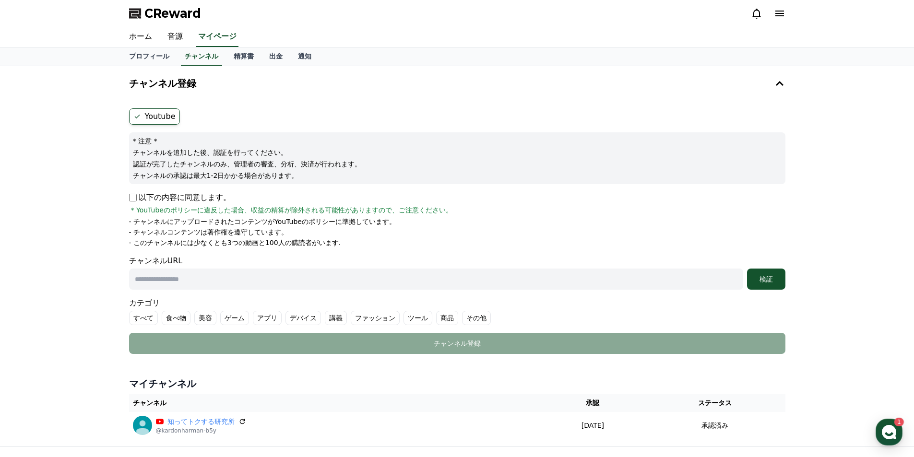
click at [151, 113] on label "Youtube" at bounding box center [154, 116] width 51 height 16
click at [217, 278] on input "text" at bounding box center [436, 279] width 614 height 21
paste input "**********"
type input "**********"
click at [757, 271] on button "検証" at bounding box center [766, 279] width 38 height 21
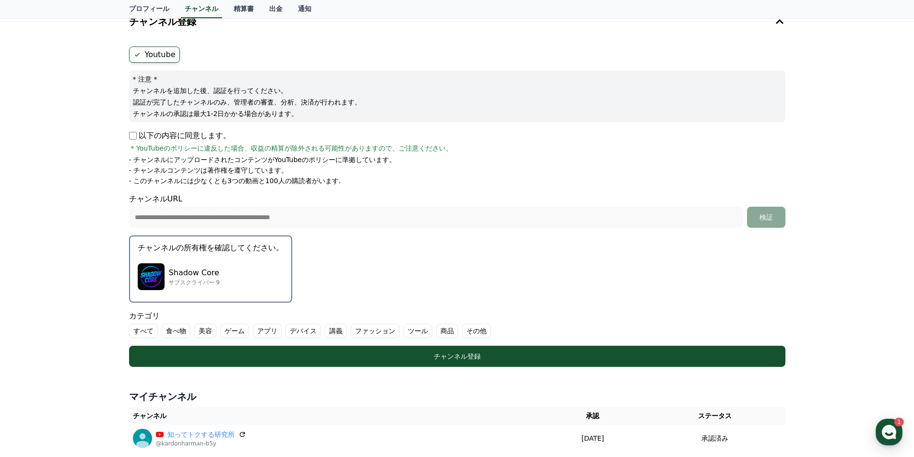
scroll to position [40, 0]
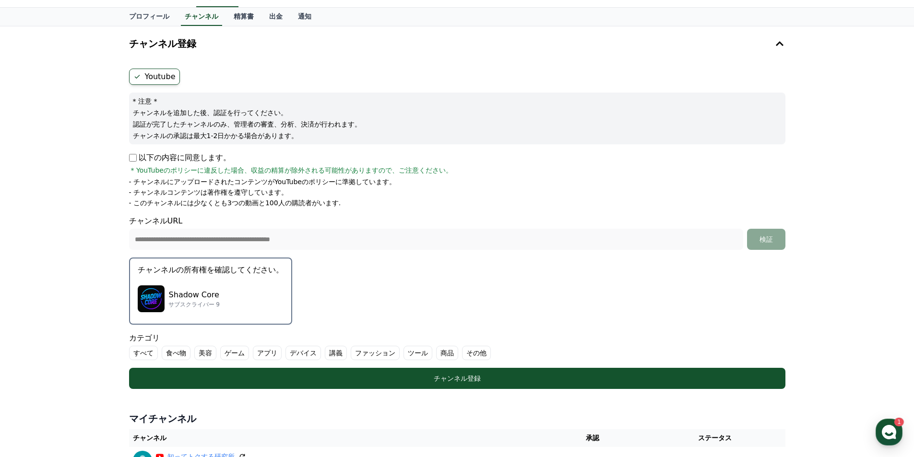
click at [203, 310] on div "Shadow Core サブスクライバー 9" at bounding box center [211, 299] width 146 height 38
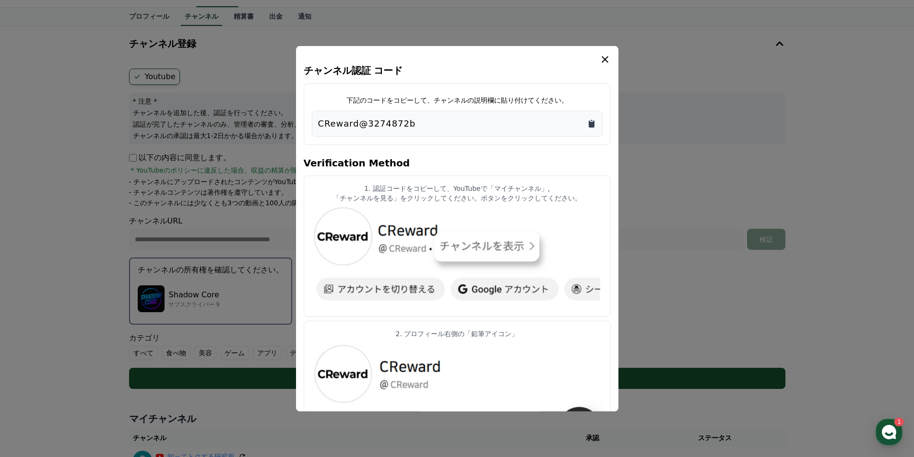
click at [591, 123] on icon "Copy to clipboard" at bounding box center [592, 123] width 6 height 7
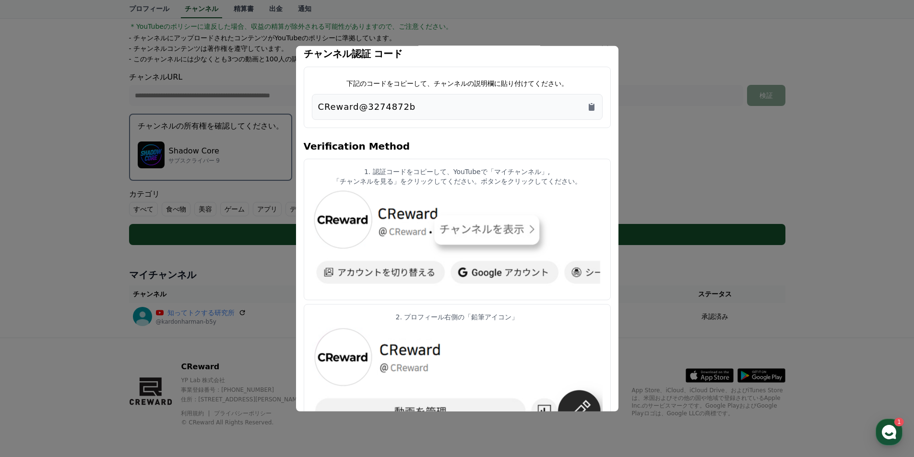
scroll to position [0, 0]
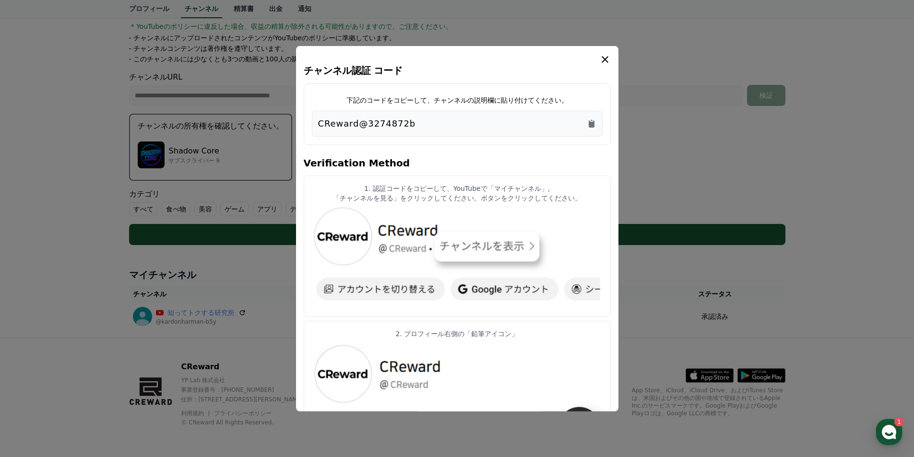
click at [599, 60] on icon "modal" at bounding box center [605, 59] width 12 height 12
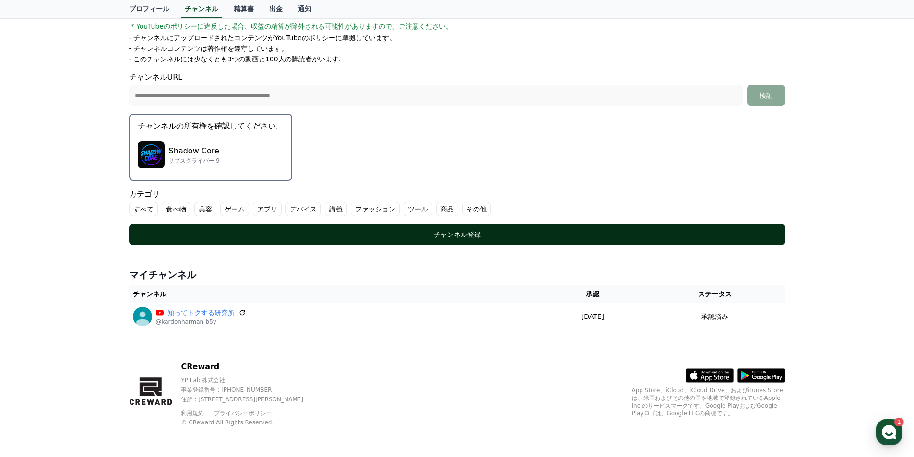
click at [400, 228] on button "チャンネル登録" at bounding box center [457, 234] width 657 height 21
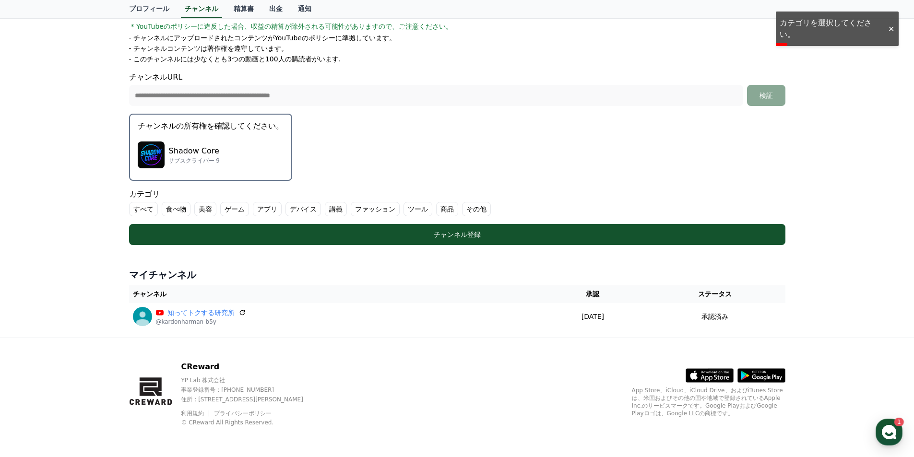
click at [148, 210] on label "すべて" at bounding box center [143, 209] width 29 height 14
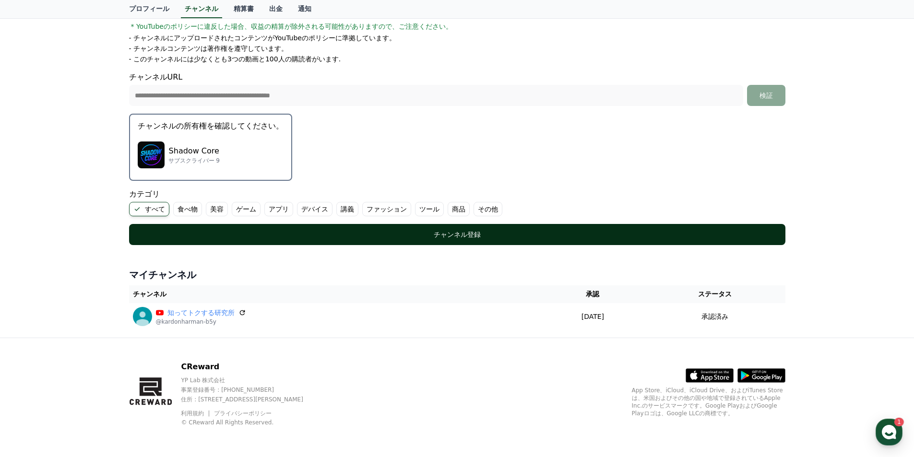
click at [426, 232] on div "チャンネル登録" at bounding box center [457, 235] width 618 height 10
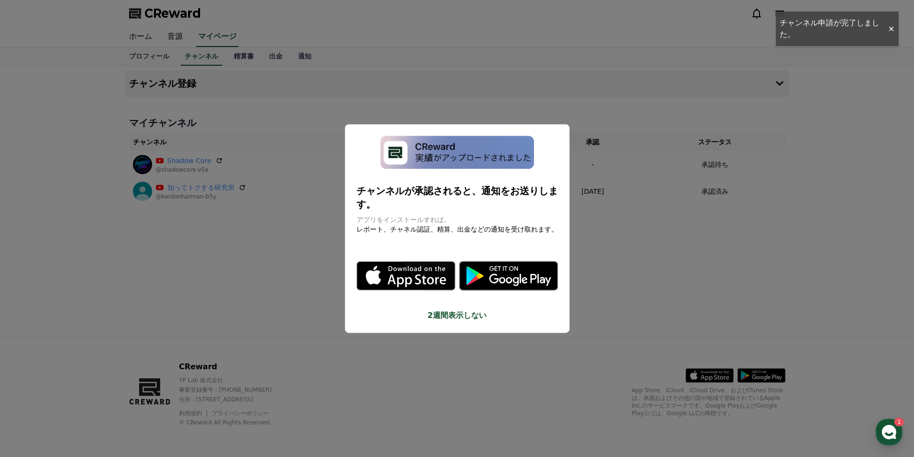
click at [302, 265] on button "close modal" at bounding box center [457, 228] width 914 height 457
